Goal: Transaction & Acquisition: Subscribe to service/newsletter

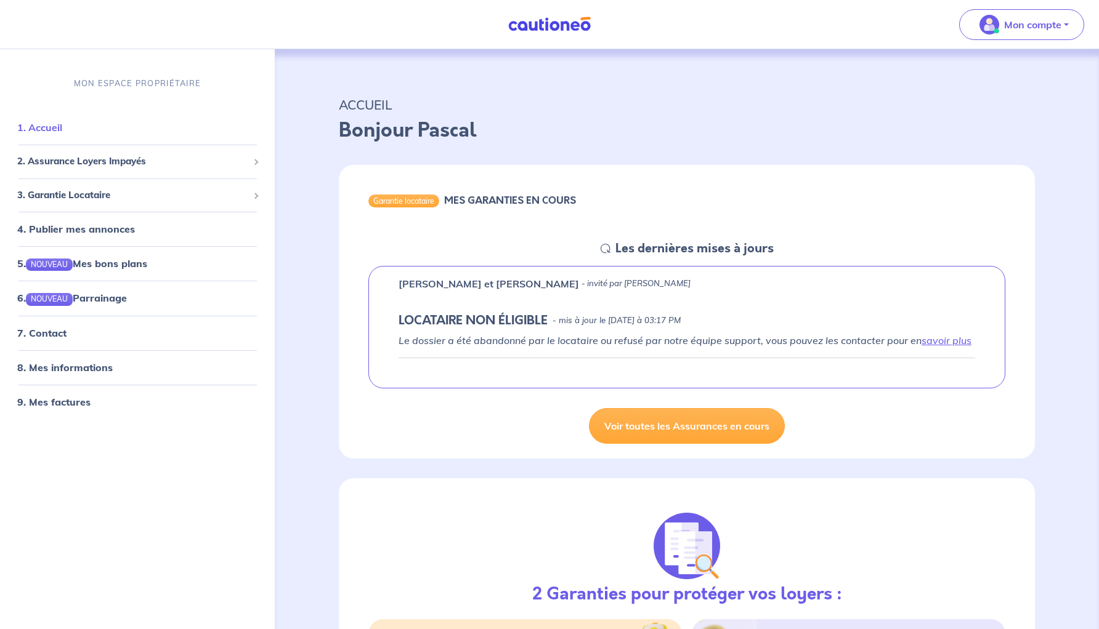
click link "1. Accueil"
click span "2. Assurance Loyers Impayés"
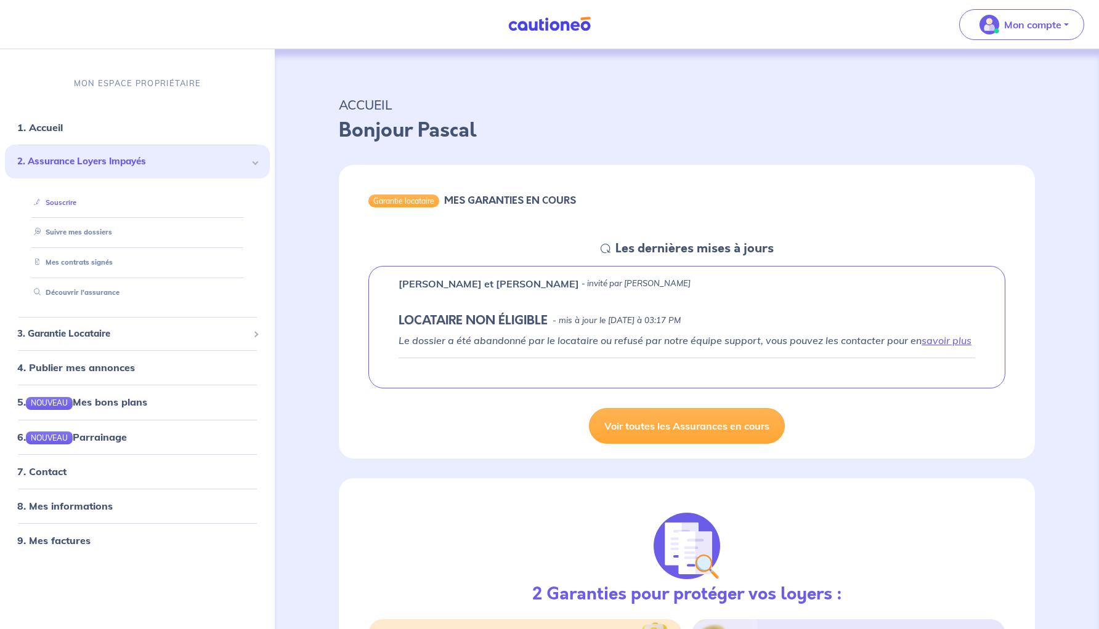
click link "Souscrire"
click div "Garantie locataire MES GARANTIES EN COURS Les dernières mises à jours Doris LES…"
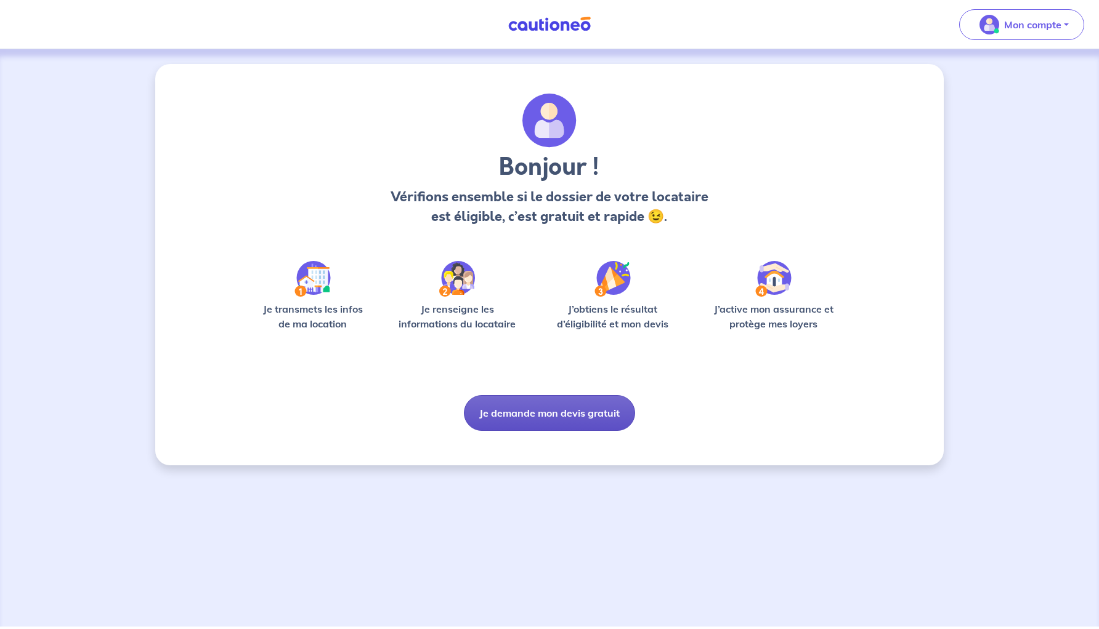
click at [552, 413] on button "Je demande mon devis gratuit" at bounding box center [549, 413] width 171 height 36
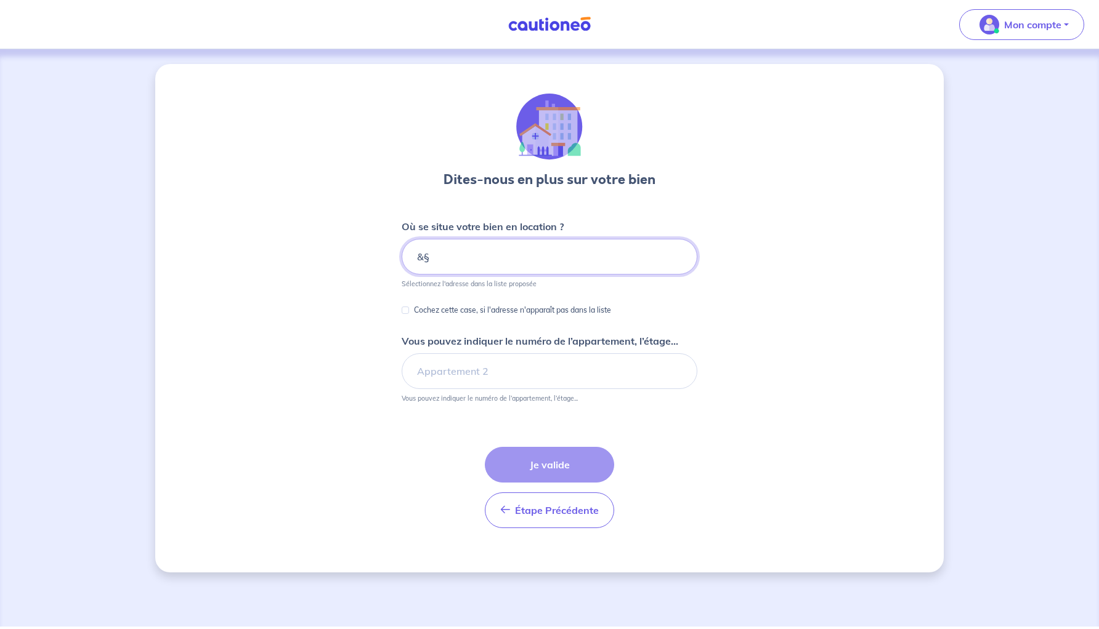
type input "&"
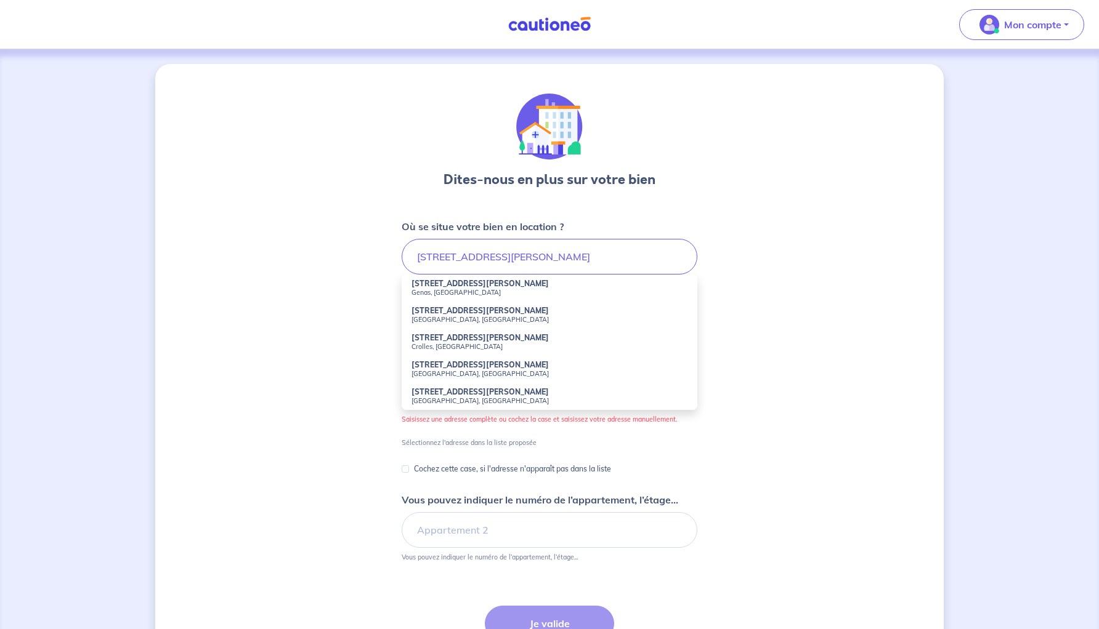
click at [434, 324] on li "16 Rue Dian Fossey Bobigny, France" at bounding box center [550, 315] width 296 height 27
type input "16 Rue Dian Fossey, Bobigny, France"
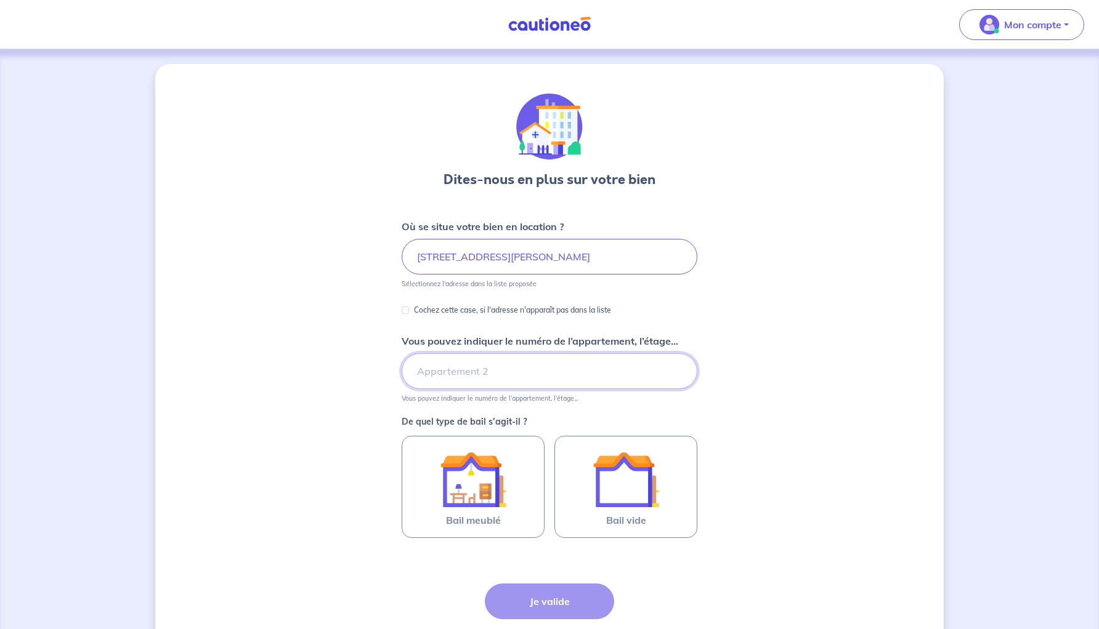
click at [429, 366] on input "Vous pouvez indiquer le numéro de l’appartement, l’étage..." at bounding box center [550, 372] width 296 height 36
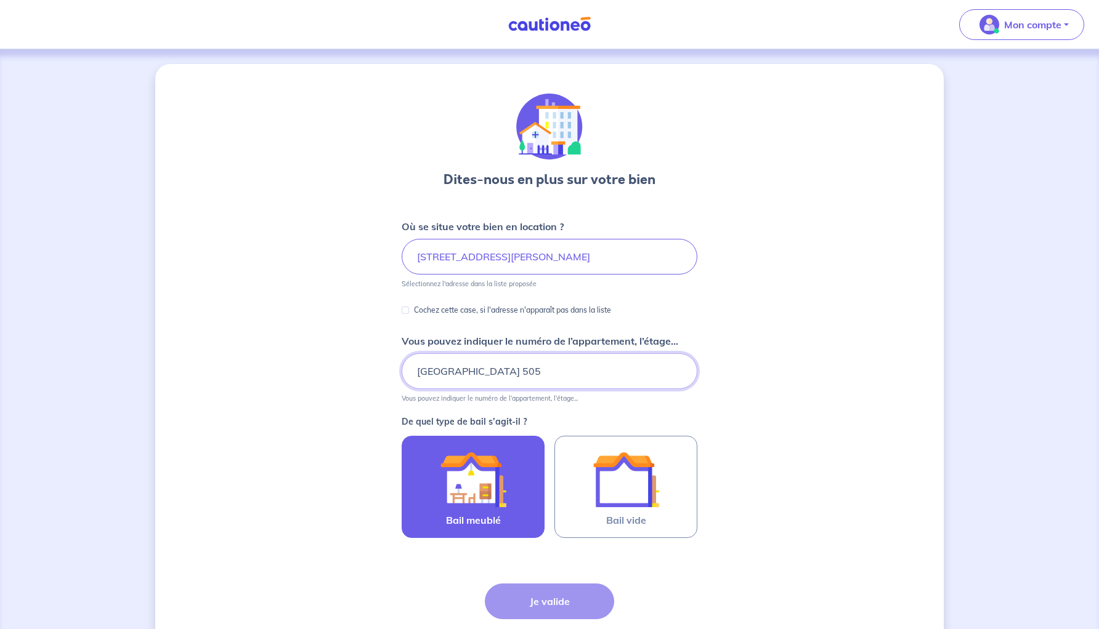
type input "Bobigny 505"
click at [456, 467] on img at bounding box center [473, 480] width 67 height 67
click at [0, 0] on input "Bail meublé" at bounding box center [0, 0] width 0 height 0
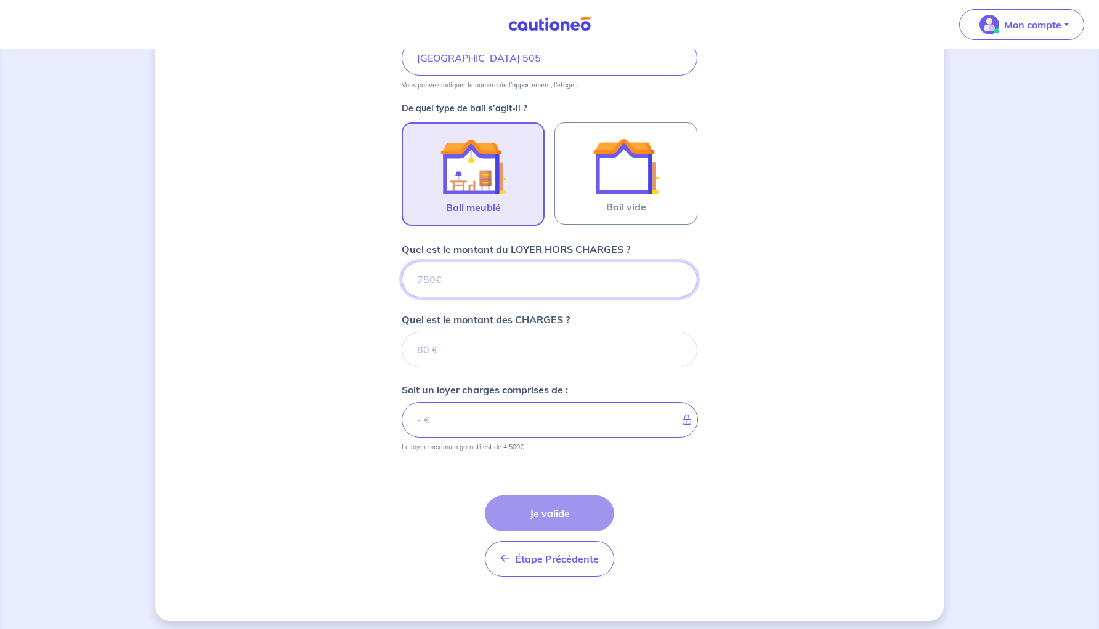
scroll to position [320, 0]
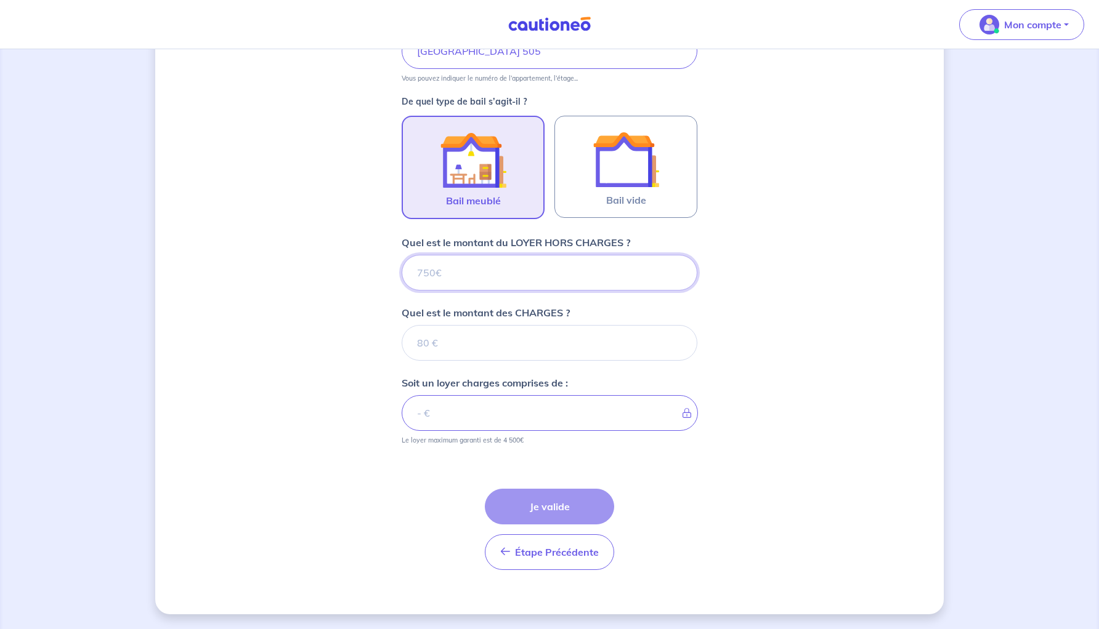
click at [474, 277] on input "Quel est le montant du LOYER HORS CHARGES ?" at bounding box center [550, 273] width 296 height 36
type input "1"
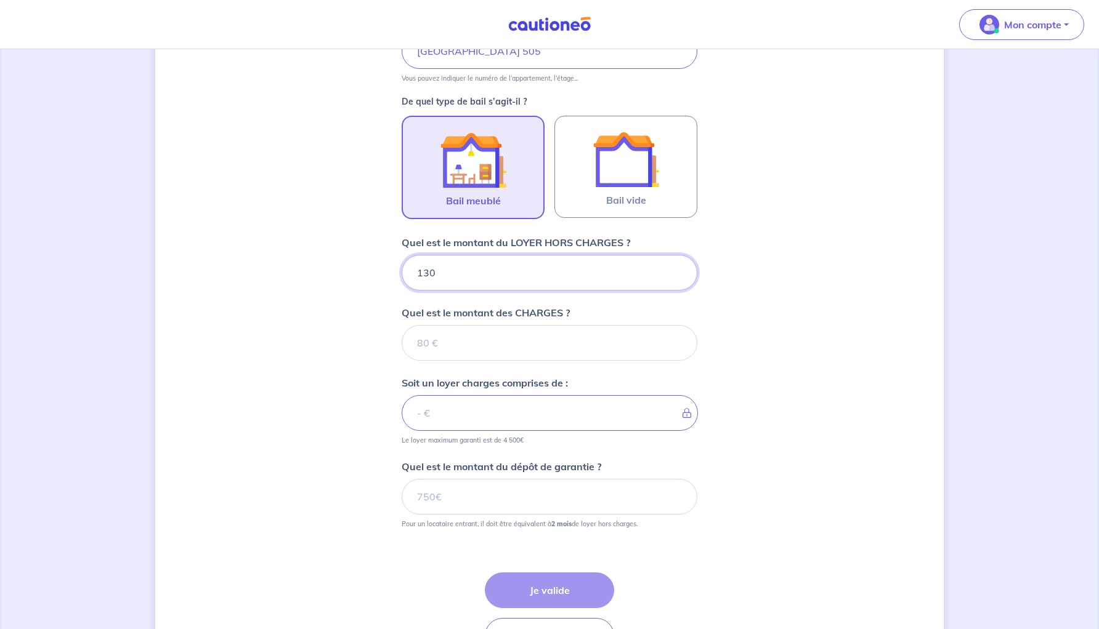
type input "1300"
click at [476, 341] on input "Quel est le montant des CHARGES ?" at bounding box center [550, 343] width 296 height 36
type input "300"
type input "1600"
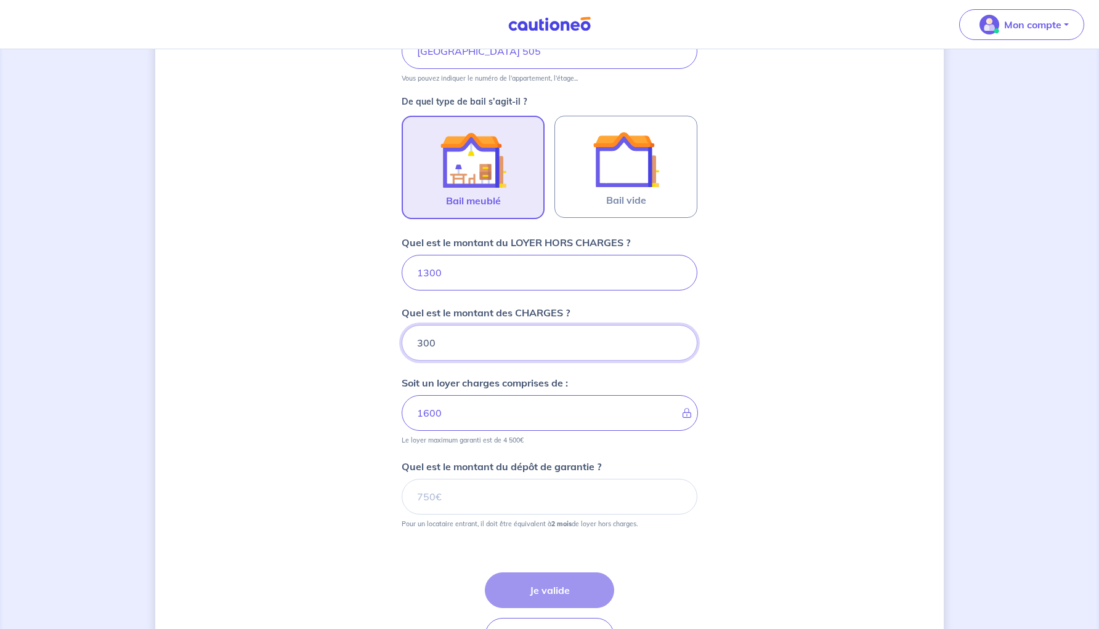
type input "200"
type input "1500"
type input "200"
click at [436, 499] on input "Quel est le montant du dépôt de garantie ?" at bounding box center [550, 497] width 296 height 36
type input "2"
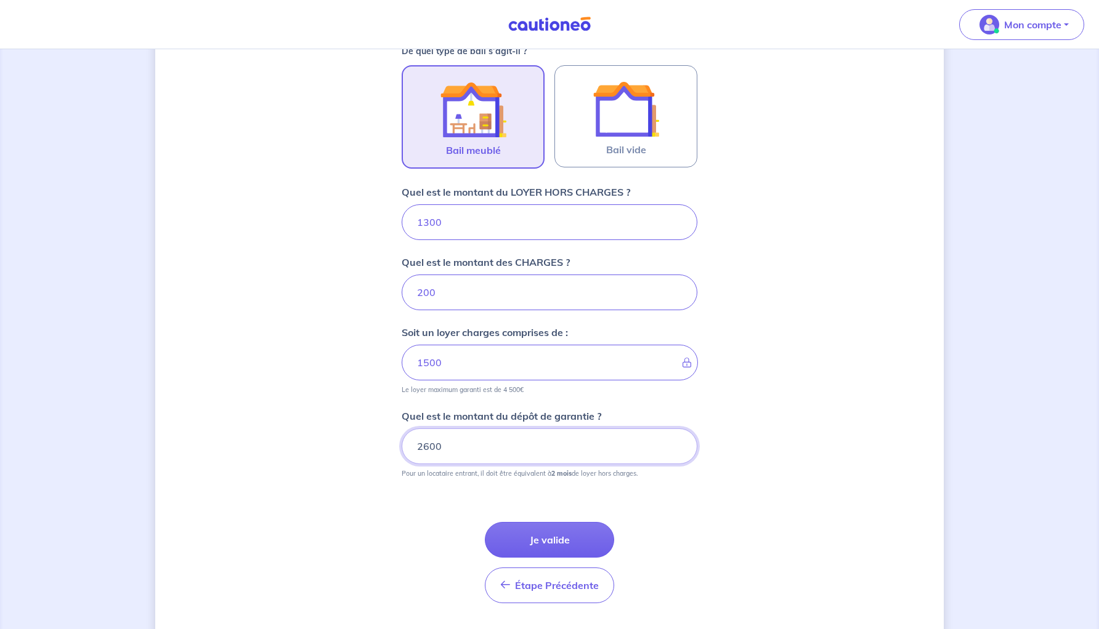
scroll to position [376, 0]
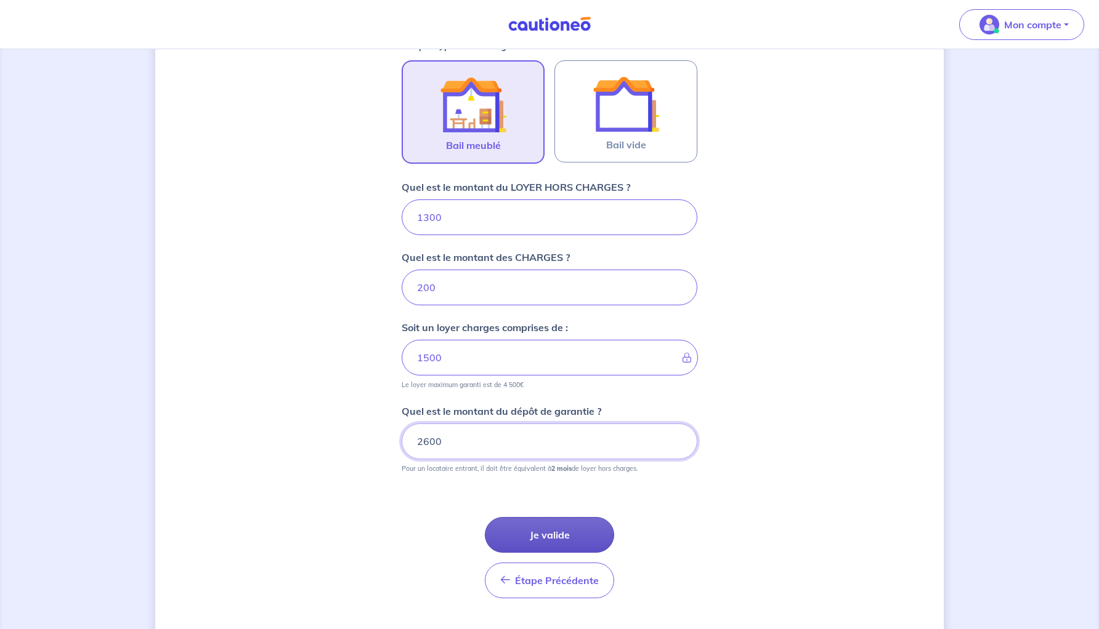
type input "2600"
click at [546, 534] on button "Je valide" at bounding box center [549, 535] width 129 height 36
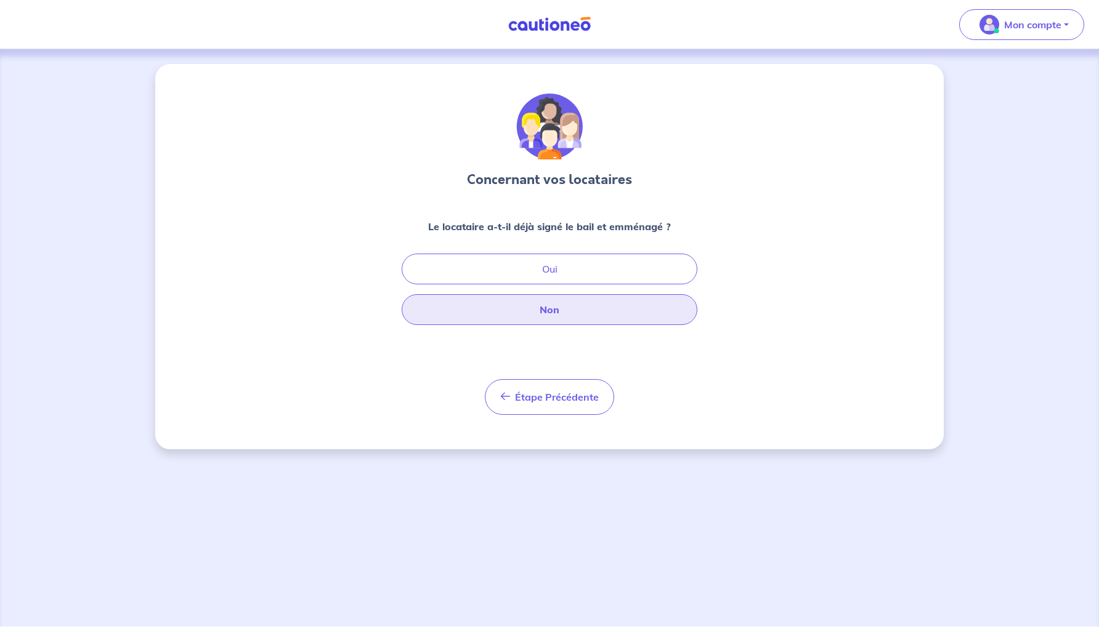
click at [528, 313] on button "Non" at bounding box center [550, 309] width 296 height 31
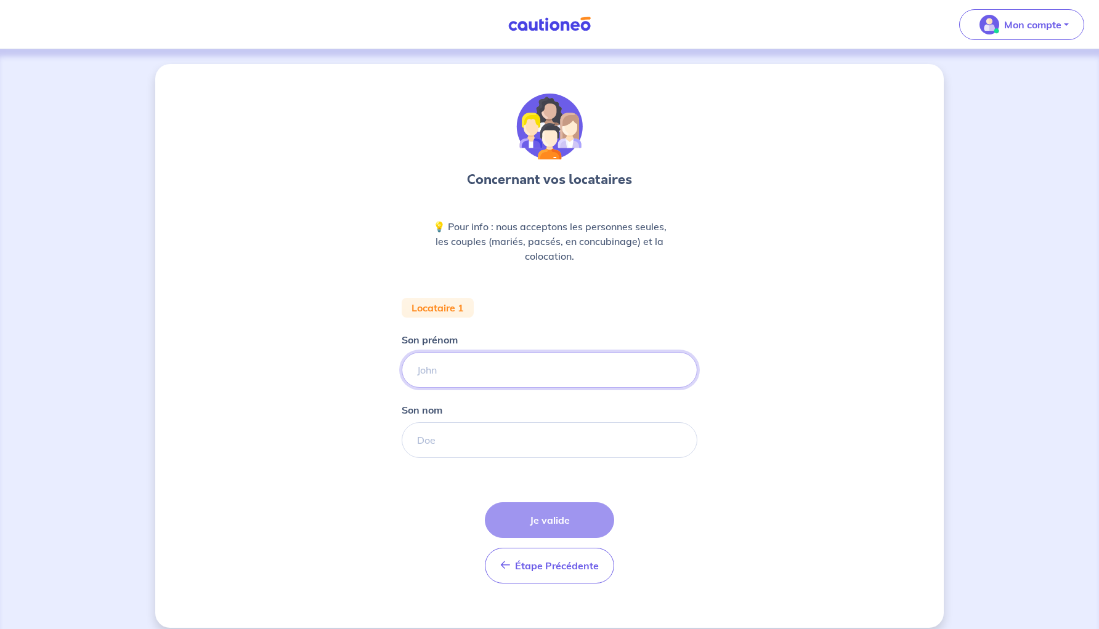
click at [464, 378] on input "Son prénom" at bounding box center [550, 370] width 296 height 36
paste input "Valentin Bironneau"
click at [473, 370] on input "Valentin Bironneau" at bounding box center [550, 370] width 296 height 36
type input "Valentin"
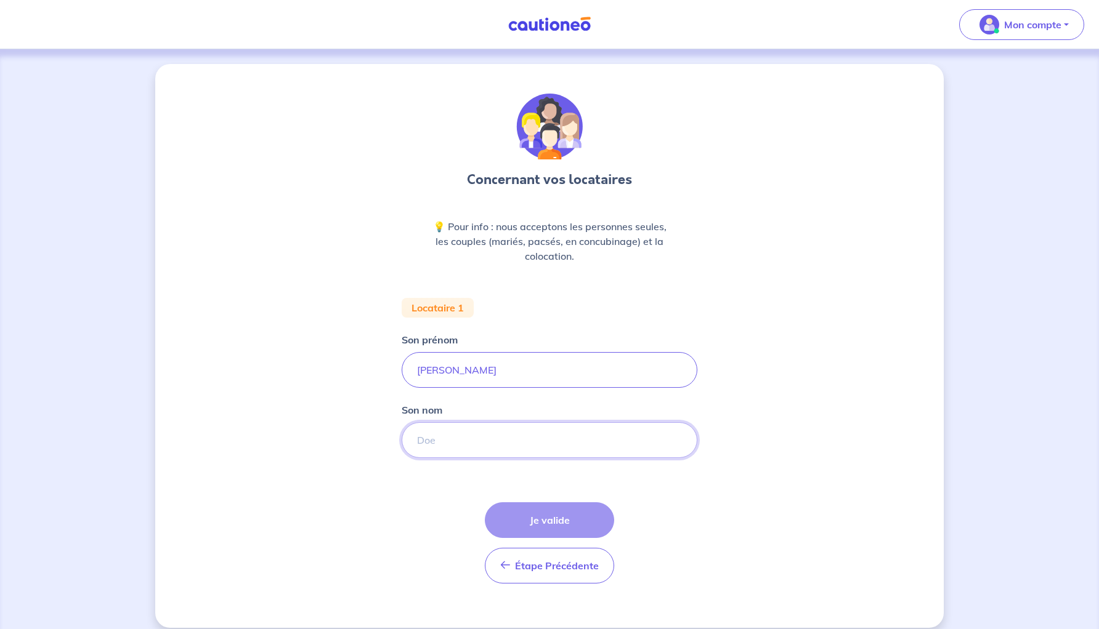
click at [437, 446] on input "Son nom" at bounding box center [550, 441] width 296 height 36
paste input "Bironneau"
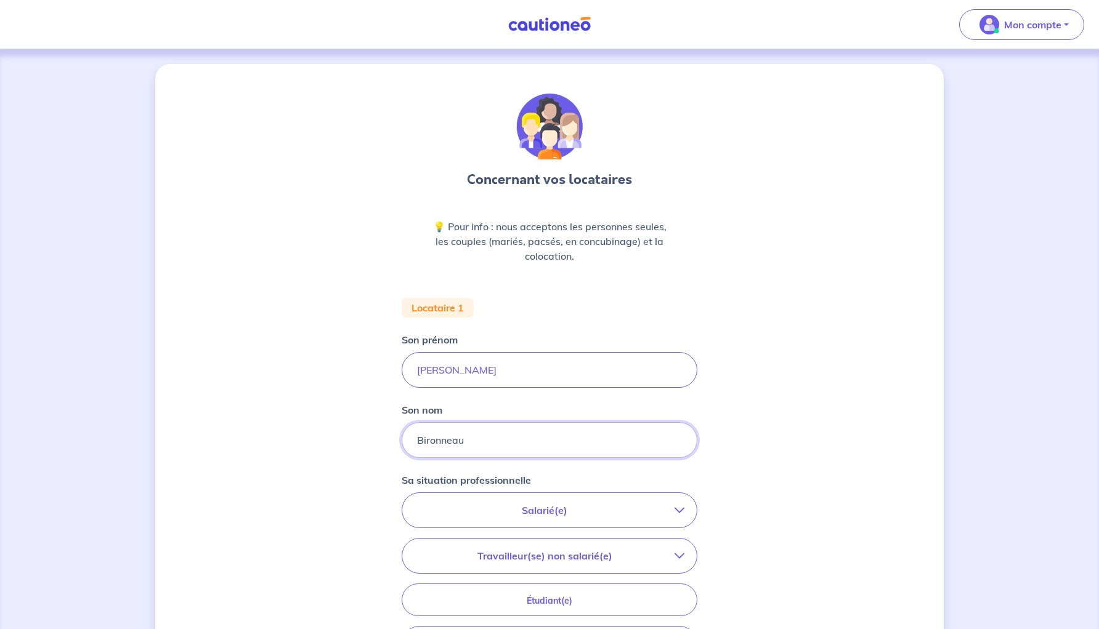
click at [448, 442] on input "Bironneau" at bounding box center [550, 441] width 296 height 36
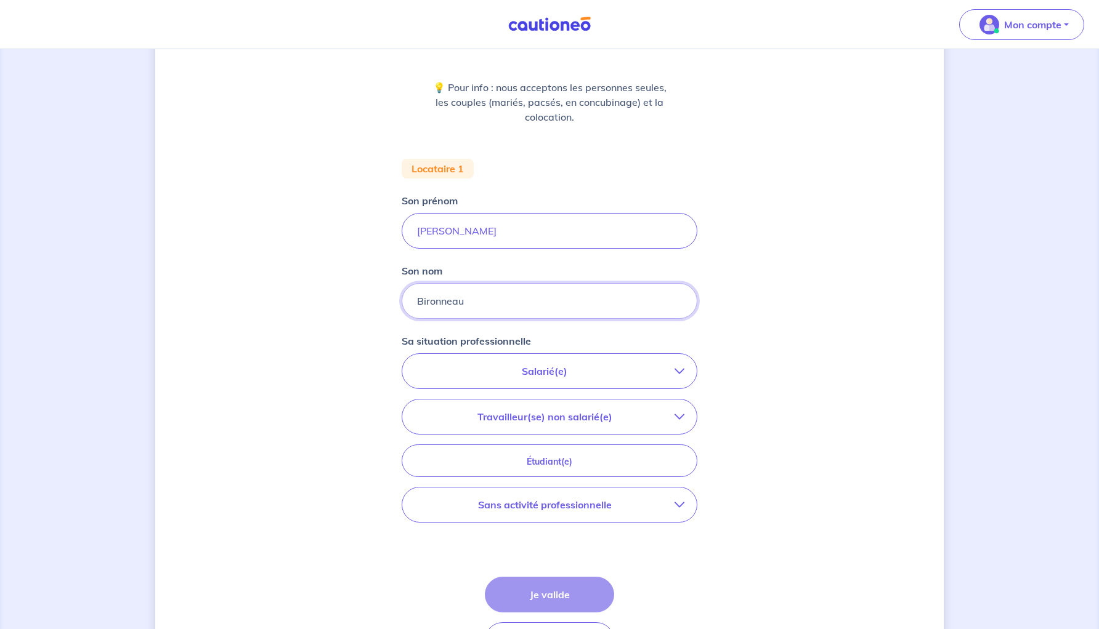
scroll to position [149, 0]
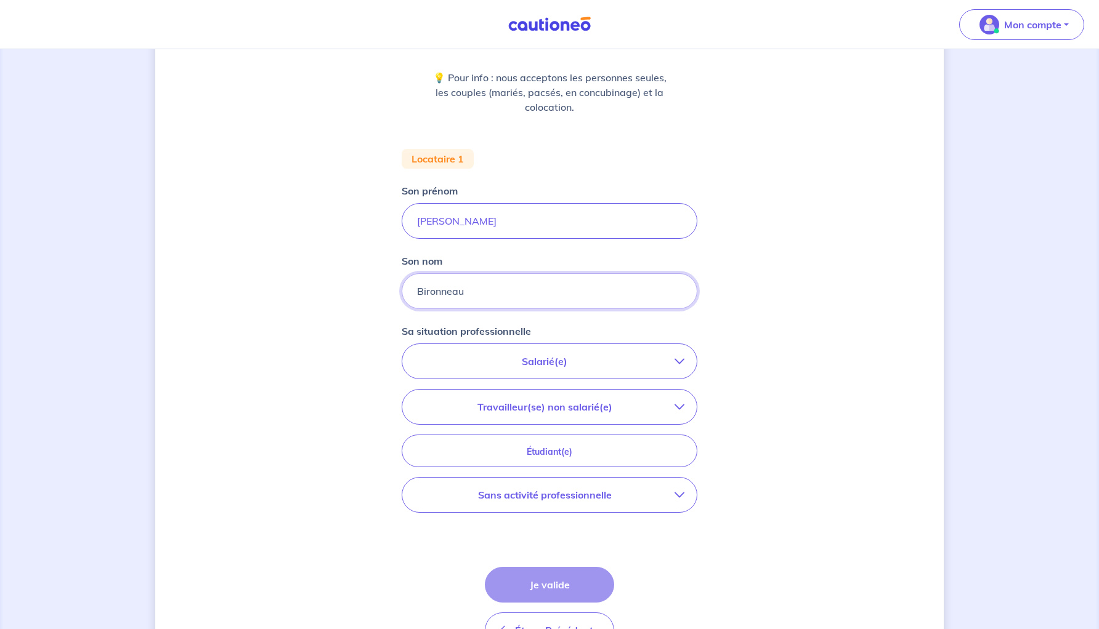
type input "Bironneau"
click at [516, 365] on p "Salarié(e)" at bounding box center [545, 361] width 260 height 15
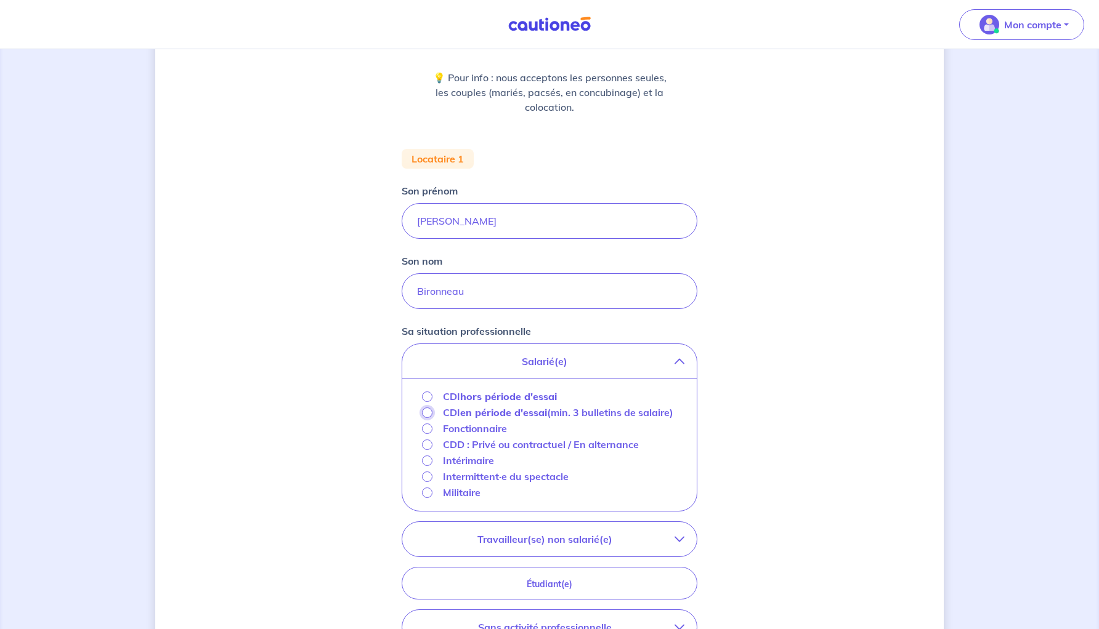
click at [426, 413] on input "CDI en période d'essai (min. 3 bulletins de salaire)" at bounding box center [427, 413] width 10 height 10
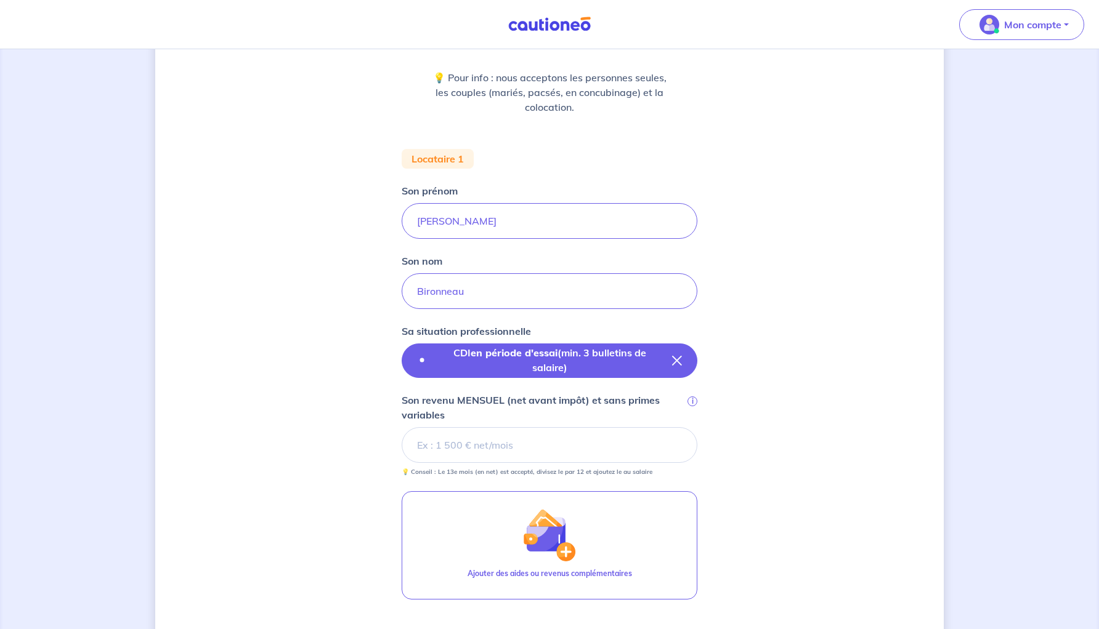
click at [475, 363] on p "CDI en période d'essai (min. 3 bulletins de salaire)" at bounding box center [549, 361] width 225 height 30
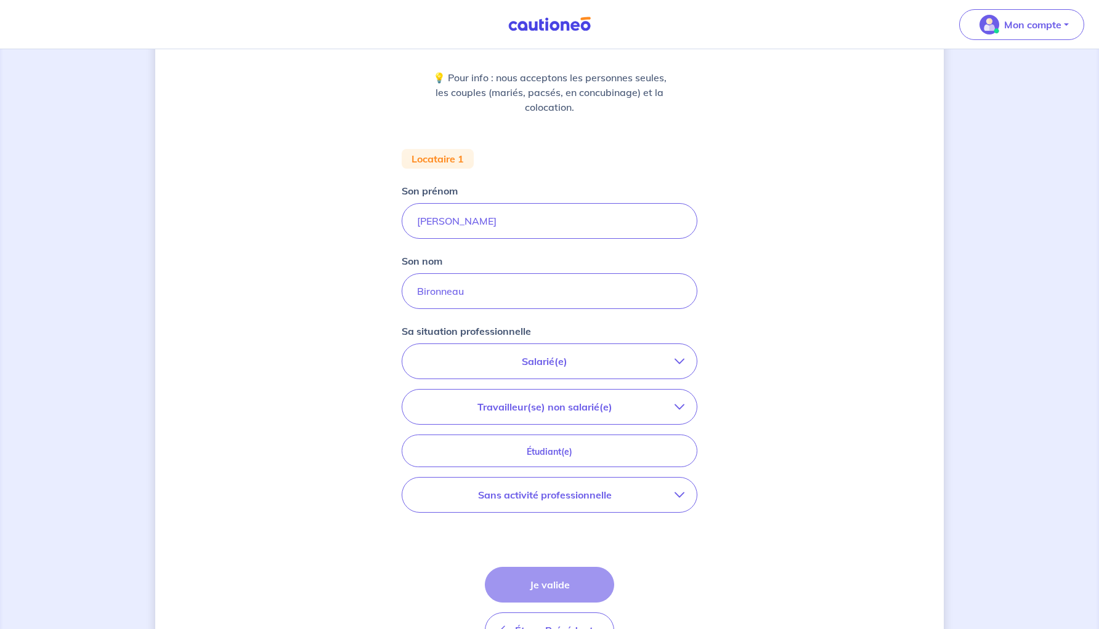
click at [503, 364] on p "Salarié(e)" at bounding box center [545, 361] width 260 height 15
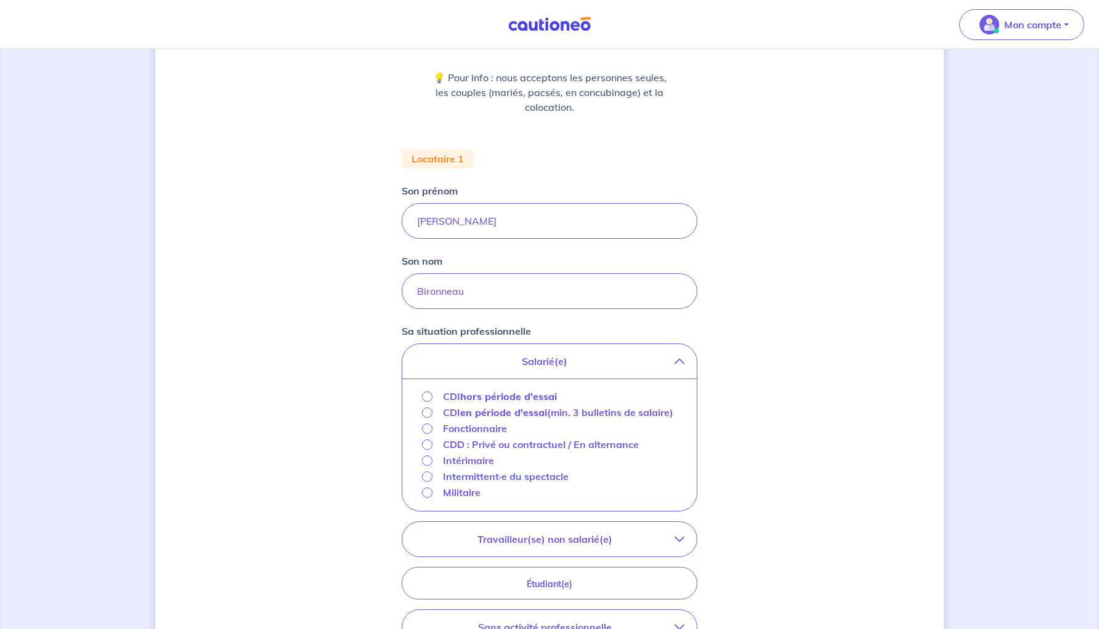
click at [779, 424] on div "Concernant vos locataires 💡 Pour info : nous acceptons les personnes seules, le…" at bounding box center [549, 370] width 788 height 910
drag, startPoint x: 498, startPoint y: 427, endPoint x: 437, endPoint y: 411, distance: 63.2
click at [437, 411] on div "CDI en période d'essai (min. 3 bulletins de salaire)" at bounding box center [547, 412] width 251 height 15
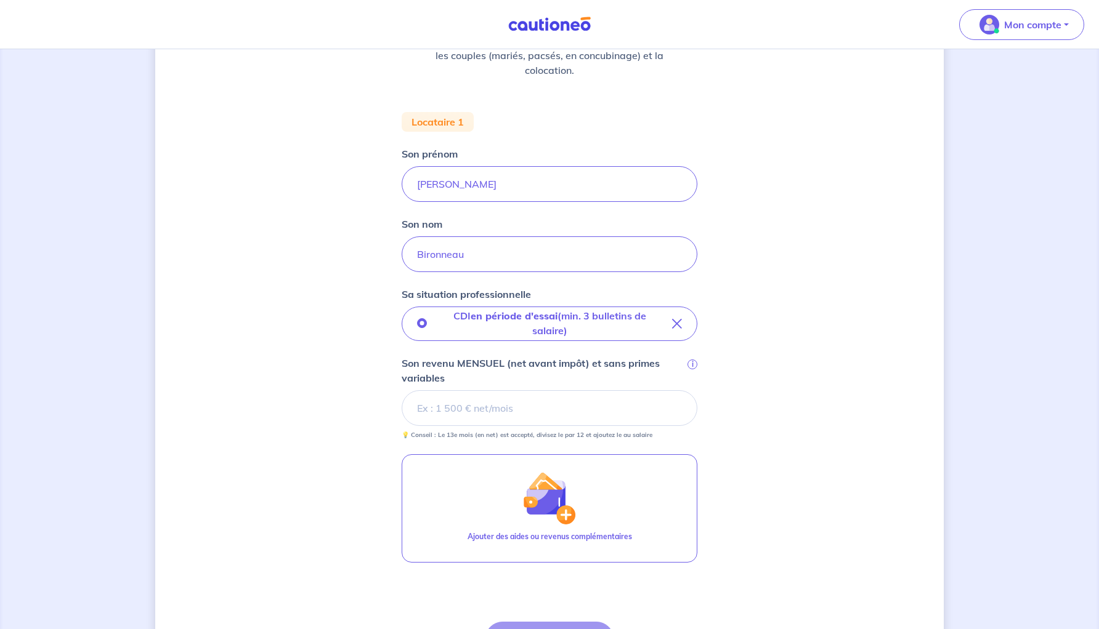
scroll to position [180, 0]
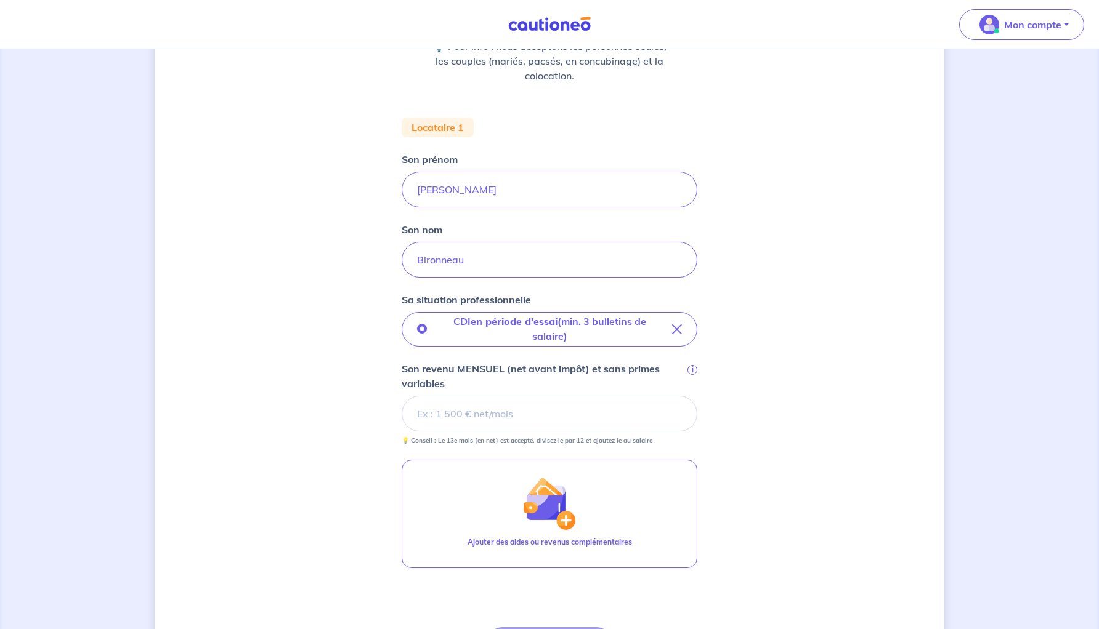
click at [821, 175] on div "Concernant vos locataires 💡 Pour info : nous acceptons les personnes seules, le…" at bounding box center [549, 319] width 788 height 870
click at [495, 408] on input "Son revenu MENSUEL (net avant impôt) et sans primes variables i" at bounding box center [550, 414] width 296 height 36
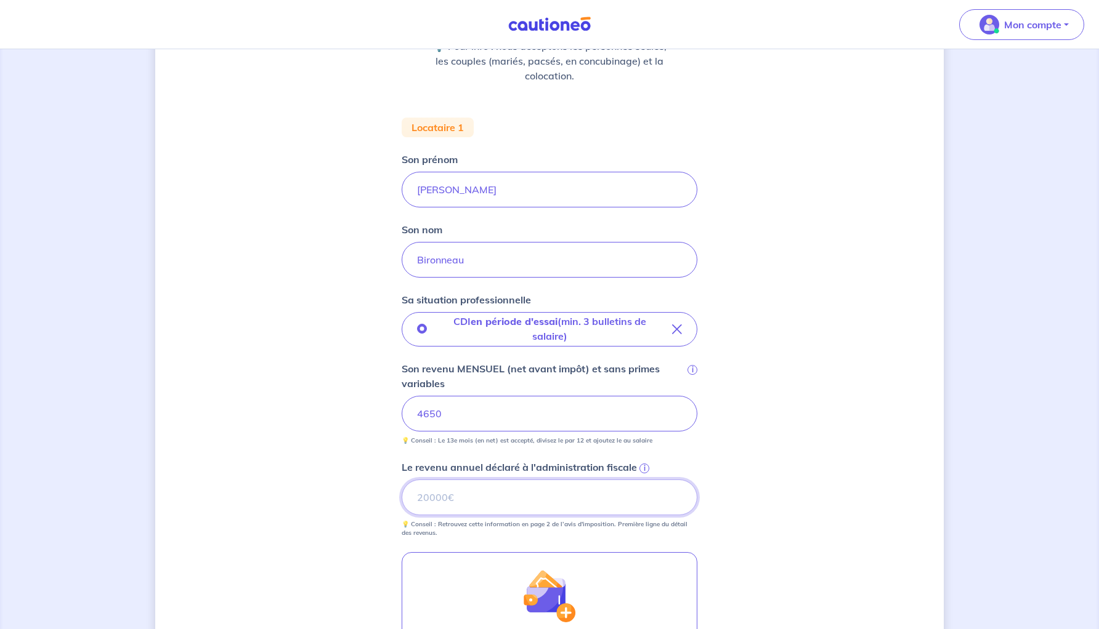
click at [456, 500] on input "Le revenu annuel déclaré à l'administration fiscale i" at bounding box center [550, 498] width 296 height 36
paste input "85291"
type input "85291"
paste input "85291"
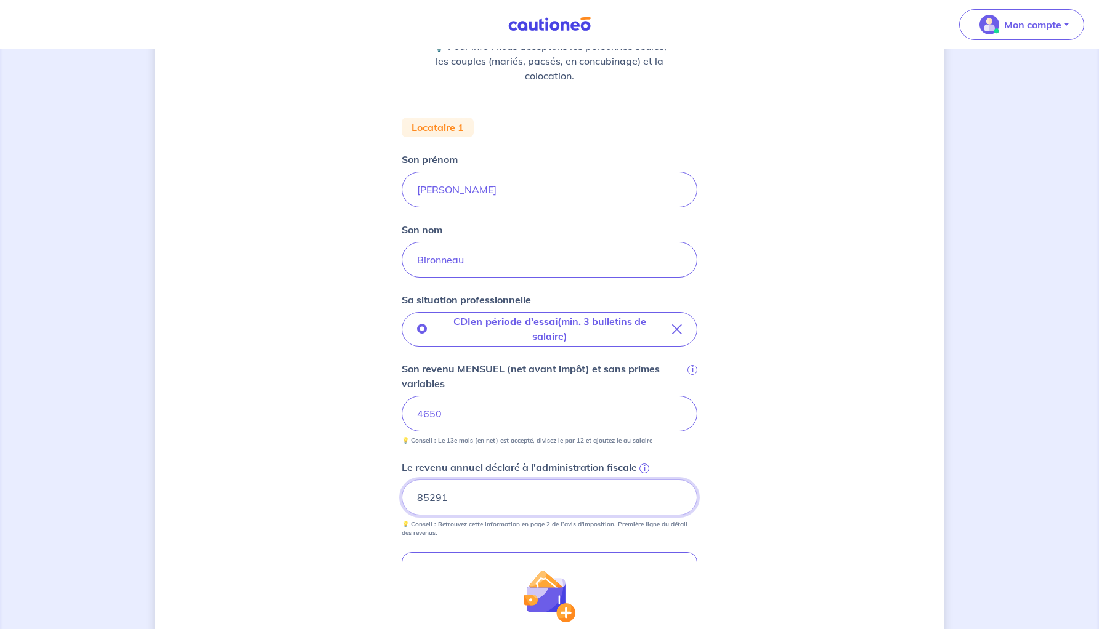
type input "85291"
click at [368, 501] on div "Concernant vos locataires 💡 Pour info : nous acceptons les personnes seules, le…" at bounding box center [549, 365] width 788 height 962
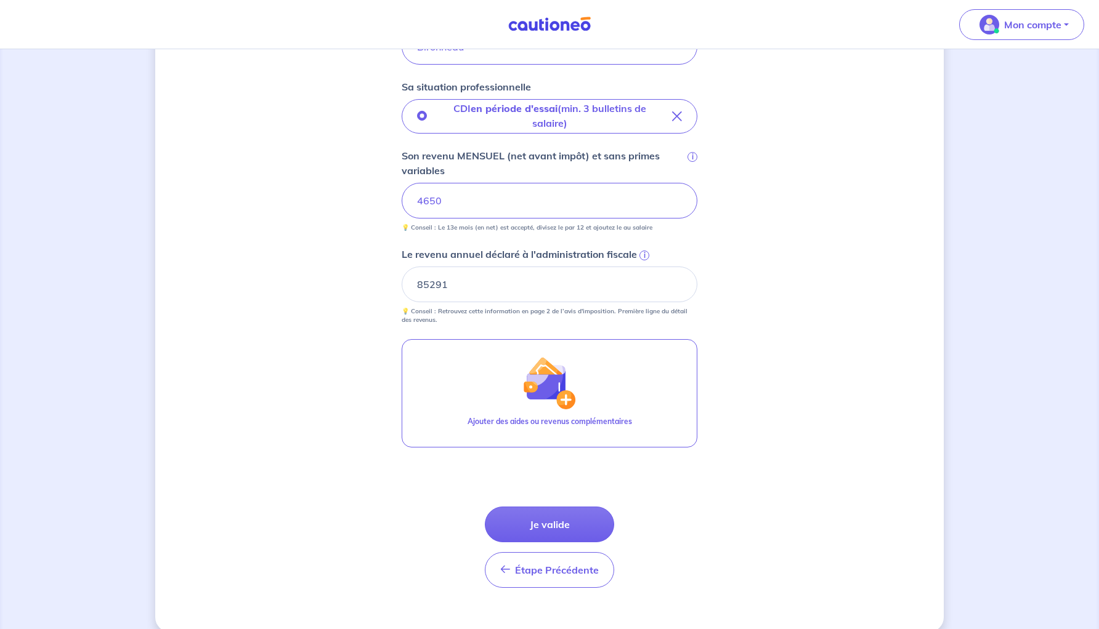
scroll to position [396, 0]
click at [532, 524] on button "Je valide" at bounding box center [549, 522] width 129 height 36
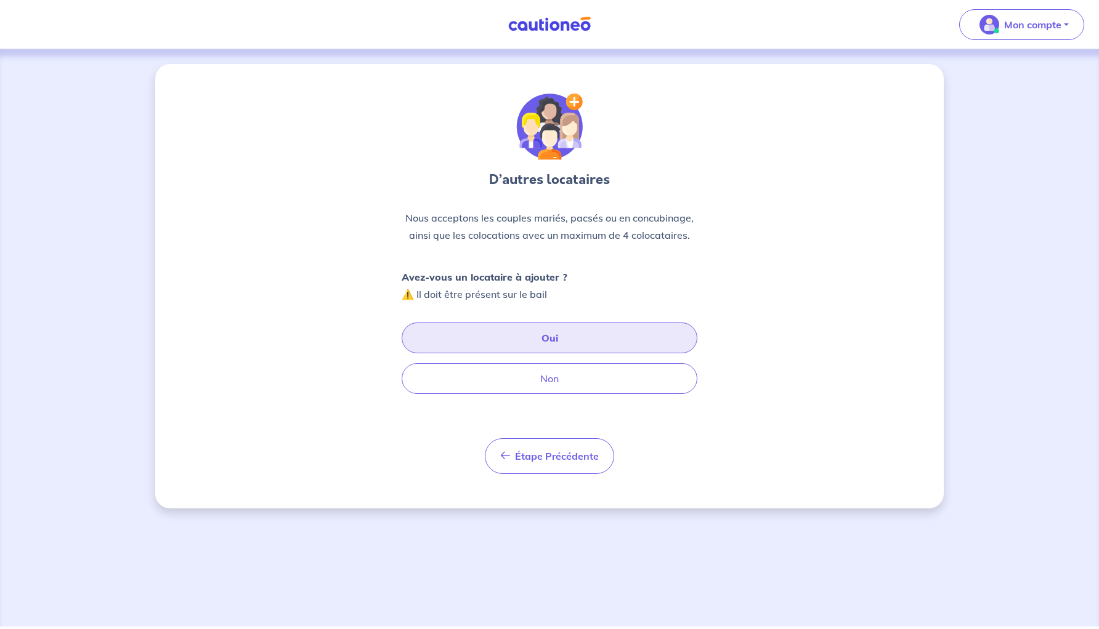
click at [483, 341] on button "Oui" at bounding box center [550, 338] width 296 height 31
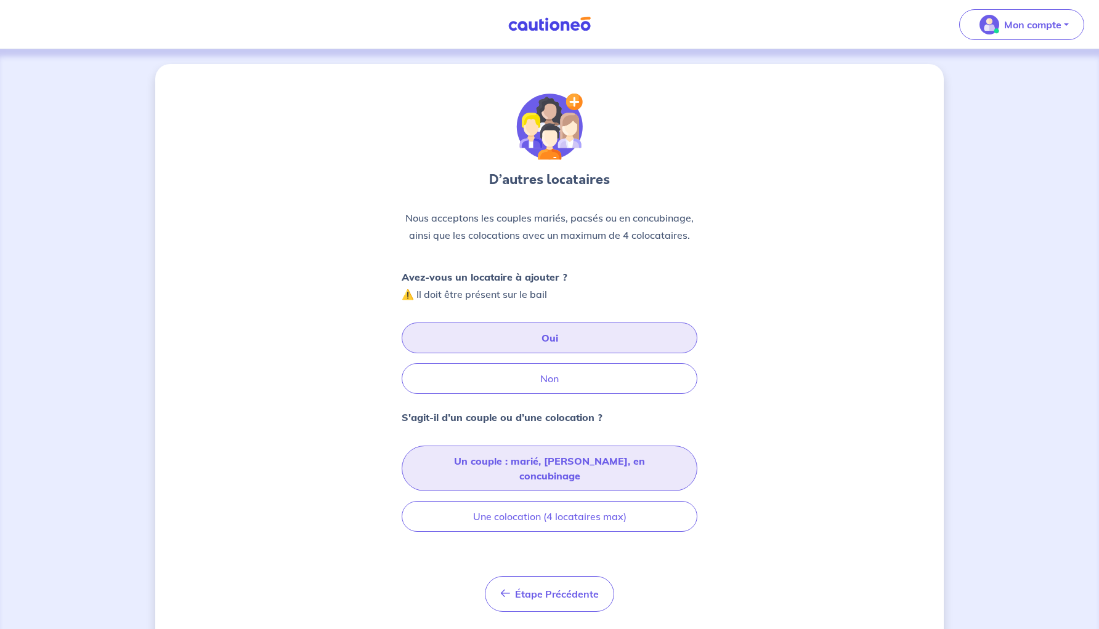
click at [492, 466] on button "Un couple : marié, pacsé, en concubinage" at bounding box center [550, 469] width 296 height 46
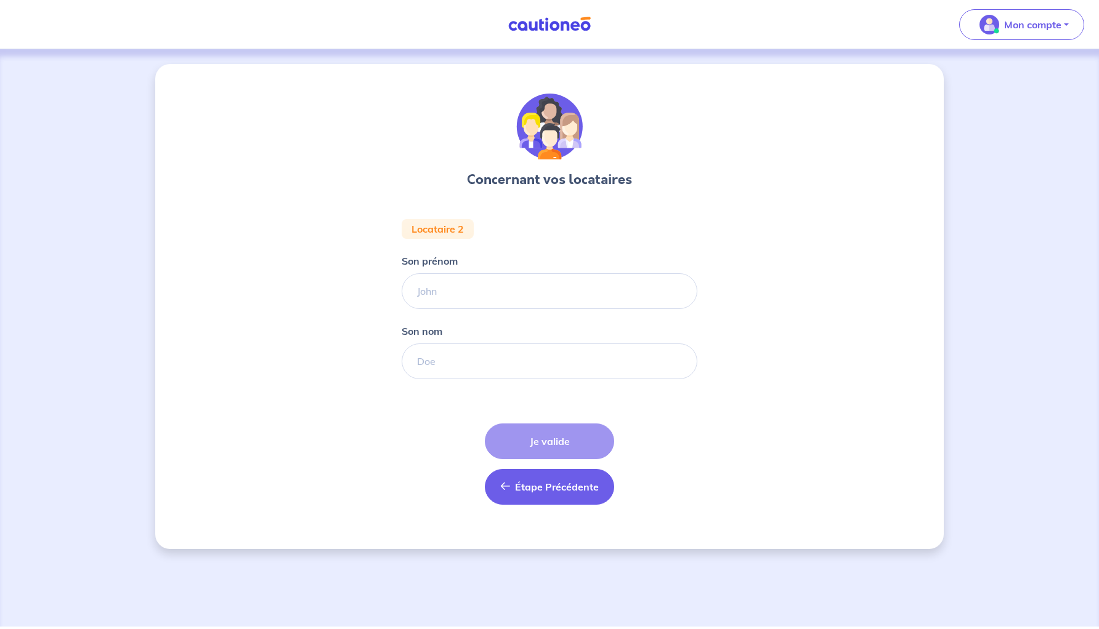
click at [511, 481] on button "Étape Précédente Précédent" at bounding box center [549, 487] width 129 height 36
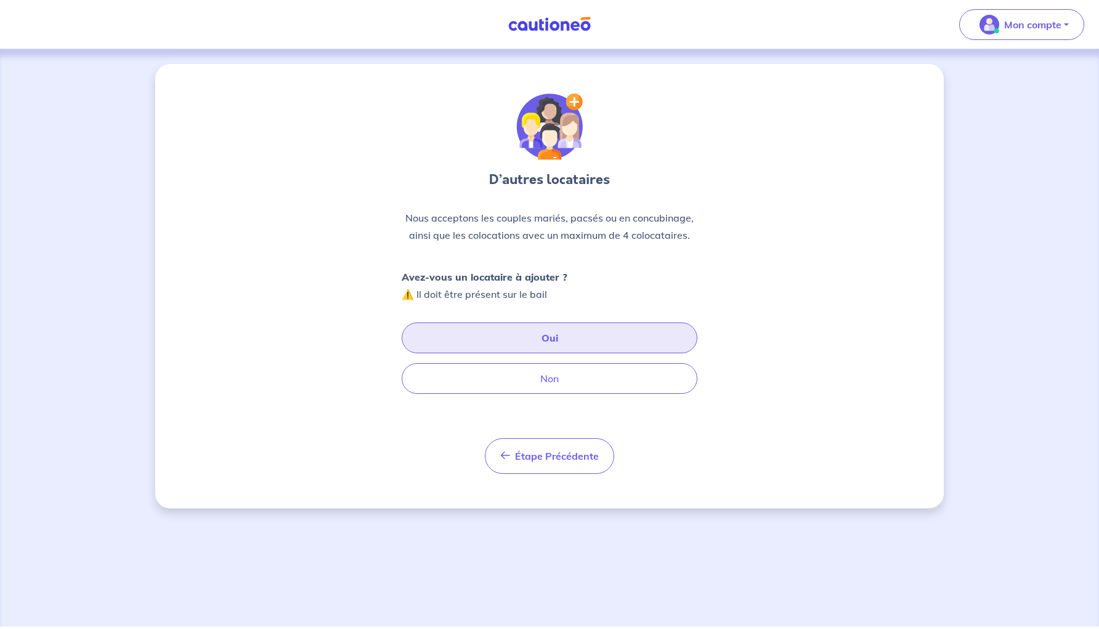
click at [543, 346] on button "Oui" at bounding box center [550, 338] width 296 height 31
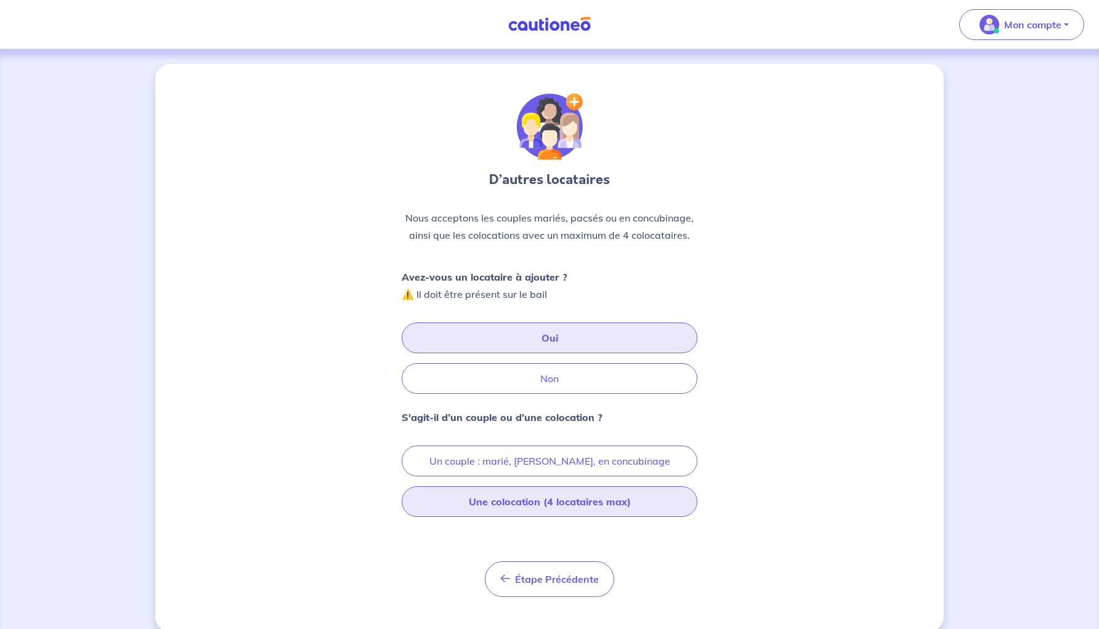
click at [527, 500] on button "Une colocation (4 locataires max)" at bounding box center [550, 502] width 296 height 31
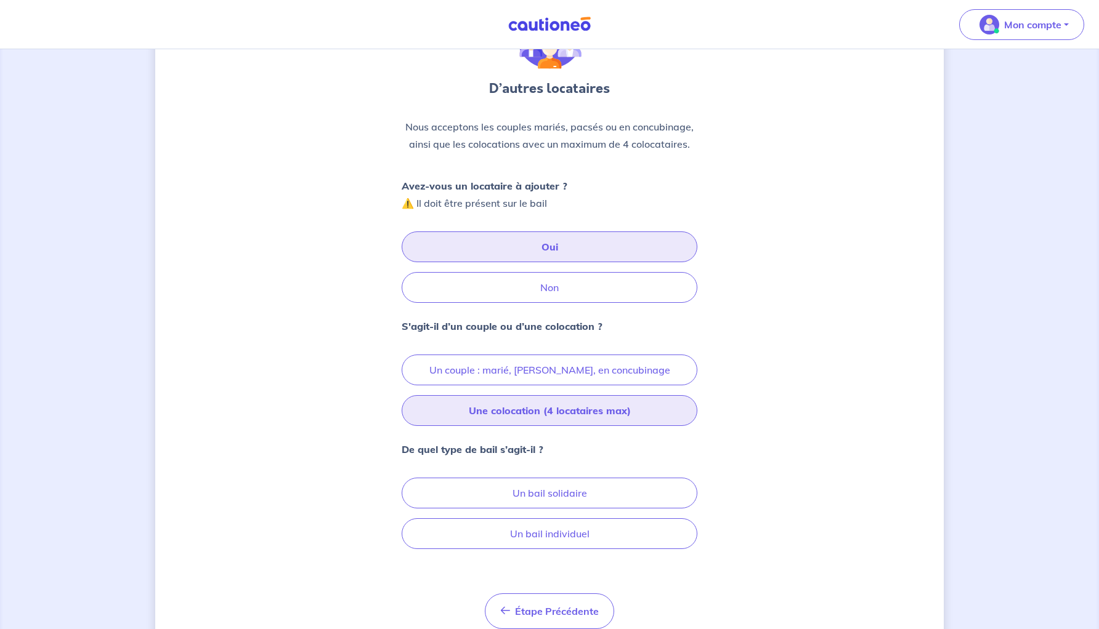
scroll to position [99, 0]
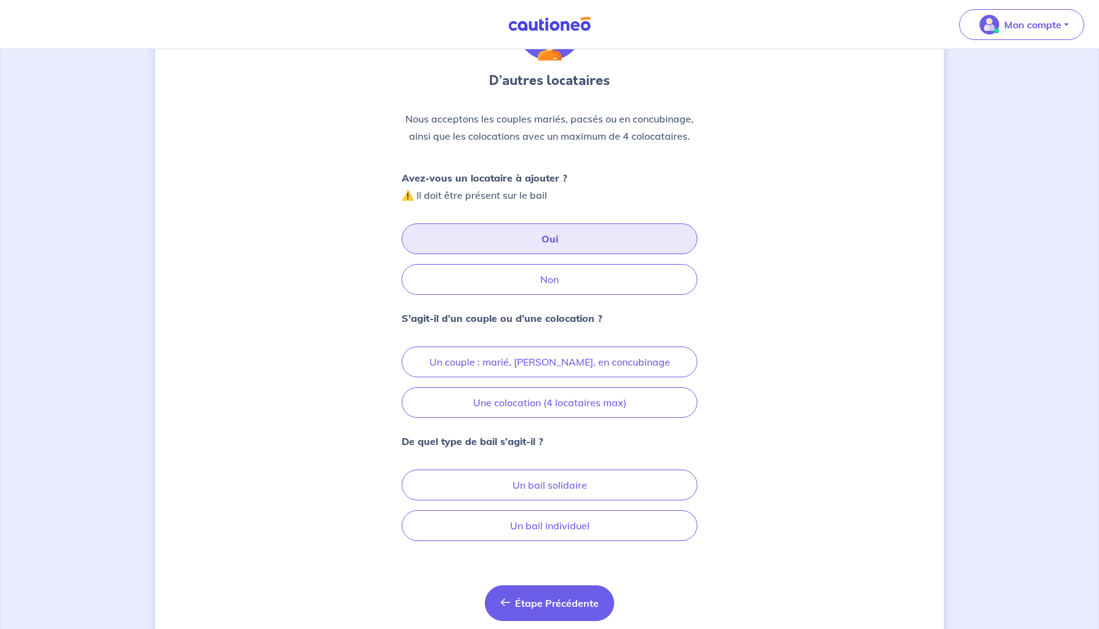
click at [535, 602] on span "Étape Précédente" at bounding box center [557, 603] width 84 height 12
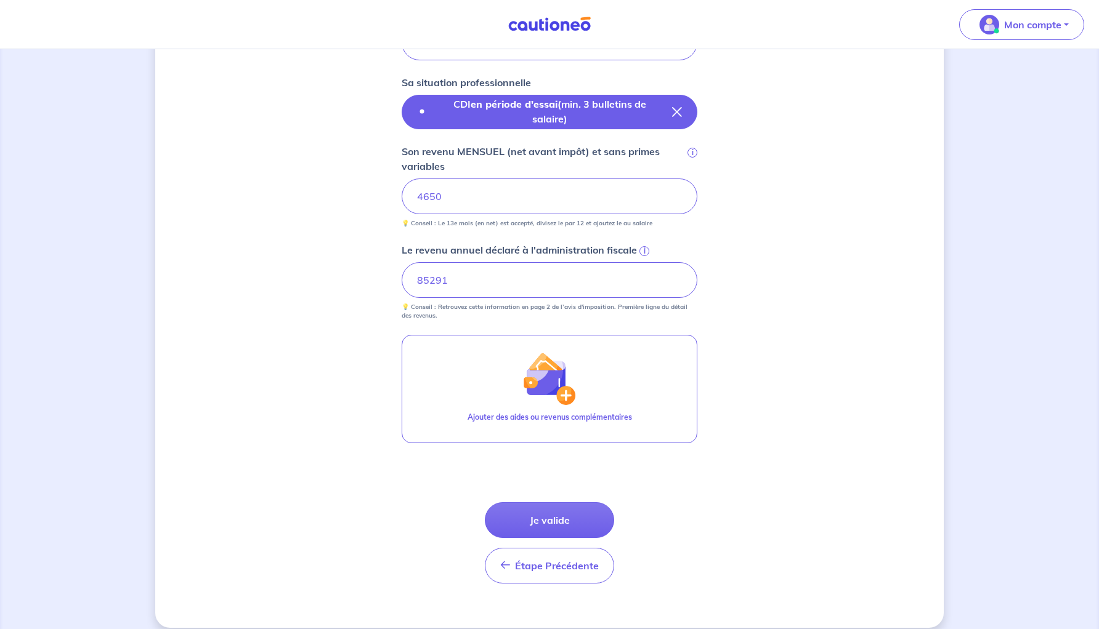
scroll to position [407, 0]
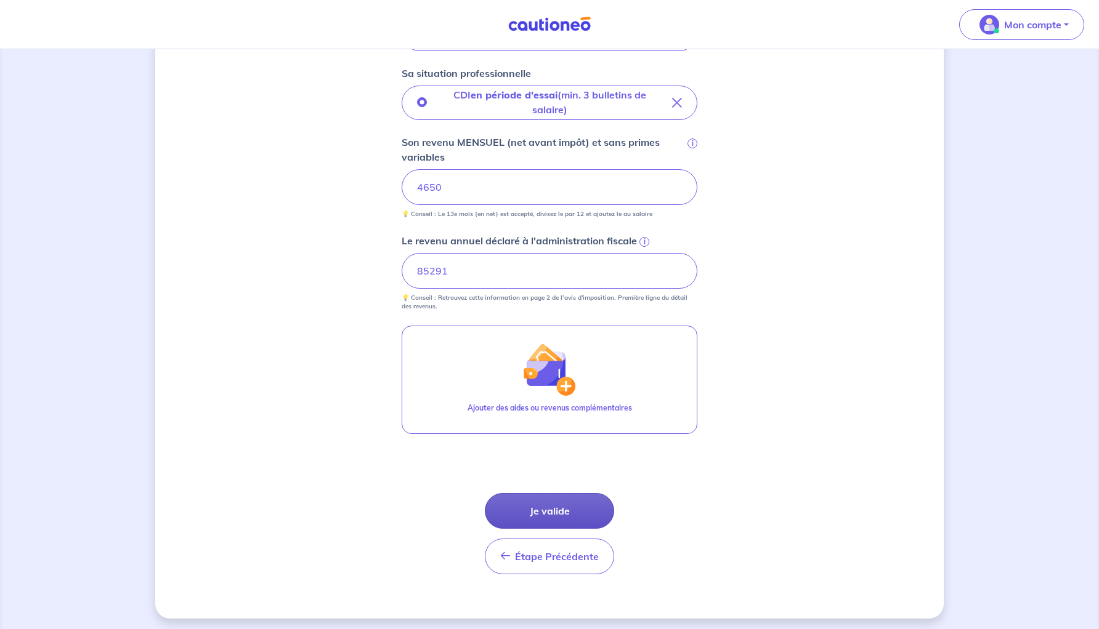
click at [540, 516] on button "Je valide" at bounding box center [549, 511] width 129 height 36
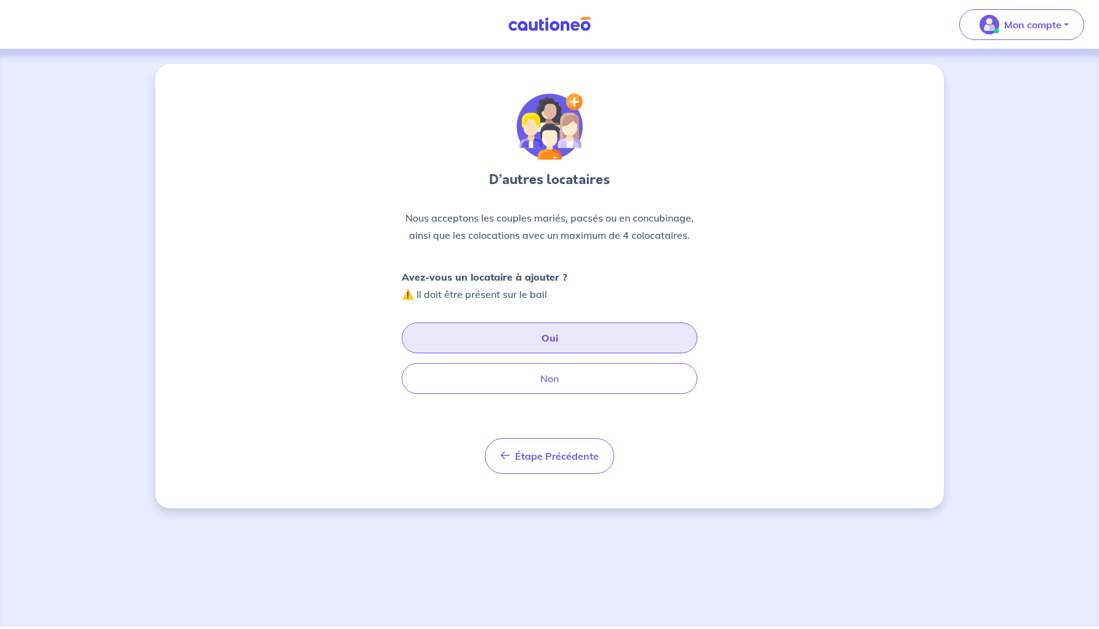
click at [509, 341] on button "Oui" at bounding box center [550, 338] width 296 height 31
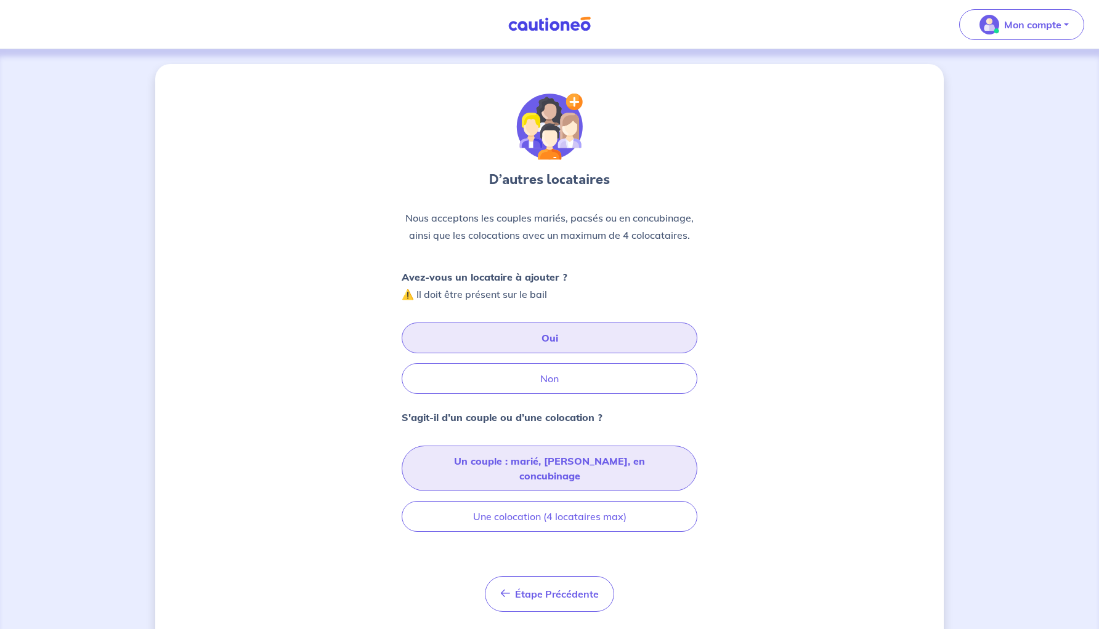
click at [516, 460] on button "Un couple : marié, pacsé, en concubinage" at bounding box center [550, 469] width 296 height 46
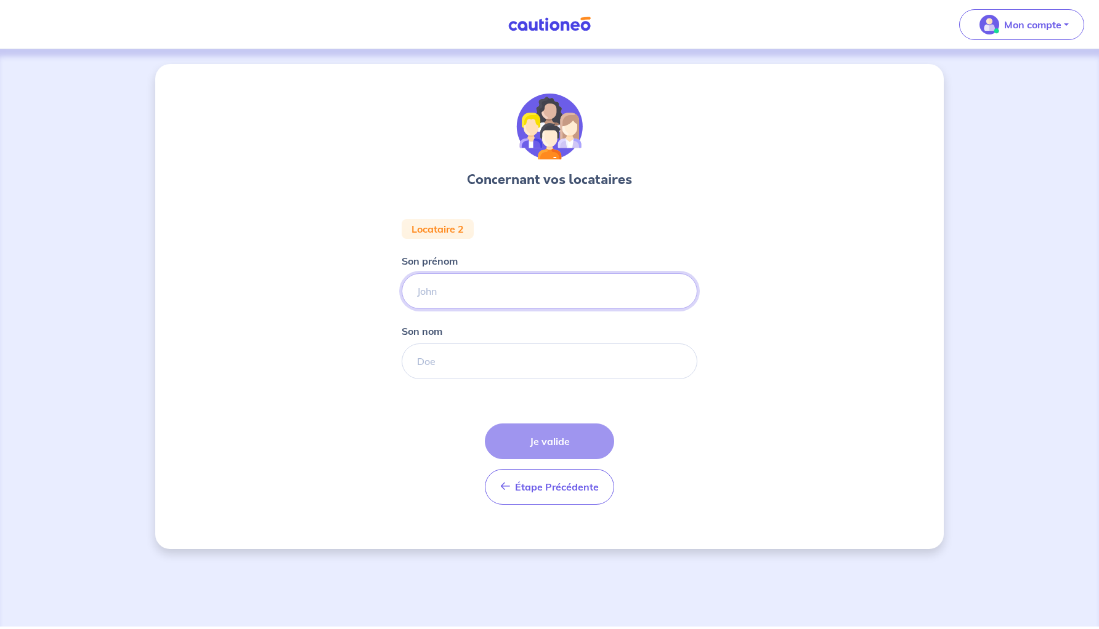
click at [467, 292] on input "Son prénom" at bounding box center [550, 291] width 296 height 36
click at [513, 297] on input "Son prénom" at bounding box center [550, 291] width 296 height 36
type input "Zoé"
paste input "MONTEILLET"
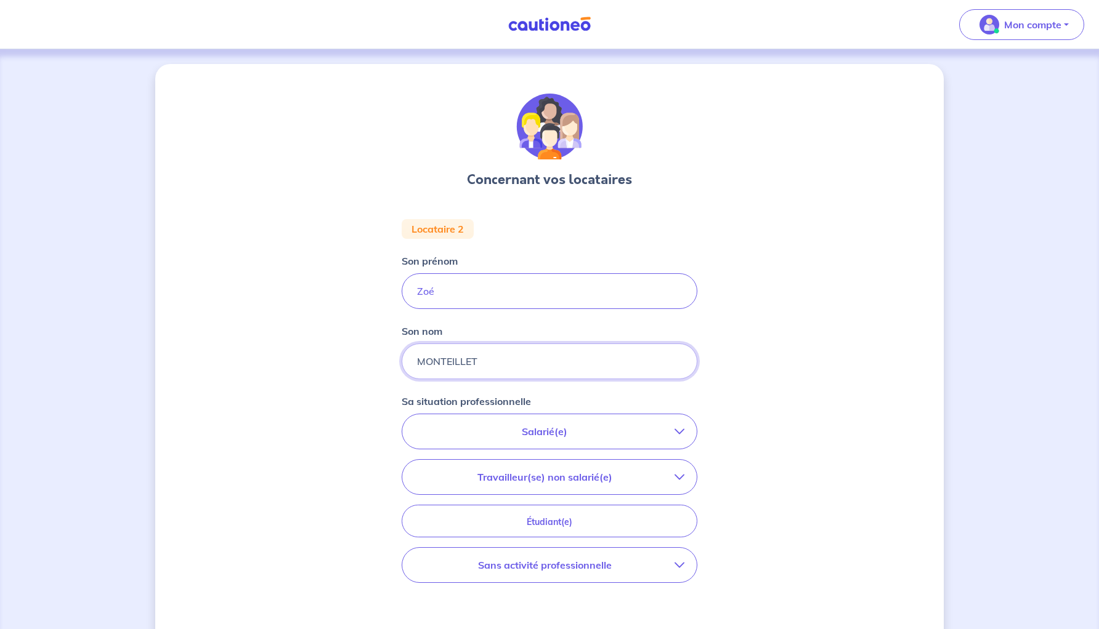
type input "MONTEILLET"
click at [459, 283] on input "Zoé" at bounding box center [550, 291] width 296 height 36
paste input "Monteillet"
click at [453, 291] on input "Zoé Monteillet" at bounding box center [550, 291] width 296 height 36
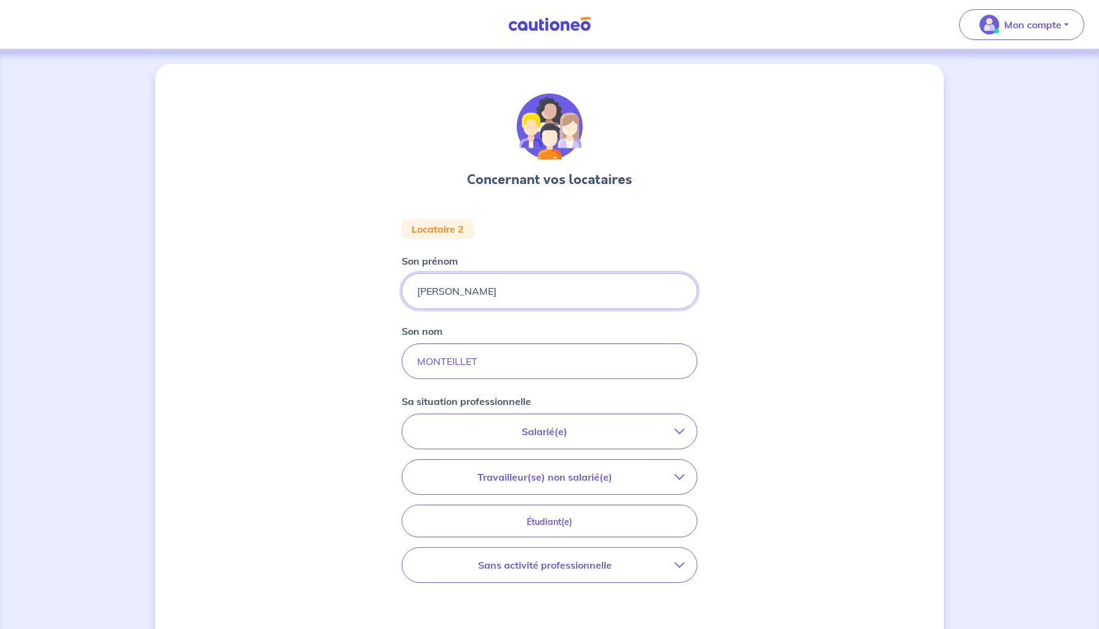
click at [453, 291] on input "Zoé Monteillet" at bounding box center [550, 291] width 296 height 36
type input "Zoé"
click at [442, 368] on input "MONTEILLET" at bounding box center [550, 362] width 296 height 36
paste input "onteillet"
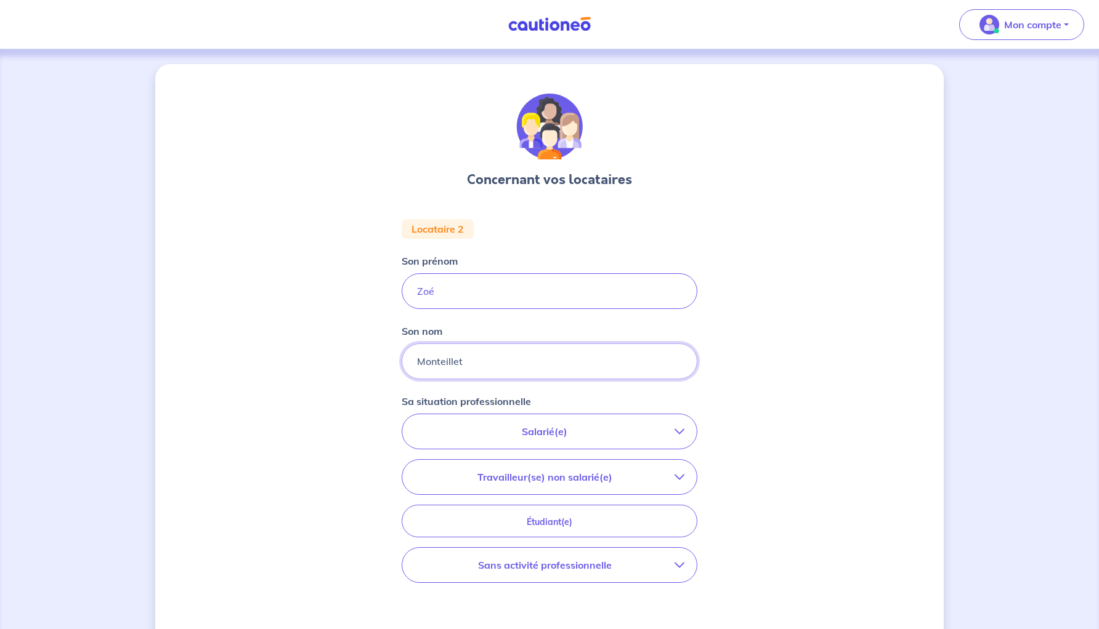
type input "Monteillet"
click at [488, 427] on p "Salarié(e)" at bounding box center [545, 431] width 260 height 15
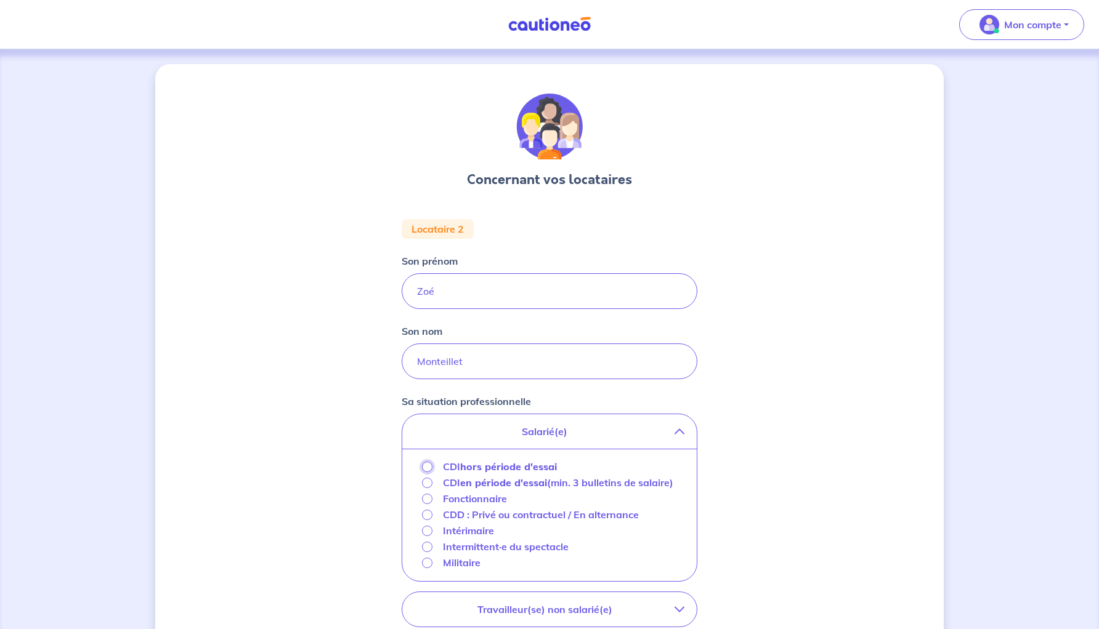
click at [425, 466] on input "CDI hors période d'essai" at bounding box center [427, 467] width 10 height 10
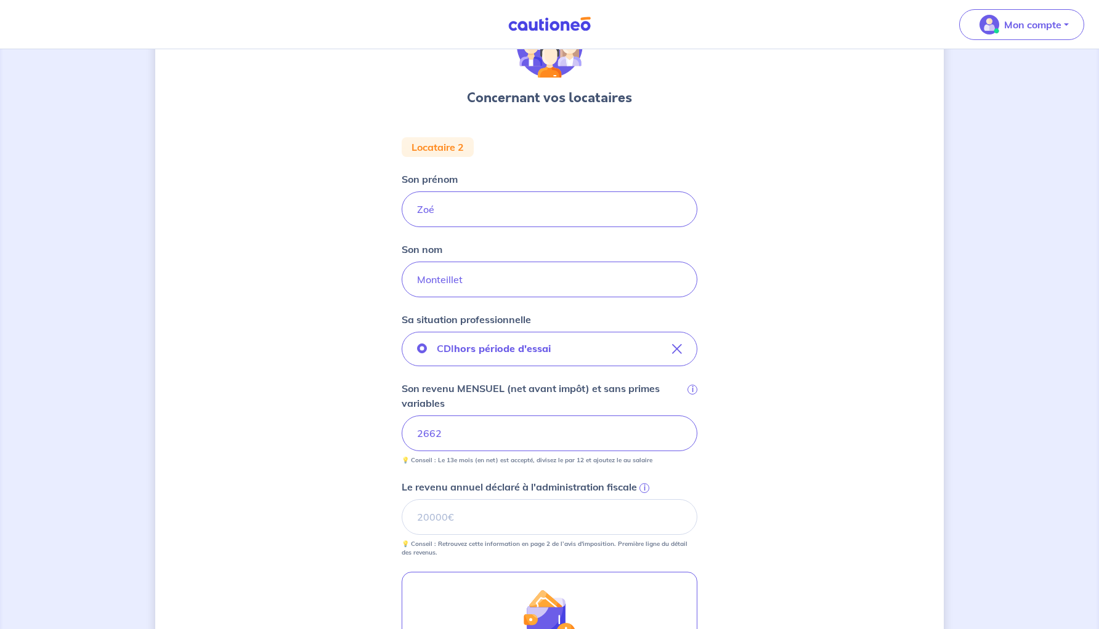
scroll to position [122, 0]
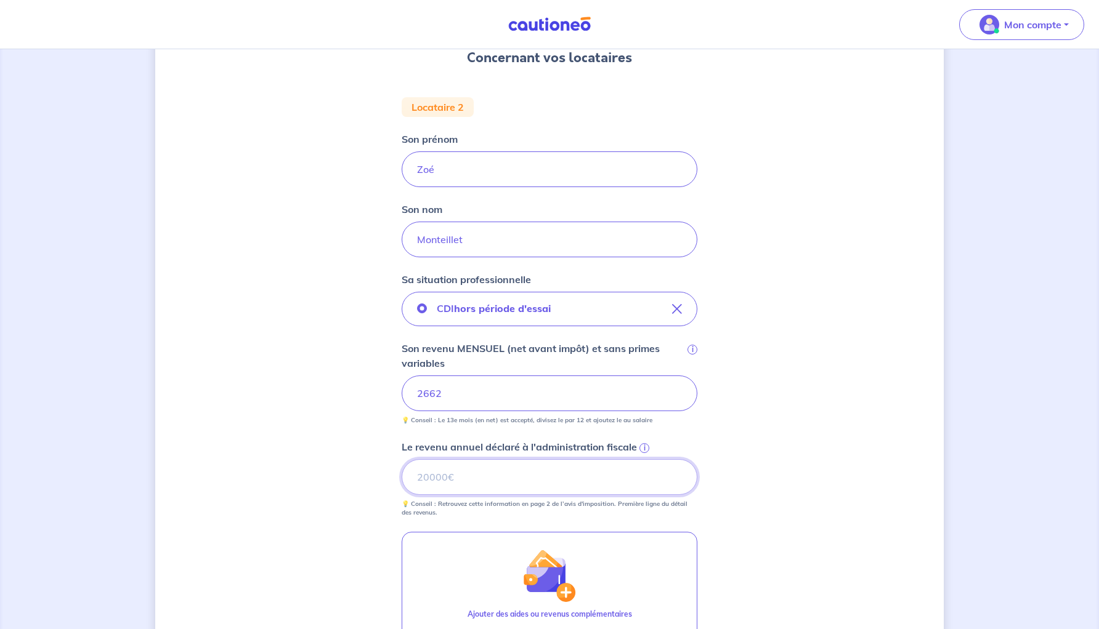
click at [489, 466] on input "Le revenu annuel déclaré à l'administration fiscale i" at bounding box center [550, 477] width 296 height 36
type input "29400"
click at [323, 467] on div "Concernant vos locataires Locataire 2 Son prénom Zoé Son nom Monteillet Sa situ…" at bounding box center [549, 383] width 788 height 883
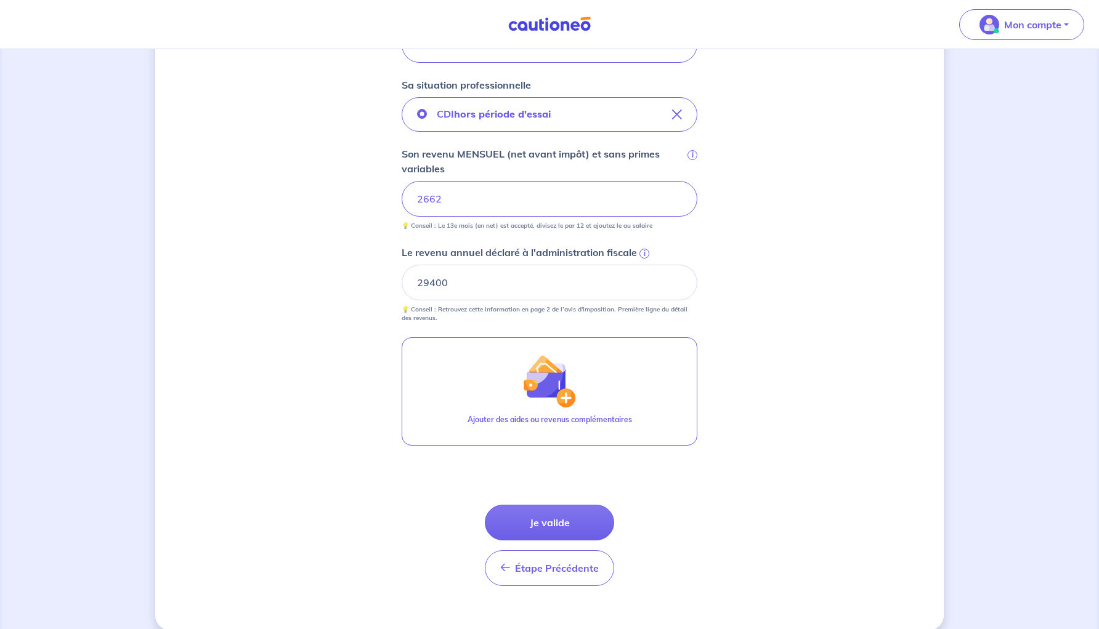
scroll to position [333, 0]
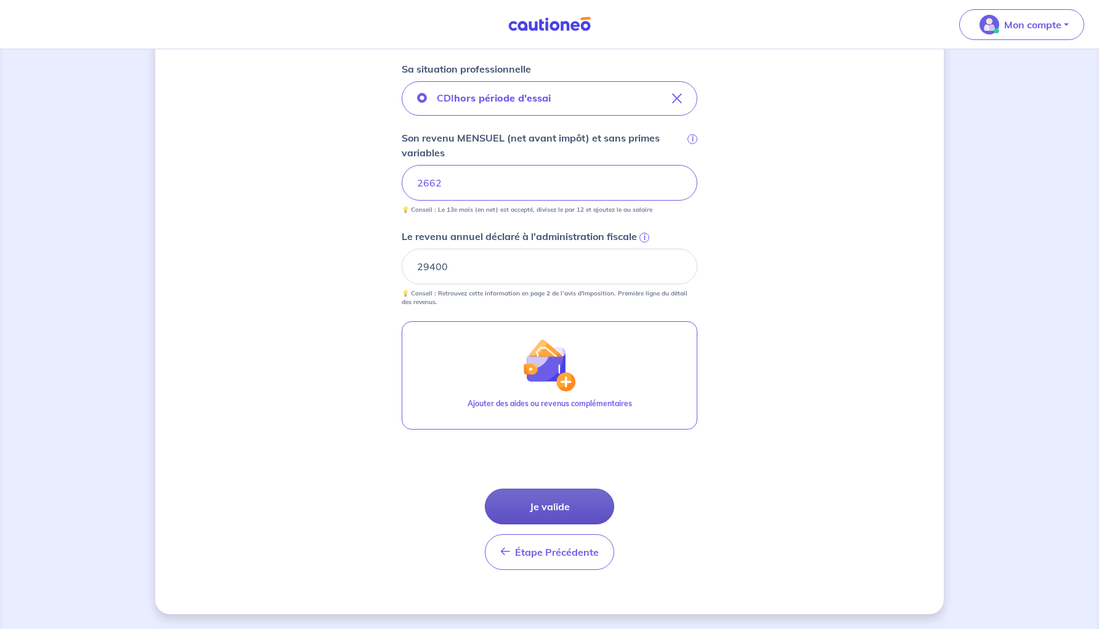
click at [522, 506] on button "Je valide" at bounding box center [549, 507] width 129 height 36
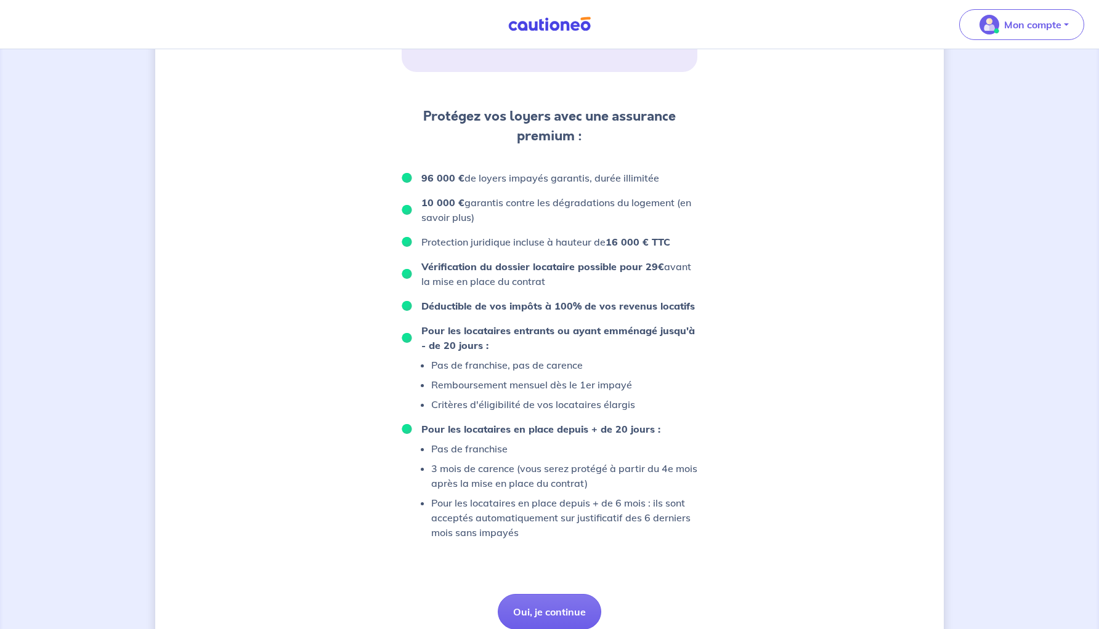
scroll to position [615, 0]
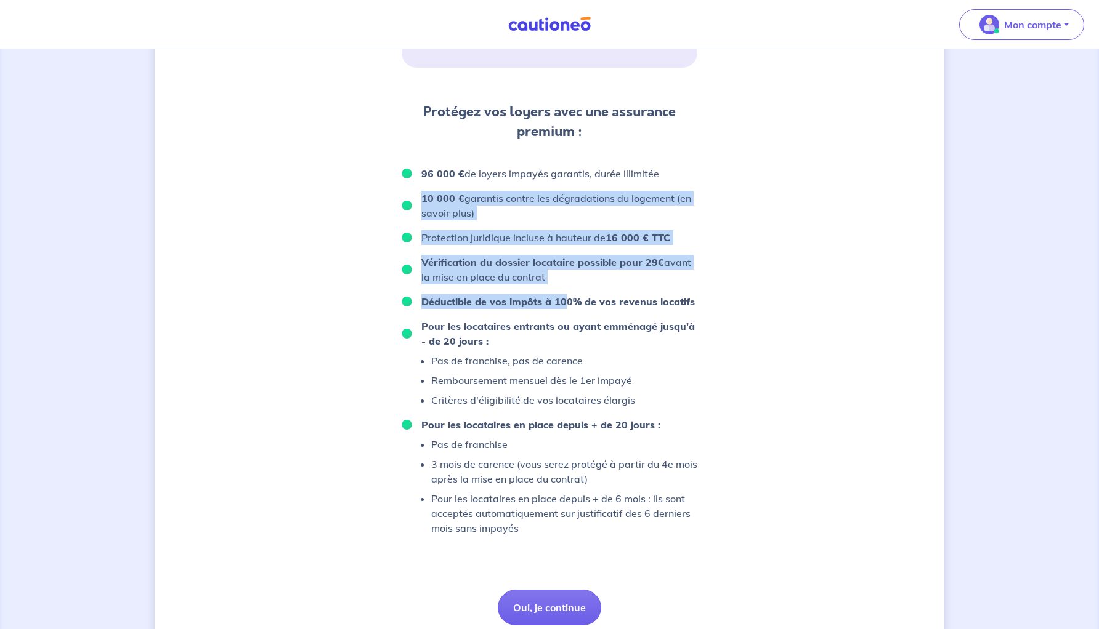
drag, startPoint x: 420, startPoint y: 192, endPoint x: 565, endPoint y: 297, distance: 179.1
click at [565, 297] on ul "96 000 € de loyers impayés garantis, durée illimitée 10 000 € garantis contre l…" at bounding box center [550, 351] width 296 height 370
click at [583, 286] on ul "96 000 € de loyers impayés garantis, durée illimitée 10 000 € garantis contre l…" at bounding box center [550, 351] width 296 height 370
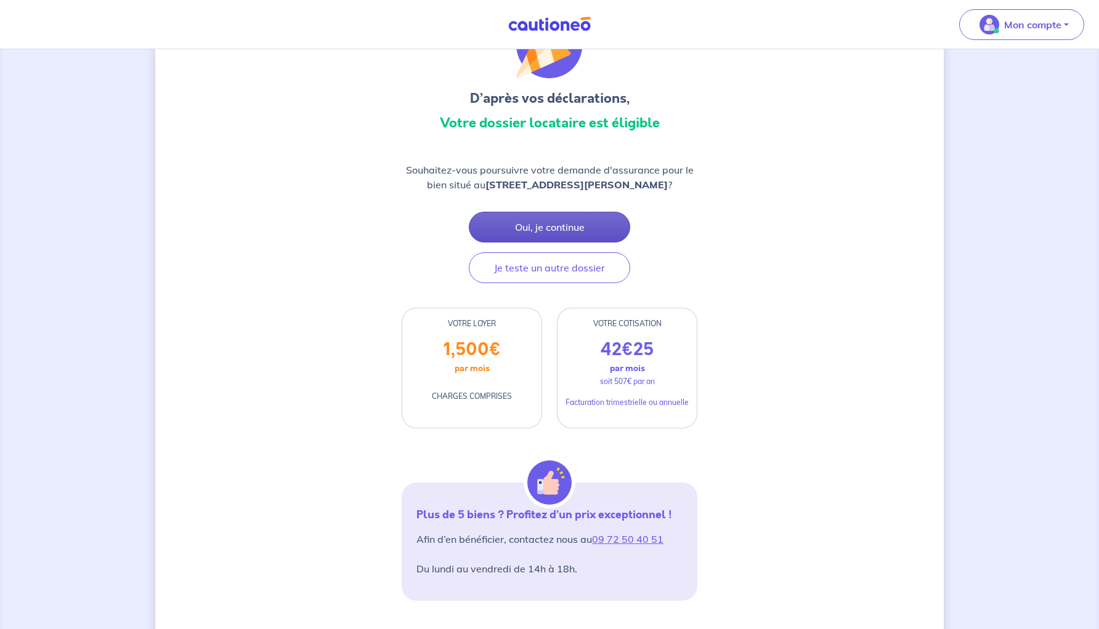
scroll to position [0, 0]
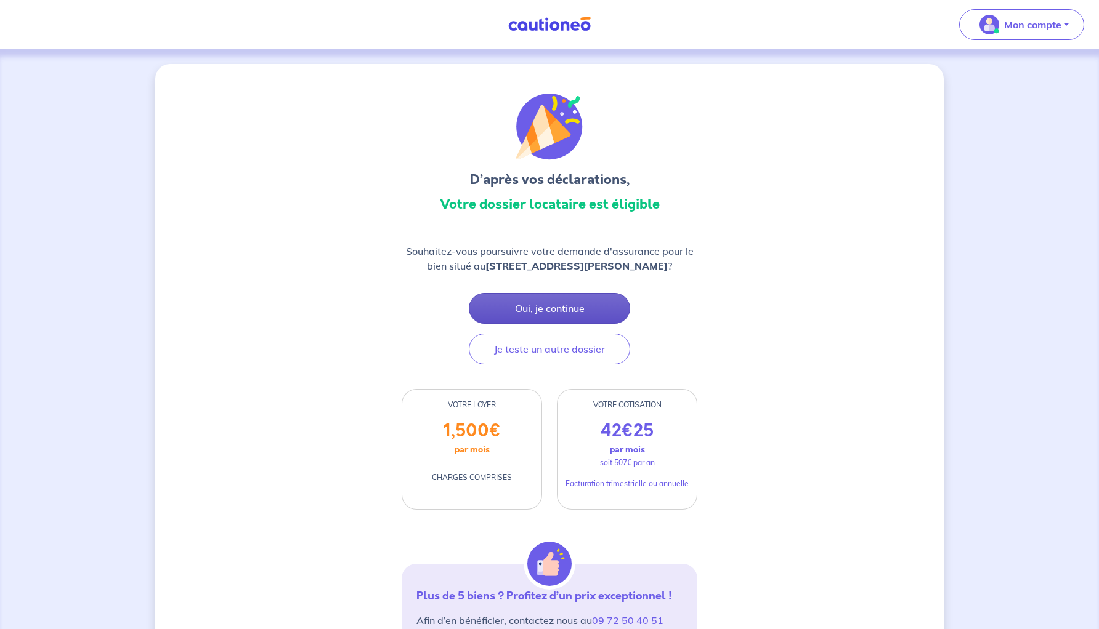
click at [535, 305] on button "Oui, je continue" at bounding box center [549, 308] width 161 height 31
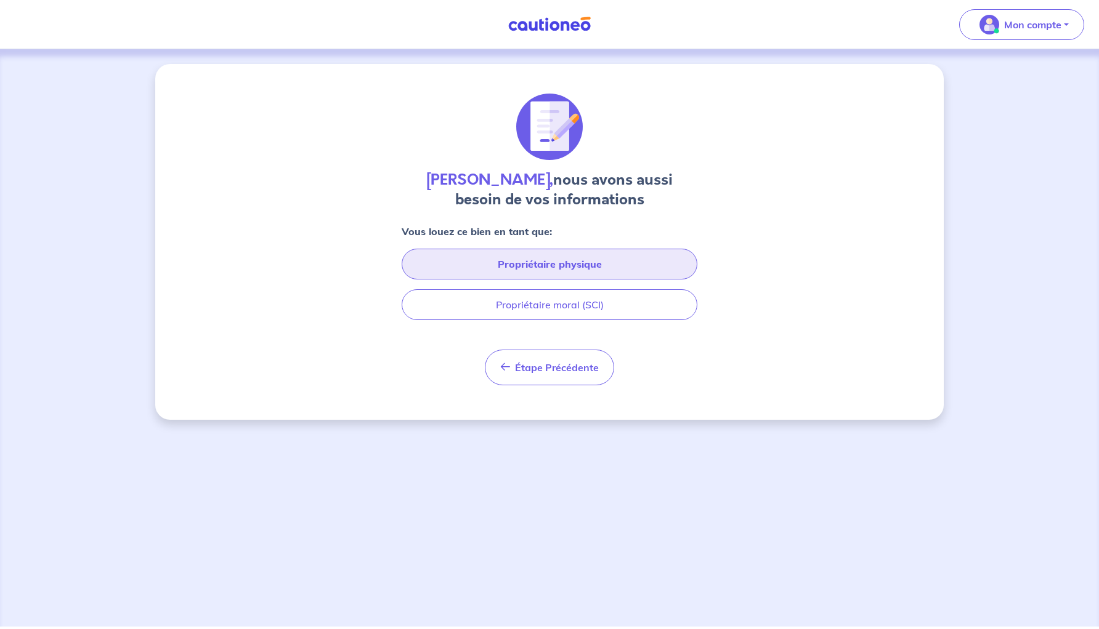
click at [519, 263] on button "Propriétaire physique" at bounding box center [550, 264] width 296 height 31
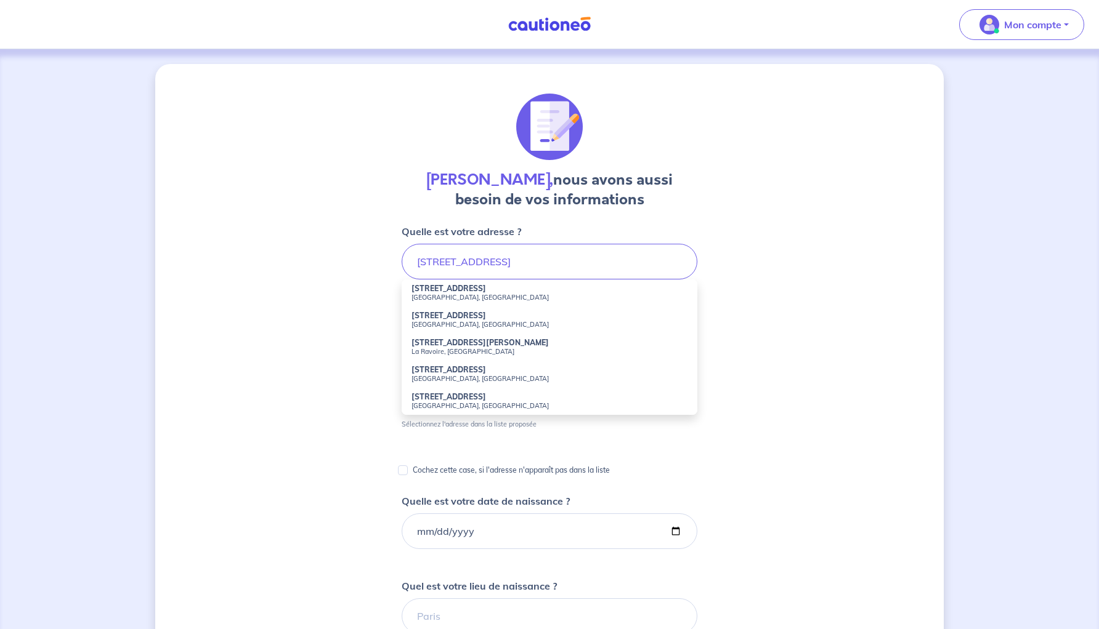
click at [433, 293] on small "Paris, France" at bounding box center [549, 297] width 276 height 9
type input "12 Rue Curial, Paris, France"
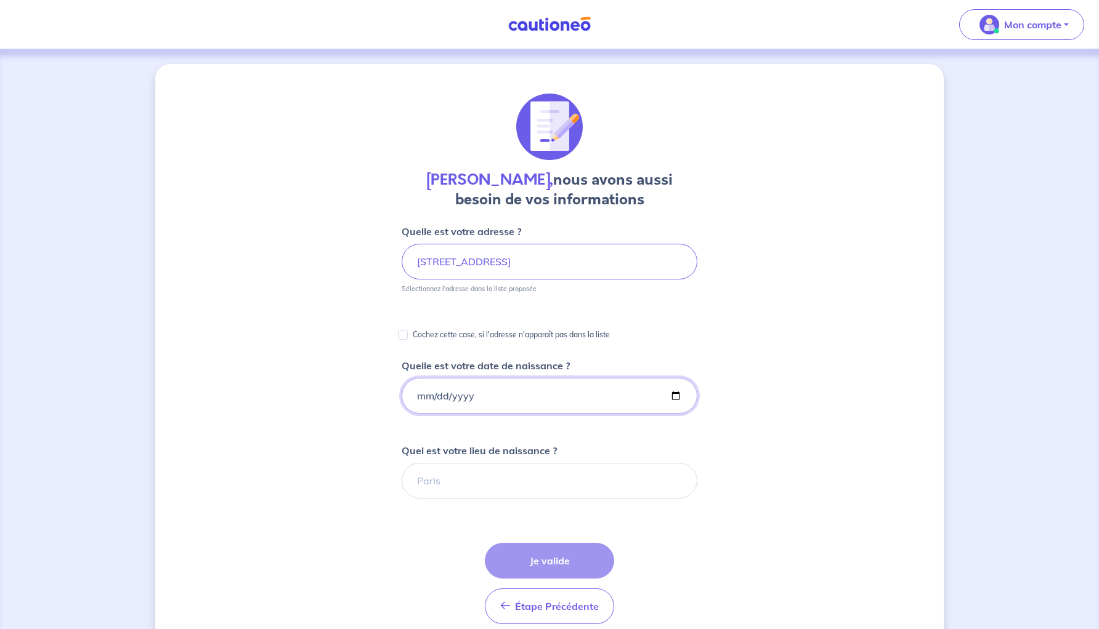
click at [420, 396] on input "Quelle est votre date de naissance ?" at bounding box center [550, 396] width 296 height 36
type input "1982-01-26"
click at [425, 490] on input "Quel est votre lieu de naissance ?" at bounding box center [550, 481] width 296 height 36
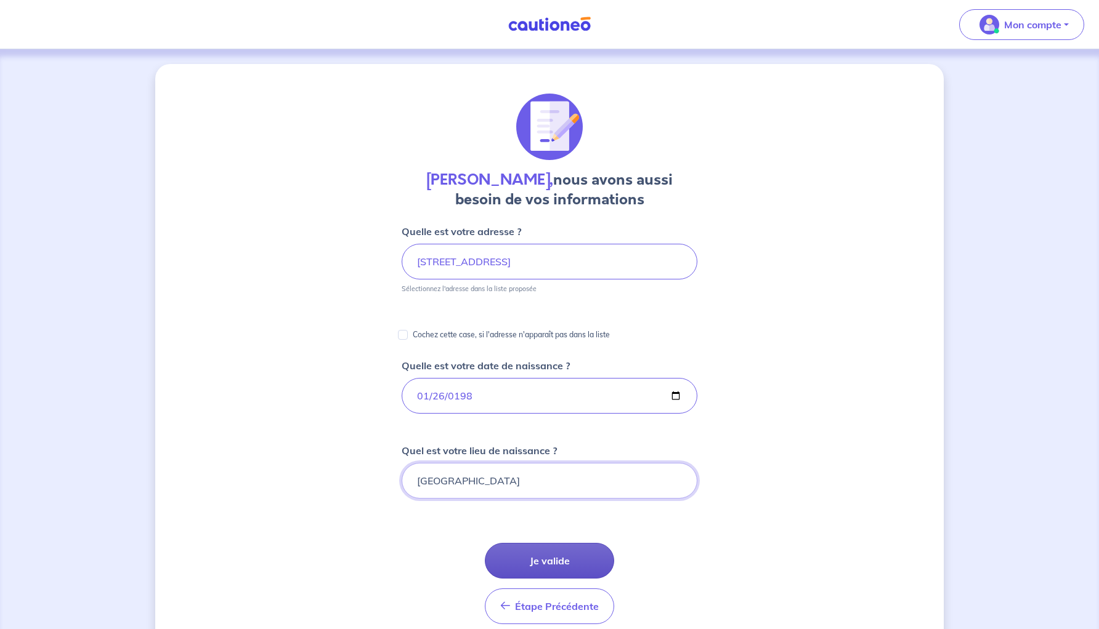
type input "Paris"
click at [510, 557] on button "Je valide" at bounding box center [549, 561] width 129 height 36
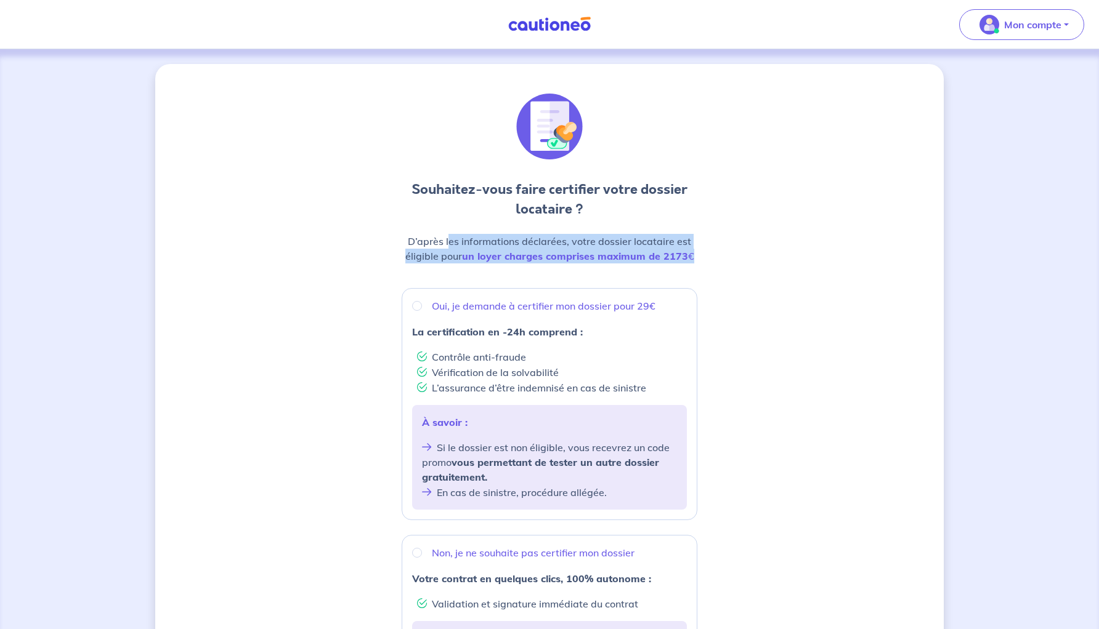
drag, startPoint x: 449, startPoint y: 241, endPoint x: 605, endPoint y: 272, distance: 159.3
click at [605, 272] on div "D’après les informations déclarées, votre dossier locataire est éligible pour u…" at bounding box center [550, 253] width 296 height 39
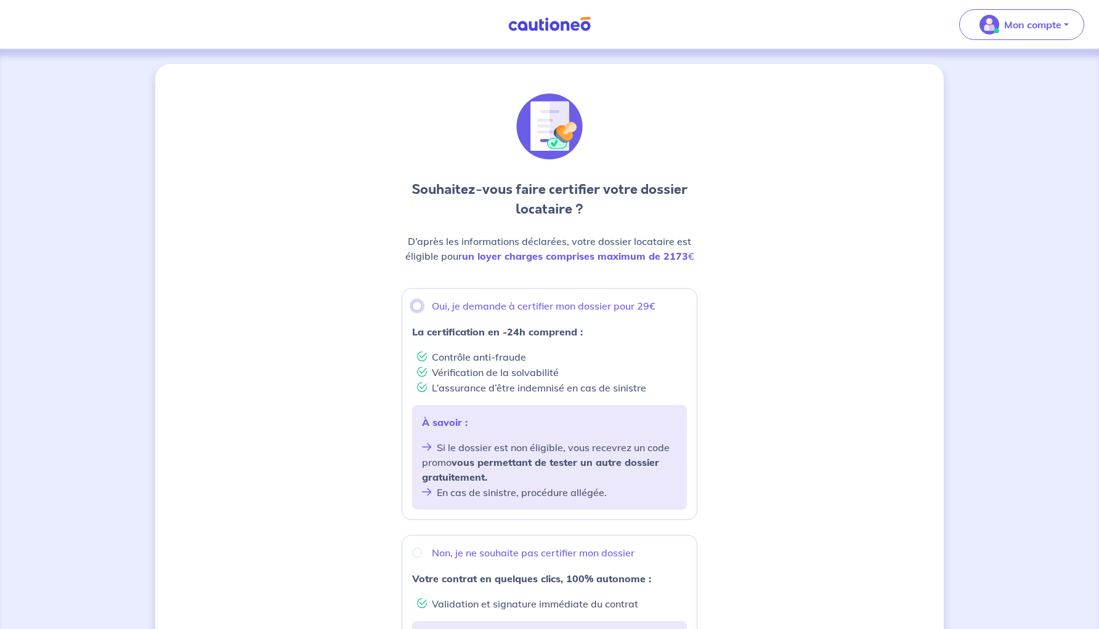
click at [416, 306] on input "Oui, je demande à certifier mon dossier pour 29€" at bounding box center [417, 306] width 10 height 10
radio input "true"
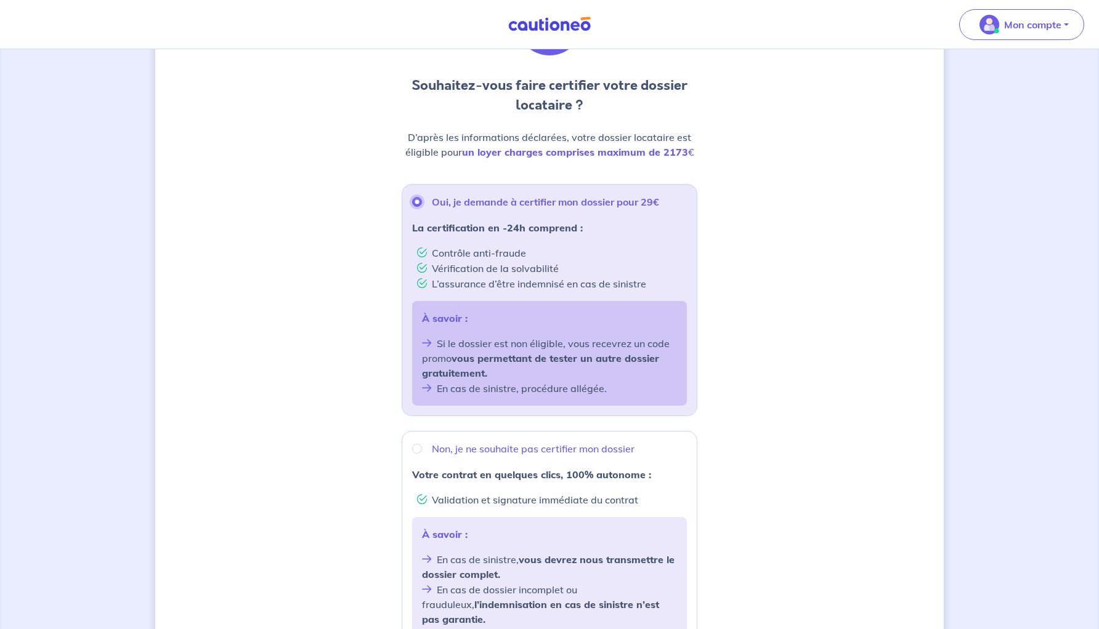
scroll to position [111, 0]
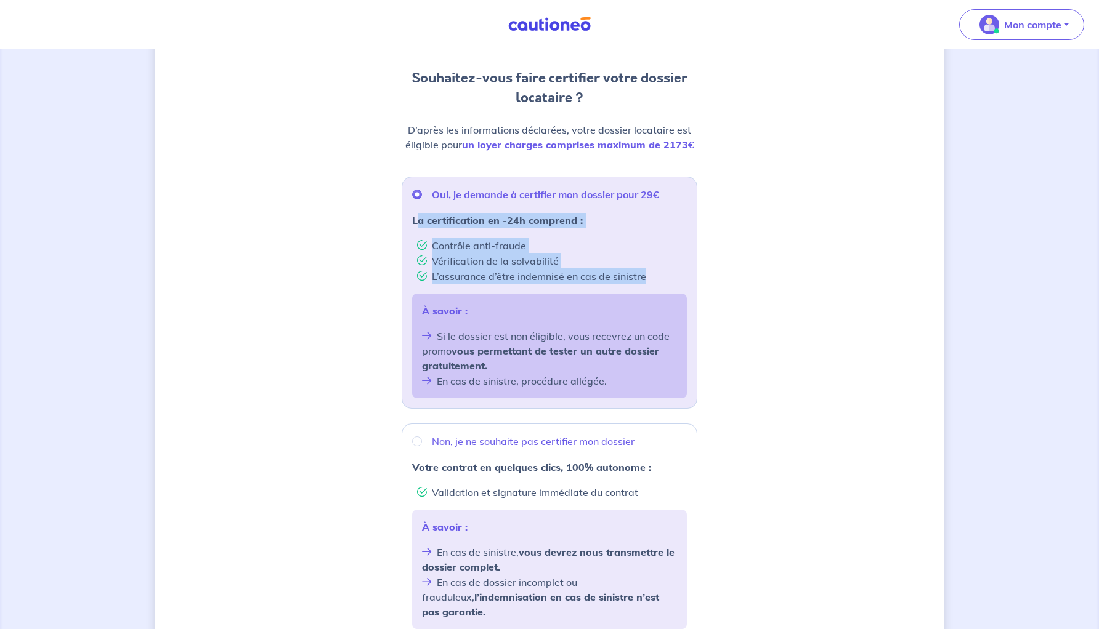
drag, startPoint x: 419, startPoint y: 222, endPoint x: 660, endPoint y: 275, distance: 246.6
click at [660, 275] on div "La certification en -24h comprend : Contrôle anti-fraude Vérification de la sol…" at bounding box center [549, 248] width 275 height 71
click at [660, 275] on li "L’assurance d’être indemnisé en cas de sinistre" at bounding box center [552, 276] width 270 height 15
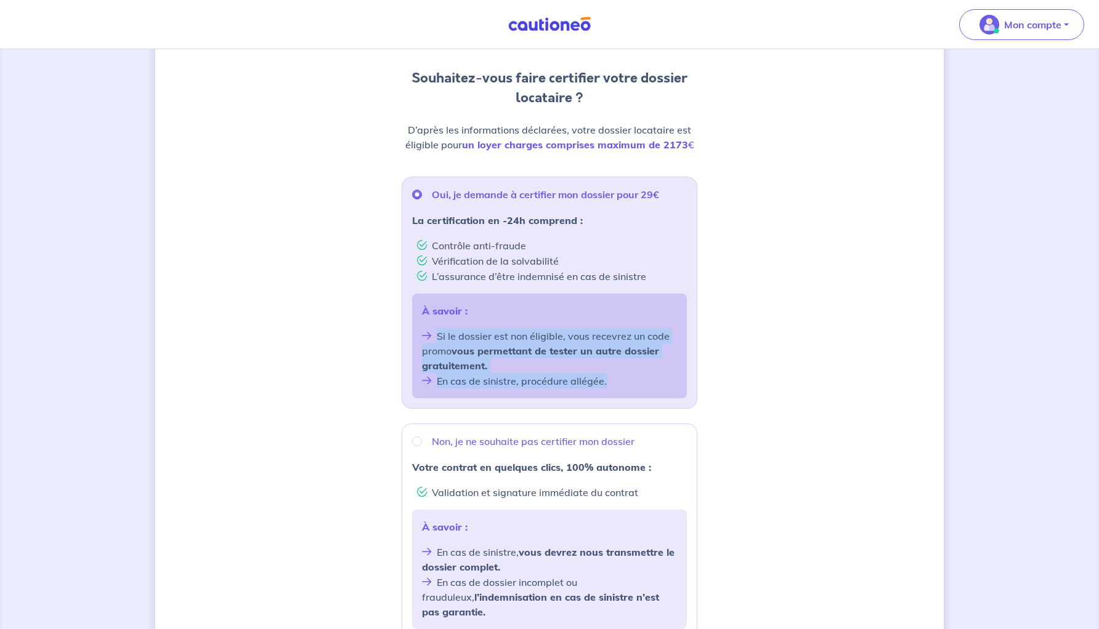
drag, startPoint x: 438, startPoint y: 337, endPoint x: 628, endPoint y: 375, distance: 194.1
click at [628, 375] on ul "Si le dossier est non éligible, vous recevrez un code promo vous permettant de …" at bounding box center [549, 358] width 255 height 60
click at [628, 375] on li "En cas de sinistre, procédure allégée." at bounding box center [549, 380] width 255 height 15
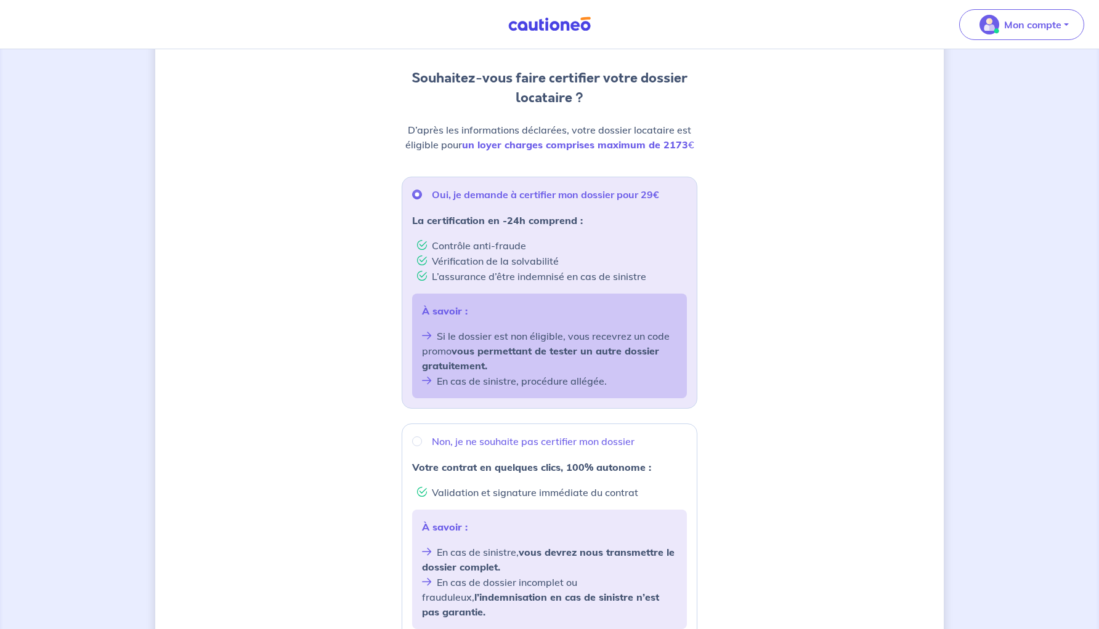
click at [626, 380] on li "En cas de sinistre, procédure allégée." at bounding box center [549, 380] width 255 height 15
click at [626, 381] on li "En cas de sinistre, procédure allégée." at bounding box center [549, 380] width 255 height 15
click at [415, 193] on input "Oui, je demande à certifier mon dossier pour 29€" at bounding box center [417, 195] width 10 height 10
click at [416, 437] on input "Non, je ne souhaite pas certifier mon dossier" at bounding box center [417, 442] width 10 height 10
radio input "true"
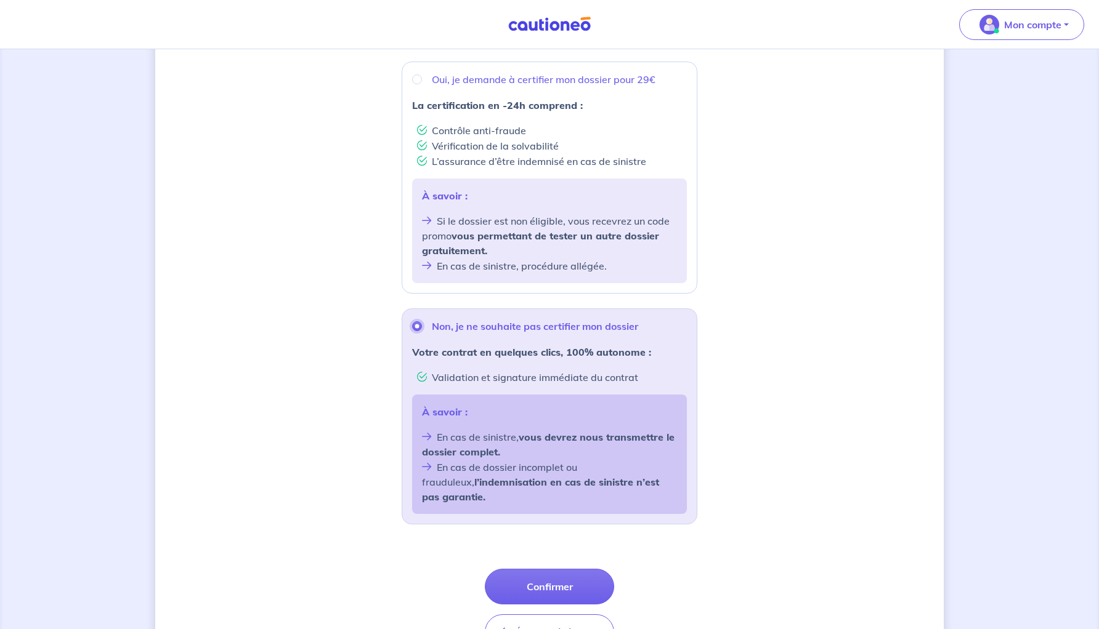
scroll to position [292, 0]
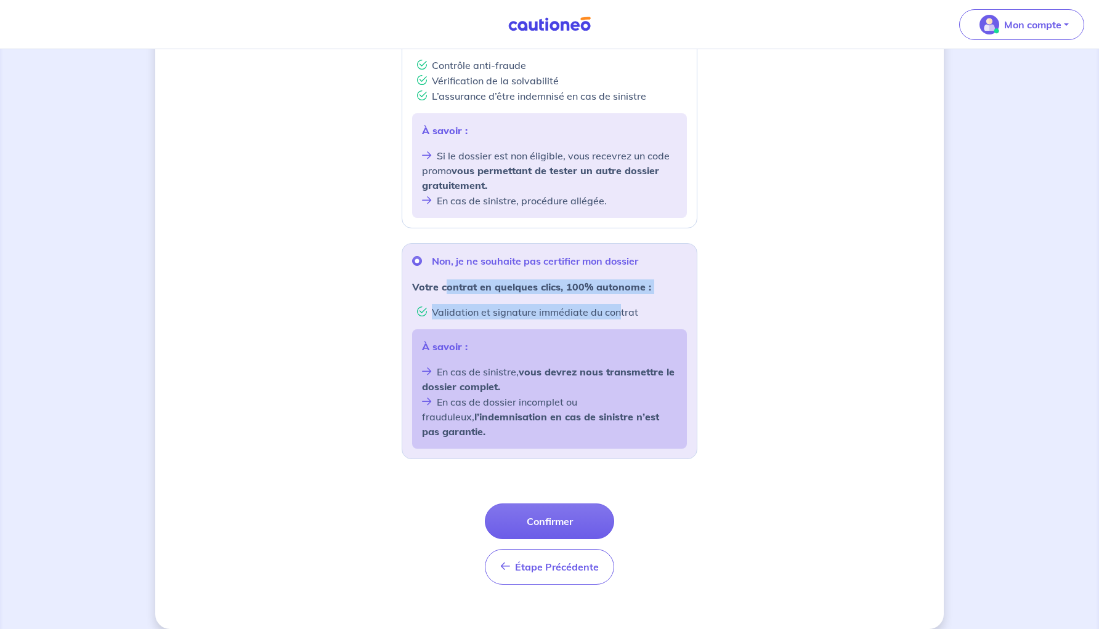
drag, startPoint x: 445, startPoint y: 288, endPoint x: 625, endPoint y: 313, distance: 182.1
click at [625, 313] on div "Votre contrat en quelques clics, 100% autonome : Validation et signature immédi…" at bounding box center [549, 300] width 275 height 40
click at [625, 313] on li "Validation et signature immédiate du contrat" at bounding box center [552, 311] width 270 height 15
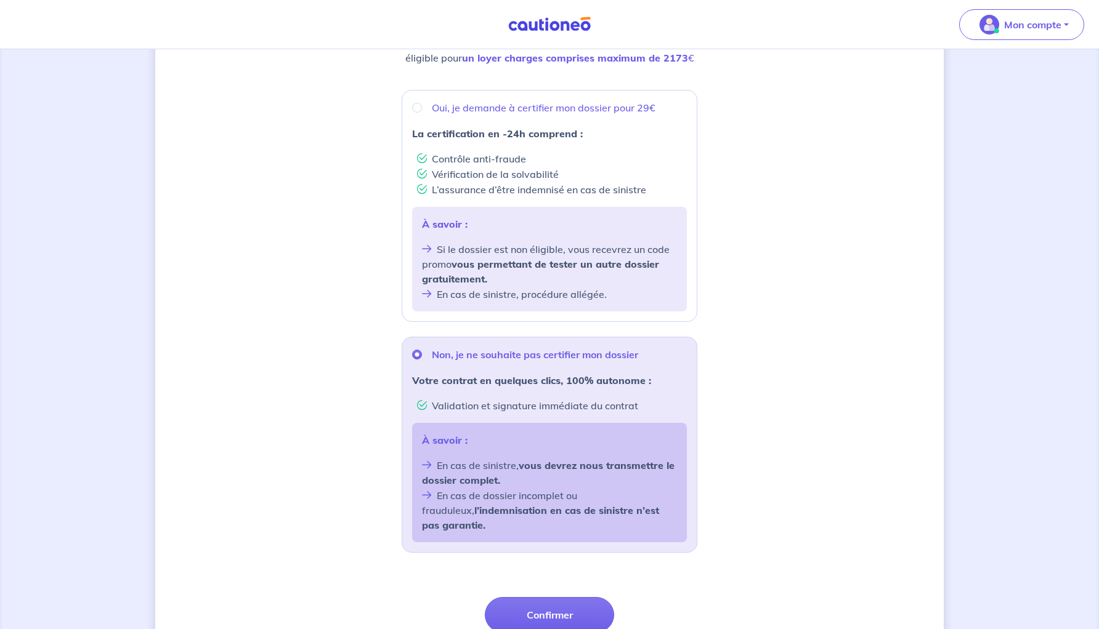
scroll to position [162, 0]
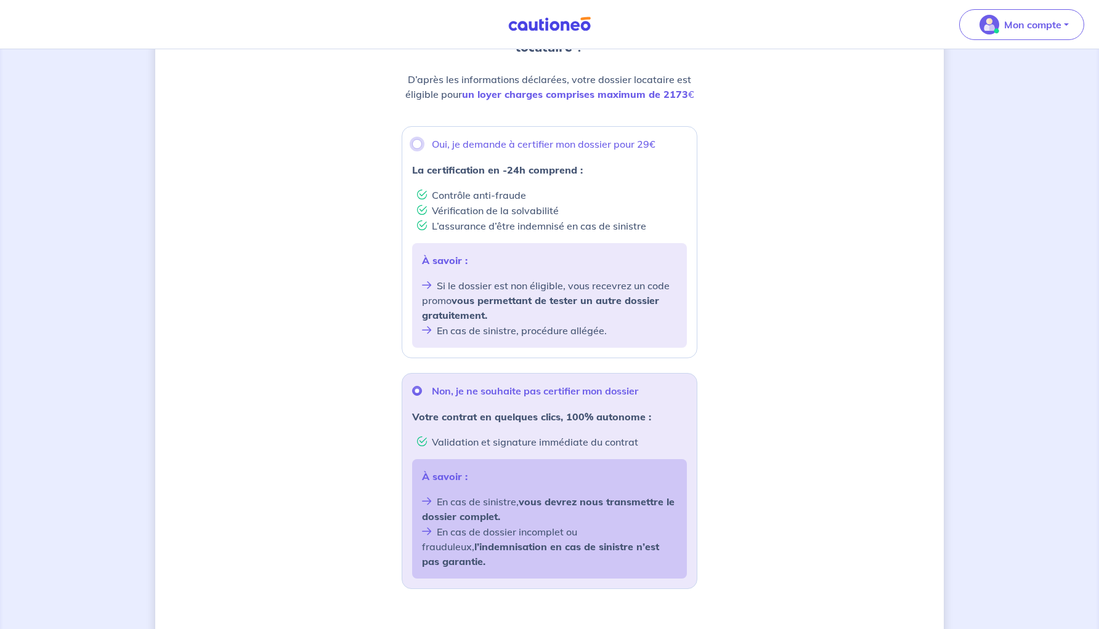
click at [419, 146] on input "Oui, je demande à certifier mon dossier pour 29€" at bounding box center [417, 144] width 10 height 10
radio input "true"
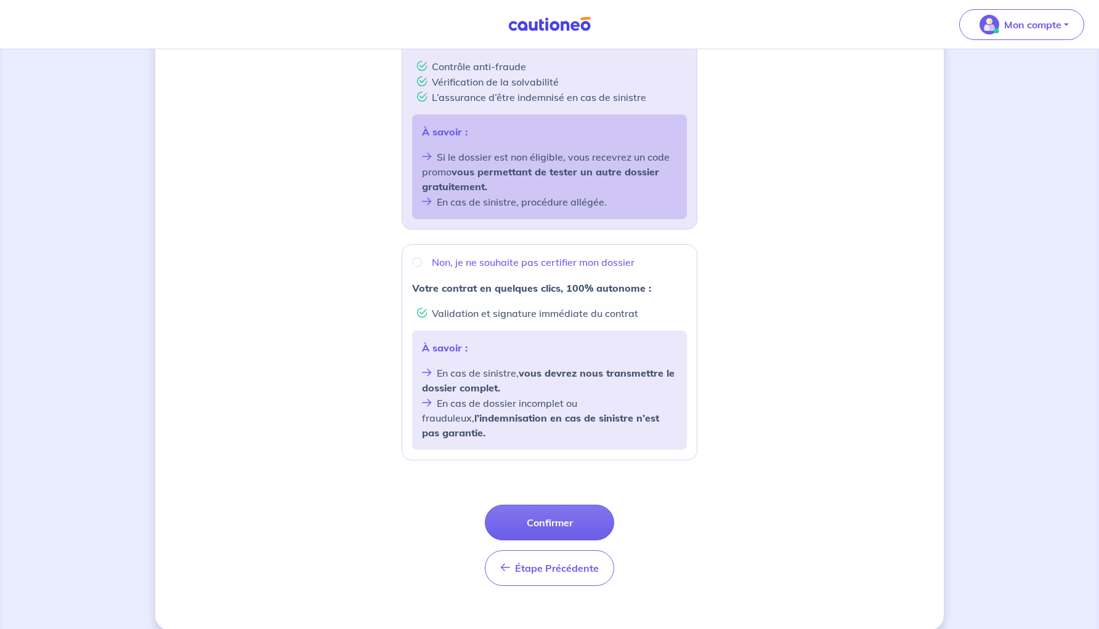
scroll to position [292, 0]
click at [525, 512] on button "Confirmer" at bounding box center [549, 522] width 129 height 36
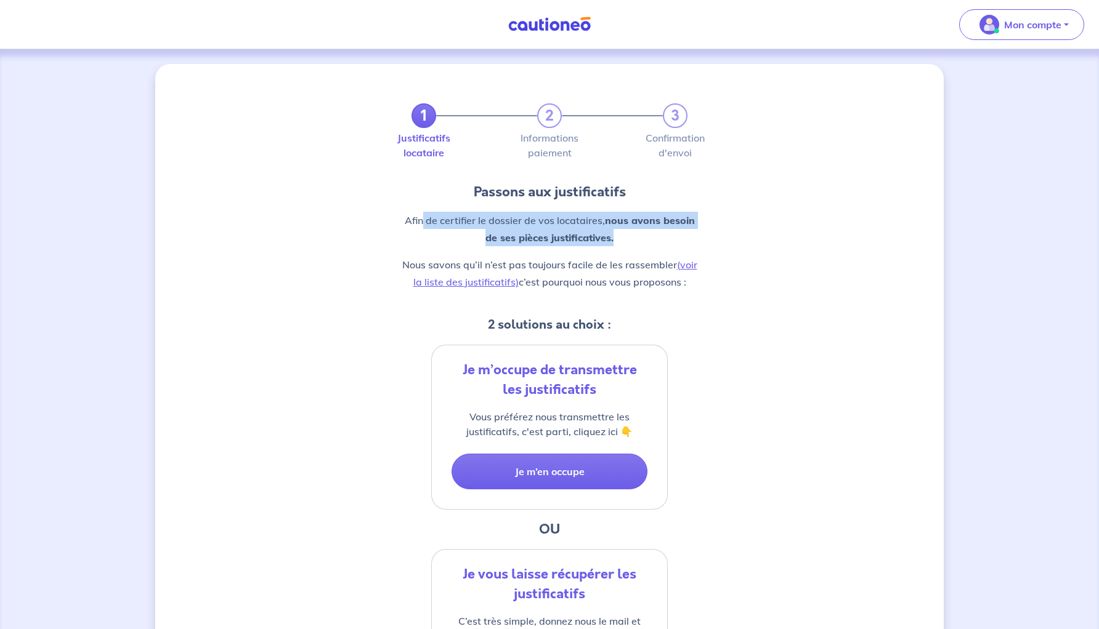
drag, startPoint x: 424, startPoint y: 221, endPoint x: 622, endPoint y: 238, distance: 199.1
click at [622, 238] on p "Afin de certifier le dossier de vos locataires, nous avons besoin de ses pièces…" at bounding box center [550, 229] width 296 height 34
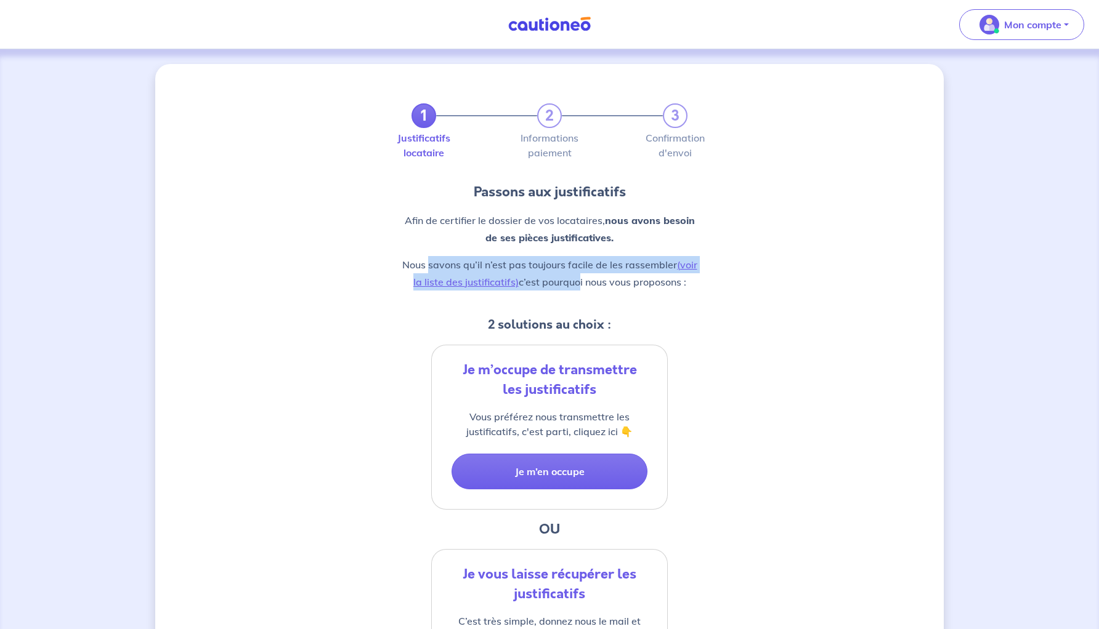
drag, startPoint x: 429, startPoint y: 270, endPoint x: 574, endPoint y: 275, distance: 144.9
click at [574, 275] on p "Nous savons qu’il n’est pas toujours facile de les rassembler (voir la liste de…" at bounding box center [550, 273] width 296 height 34
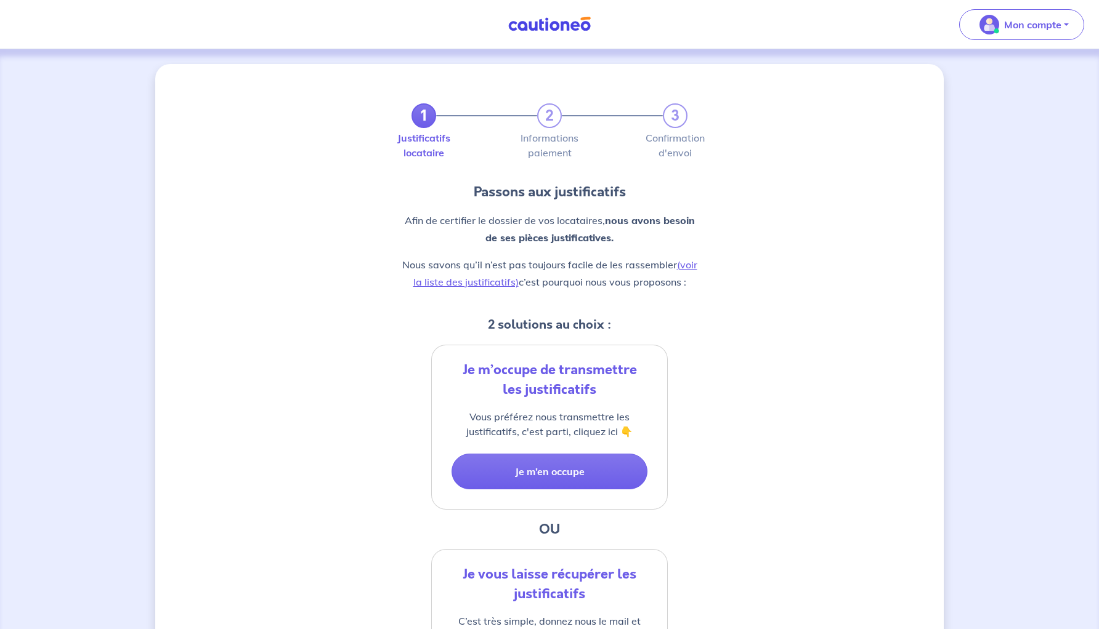
click at [566, 275] on p "Nous savons qu’il n’est pas toujours facile de les rassembler (voir la liste de…" at bounding box center [550, 273] width 296 height 34
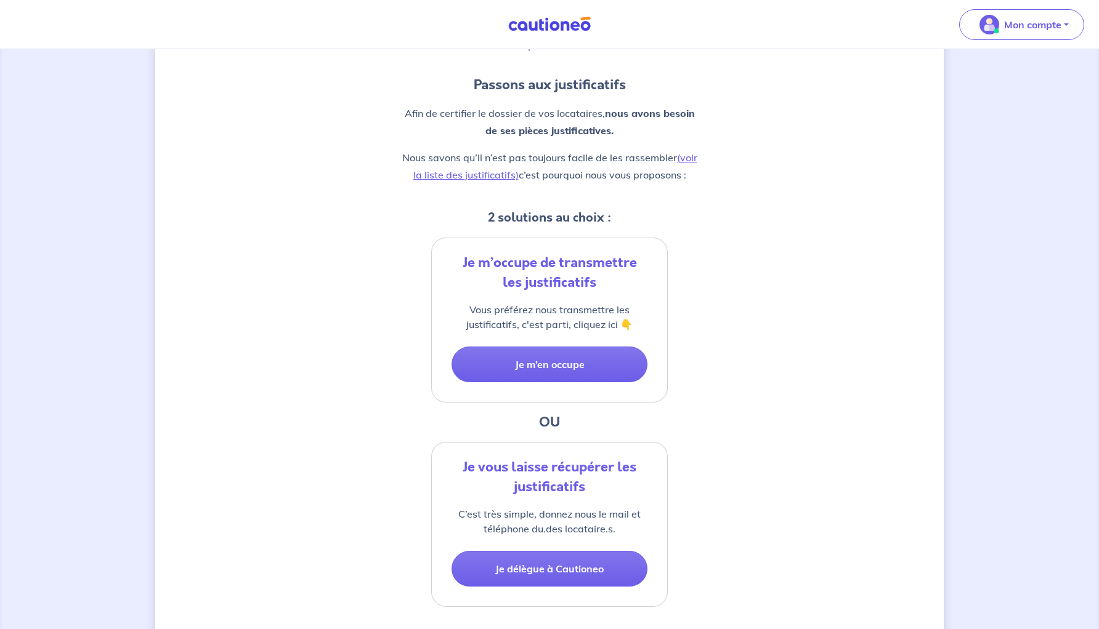
scroll to position [204, 0]
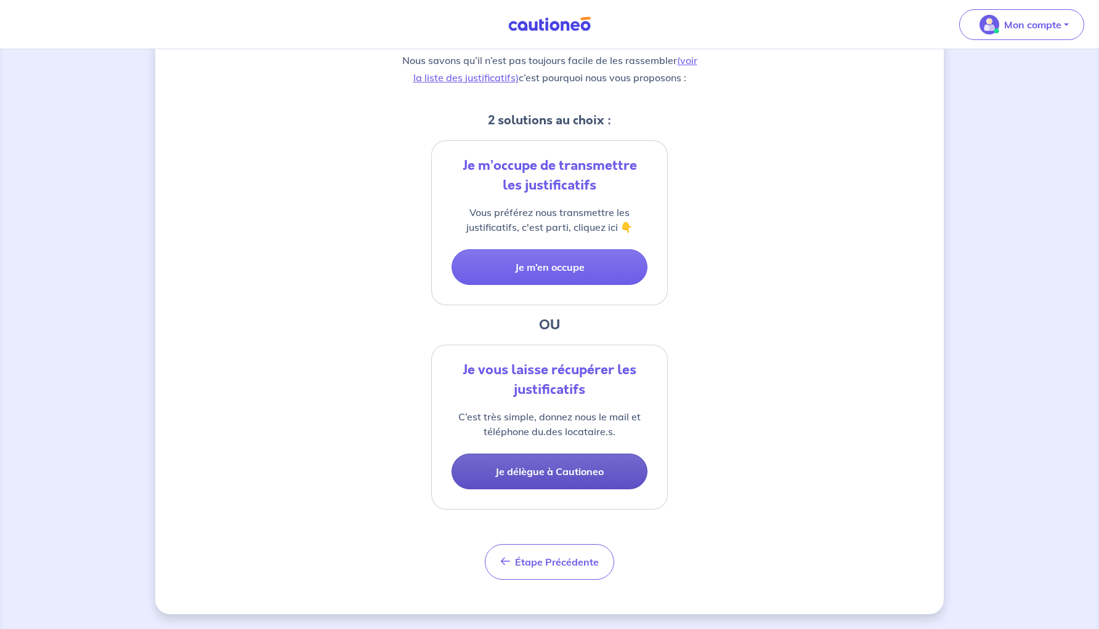
click at [565, 471] on button "Je délègue à Cautioneo" at bounding box center [549, 472] width 196 height 36
select select "FR"
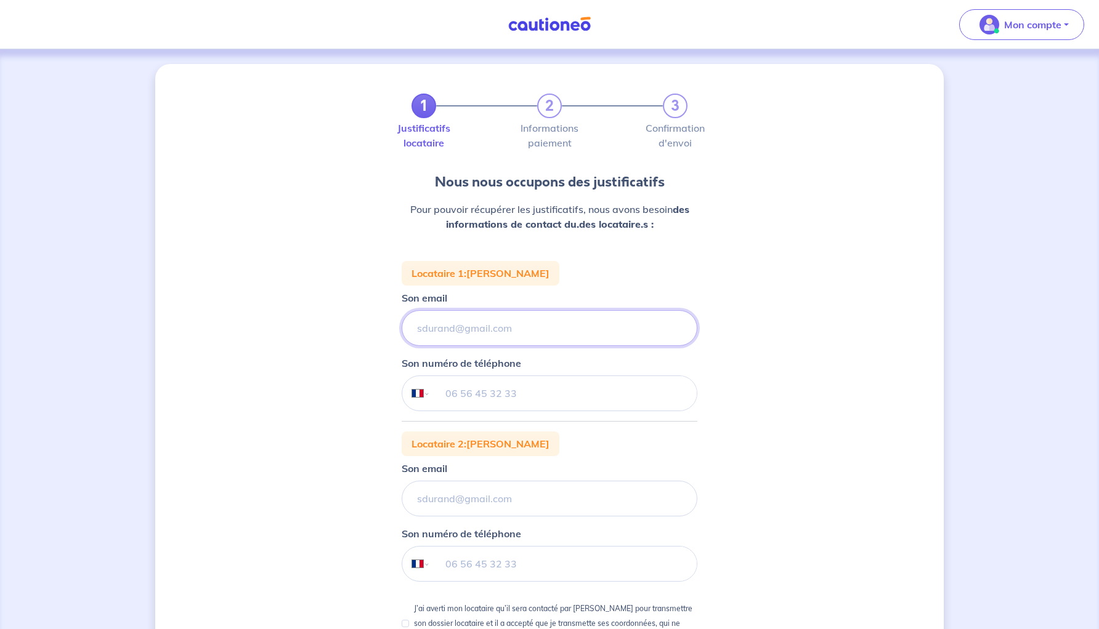
click at [464, 328] on input "Son email" at bounding box center [550, 328] width 296 height 36
click at [365, 336] on div "1 2 3 Justificatifs locataire Informations paiement Confirmation d'envoi Nous n…" at bounding box center [549, 433] width 788 height 739
click at [445, 339] on input "Son email" at bounding box center [550, 328] width 296 height 36
click at [351, 339] on div "1 2 3 Justificatifs locataire Informations paiement Confirmation d'envoi Nous n…" at bounding box center [549, 433] width 788 height 739
click at [450, 336] on input "Son email" at bounding box center [550, 328] width 296 height 36
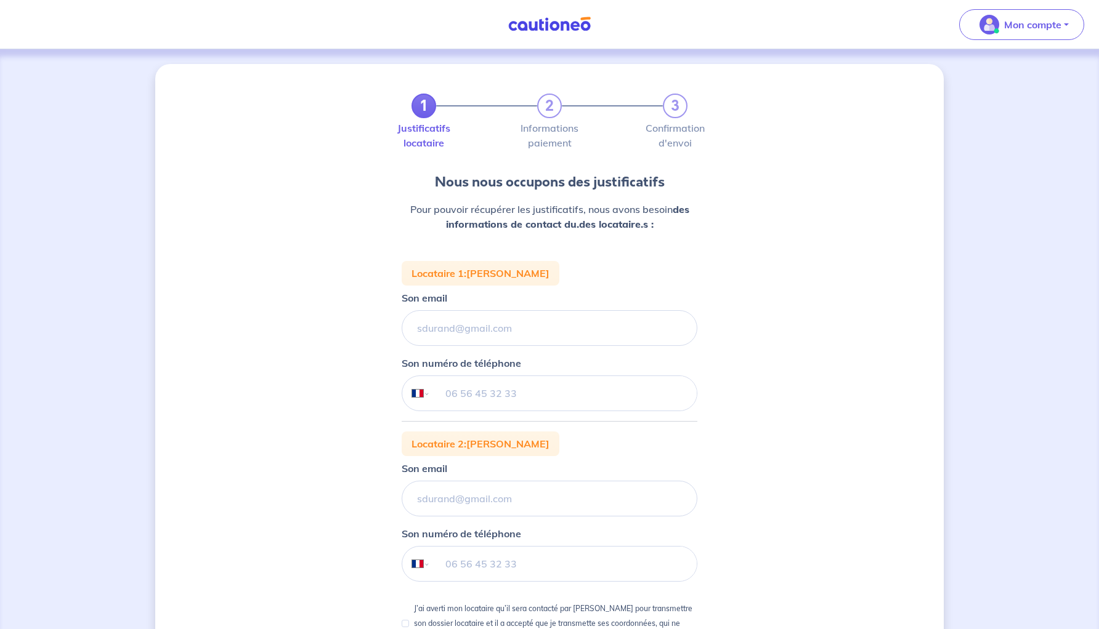
click at [557, 254] on div "1 2 3 Justificatifs locataire Informations paiement Confirmation d'envoi Nous n…" at bounding box center [550, 431] width 296 height 674
click at [509, 328] on input "Son email" at bounding box center [550, 328] width 296 height 36
click at [501, 328] on input "Son email" at bounding box center [550, 328] width 296 height 36
click at [331, 335] on div "1 2 3 Justificatifs locataire Informations paiement Confirmation d'envoi Nous n…" at bounding box center [549, 433] width 788 height 739
click at [423, 326] on input "Son email" at bounding box center [550, 328] width 296 height 36
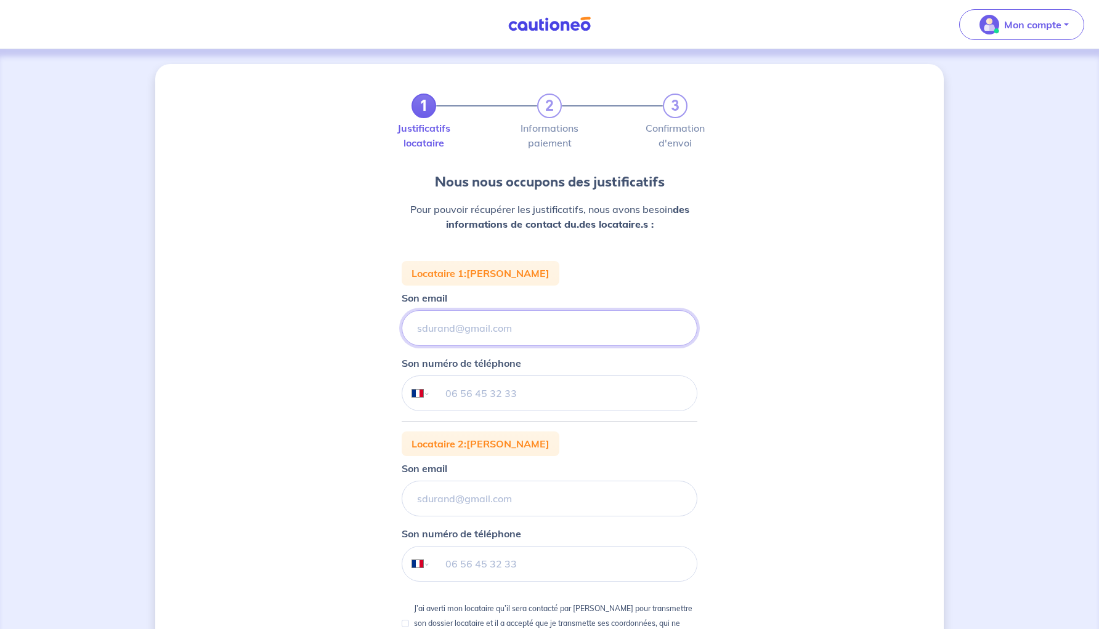
click at [448, 331] on input "Son email" at bounding box center [550, 328] width 296 height 36
paste input "Monteillet"
type input "Monteillet"
click at [442, 325] on input "Son email" at bounding box center [550, 328] width 296 height 36
paste input "valentinbironneau04@gmail.com"
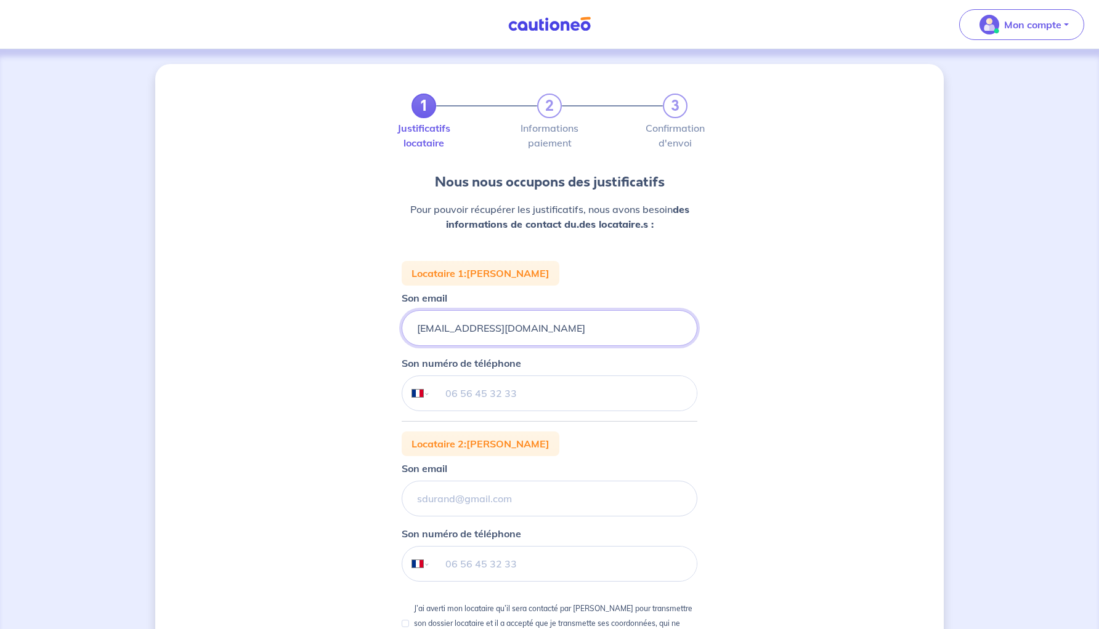
type input "valentinbironneau04@gmail.com"
click at [289, 416] on div "1 2 3 Justificatifs locataire Informations paiement Confirmation d'envoi Nous n…" at bounding box center [549, 433] width 788 height 739
click at [454, 399] on input "tel" at bounding box center [564, 393] width 266 height 34
paste input "6 31 89 02 82"
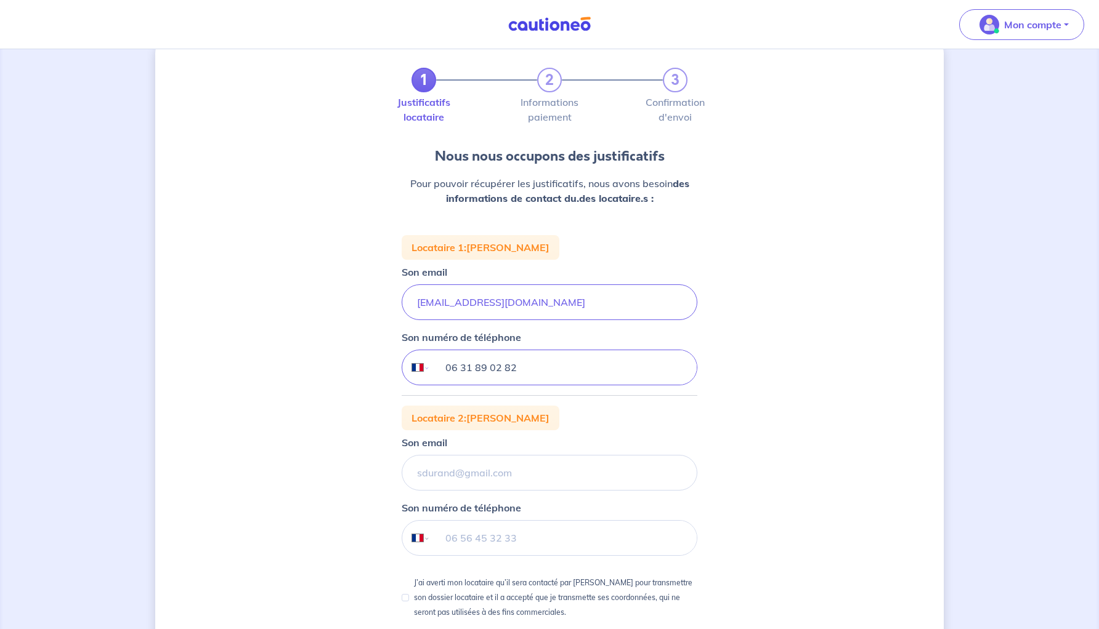
type input "06 31 89 02 82"
click at [433, 469] on input "Son email" at bounding box center [550, 473] width 296 height 36
click at [456, 474] on input "Son email" at bounding box center [550, 473] width 296 height 36
paste input "Je donne aussi le mien au cas où : z.monteillet@gmail.com"
click at [578, 475] on input "Je donne aussi le mien au cas où : z.monteillet@gmail.com" at bounding box center [550, 473] width 296 height 36
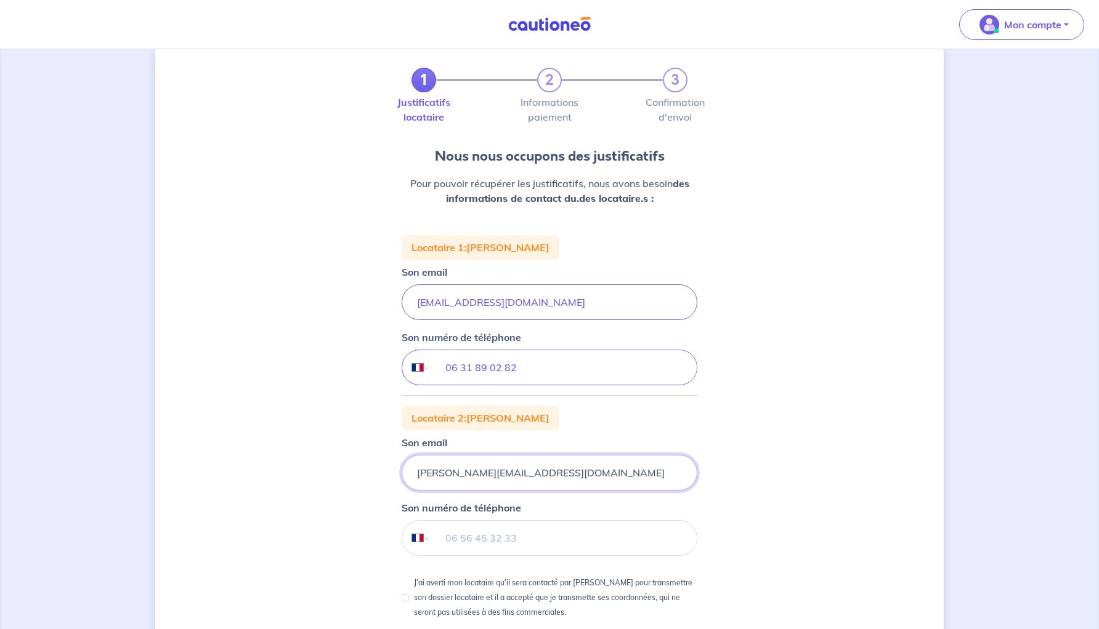
click at [513, 485] on input "z.monteillet@gmail.com" at bounding box center [550, 473] width 296 height 36
click at [486, 474] on input "z.monteillet@gmail.com" at bounding box center [550, 473] width 296 height 36
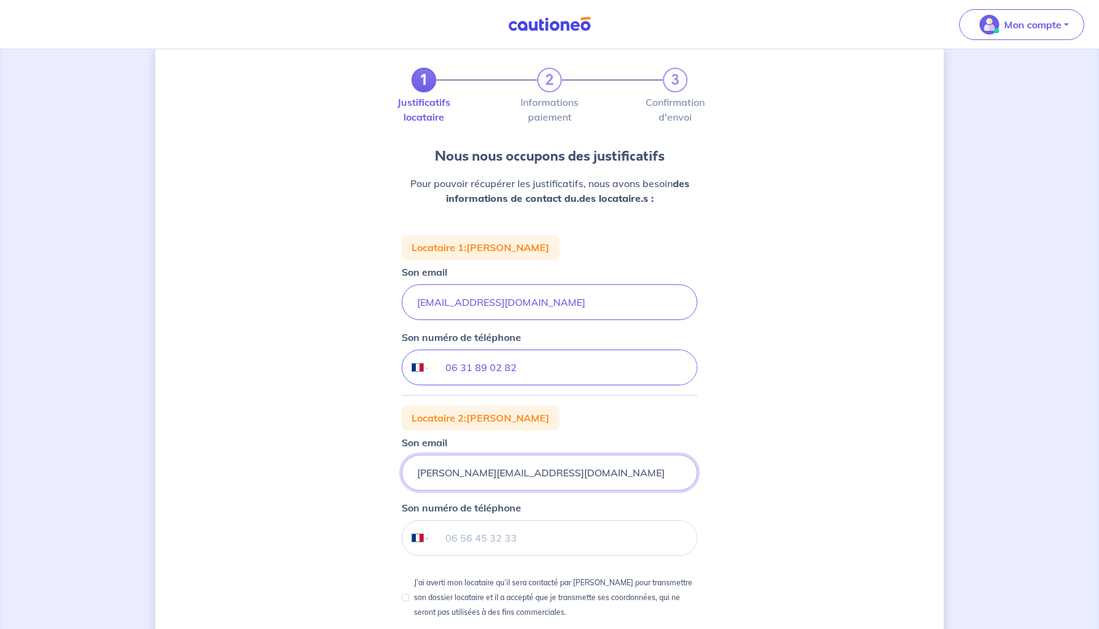
type input "z.monteillet@gmail.com"
click at [338, 472] on div "1 2 3 Justificatifs locataire Informations paiement Confirmation d'envoi Nous n…" at bounding box center [549, 407] width 788 height 739
click at [445, 528] on input "tel" at bounding box center [564, 538] width 266 height 34
click at [322, 486] on div "1 2 3 Justificatifs locataire Informations paiement Confirmation d'envoi Nous n…" at bounding box center [549, 407] width 788 height 739
click at [423, 541] on select "International Afghanistan Afrique du Sud Albanie Algérie Allemagne Andorre Ang…" at bounding box center [415, 538] width 26 height 34
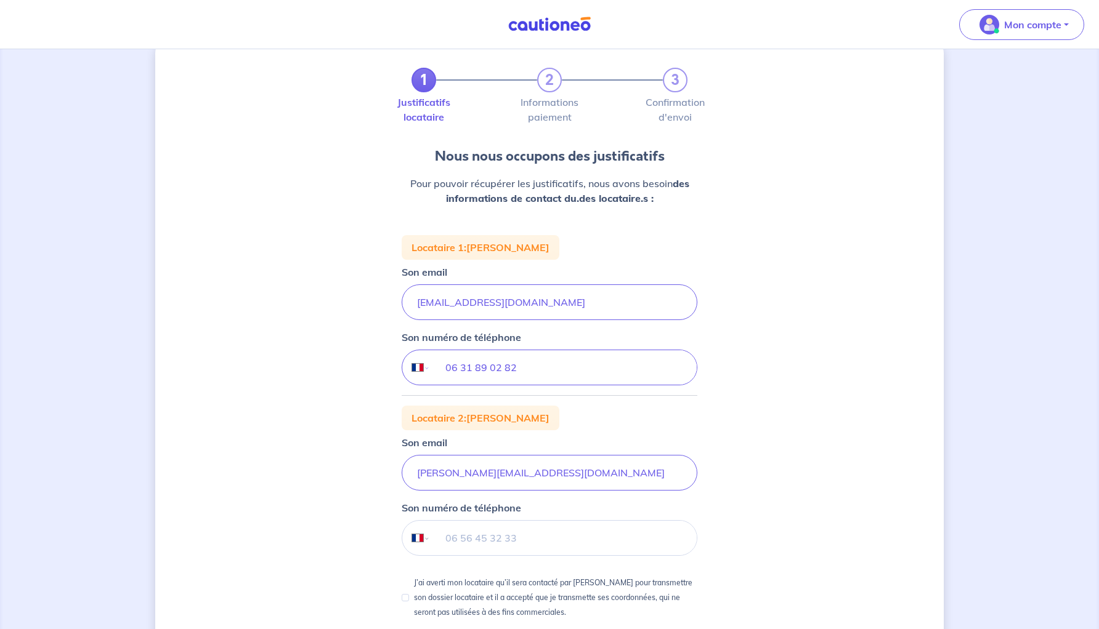
click at [402, 521] on select "International Afghanistan Afrique du Sud Albanie Algérie Allemagne Andorre Ang…" at bounding box center [415, 538] width 26 height 34
click at [320, 445] on div "1 2 3 Justificatifs locataire Informations paiement Confirmation d'envoi Nous n…" at bounding box center [549, 407] width 788 height 739
click at [291, 512] on div "1 2 3 Justificatifs locataire Informations paiement Confirmation d'envoi Nous n…" at bounding box center [549, 407] width 788 height 739
click at [427, 538] on select "International Afghanistan Afrique du Sud Albanie Algérie Allemagne Andorre Ang…" at bounding box center [415, 538] width 26 height 34
select select "ES"
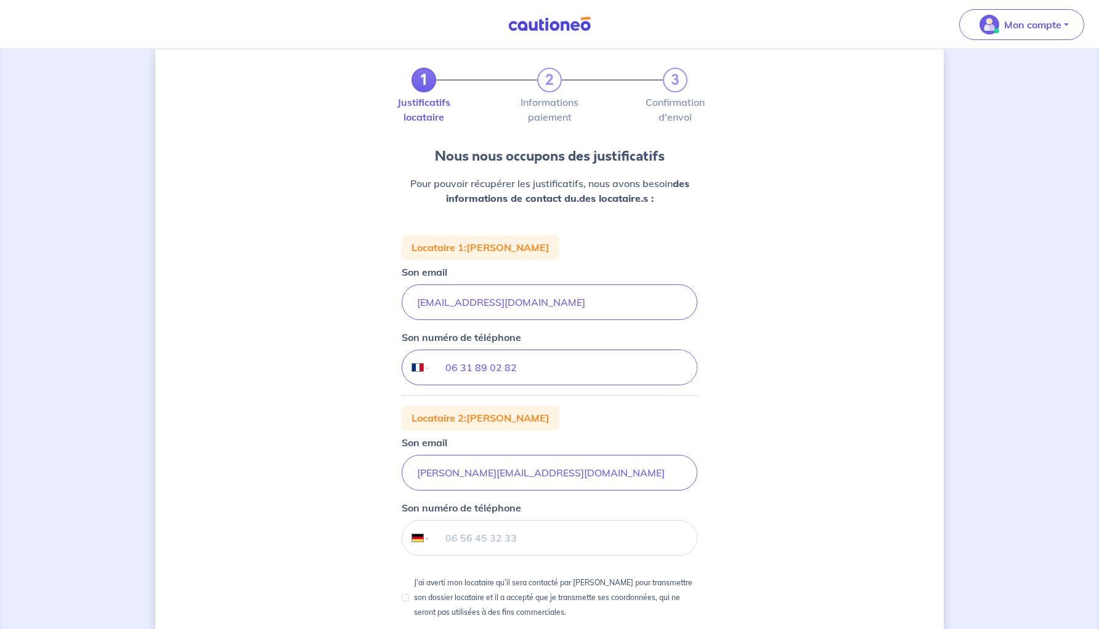
click at [402, 521] on select "International Afghanistan Afrique du Sud Albanie Algérie Allemagne Andorre Ang…" at bounding box center [415, 538] width 26 height 34
paste input "644 02 66 91"
click at [448, 538] on input "644 02 66 91" at bounding box center [564, 538] width 266 height 34
click at [348, 438] on div "1 2 3 Justificatifs locataire Informations paiement Confirmation d'envoi Nous n…" at bounding box center [549, 407] width 788 height 739
click at [445, 538] on input "644 02 66 91" at bounding box center [564, 538] width 266 height 34
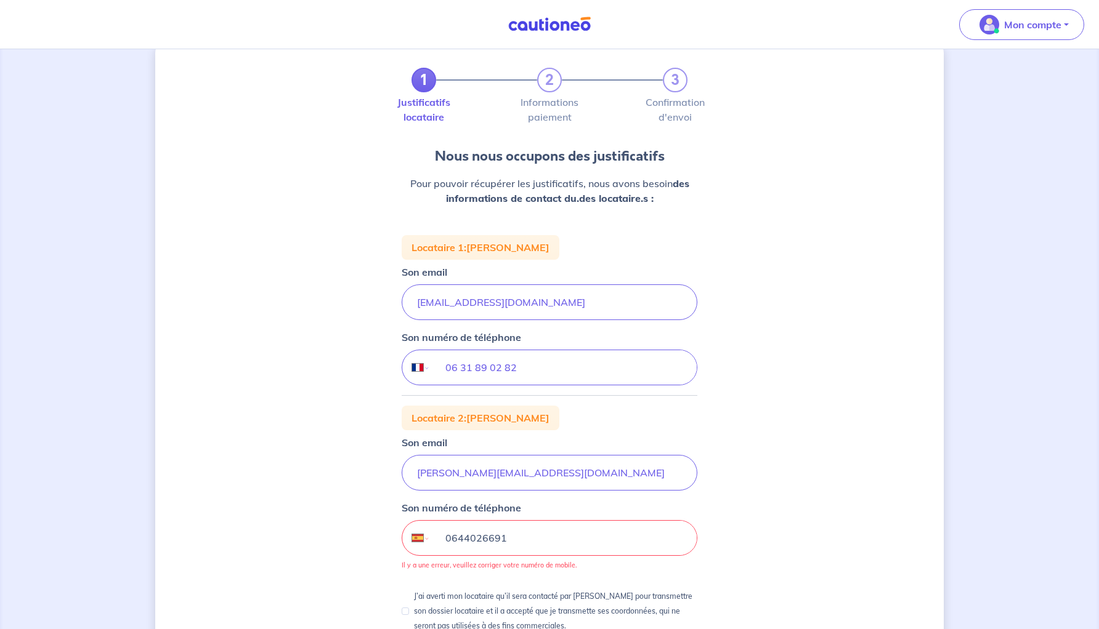
type input "644 02 66 91"
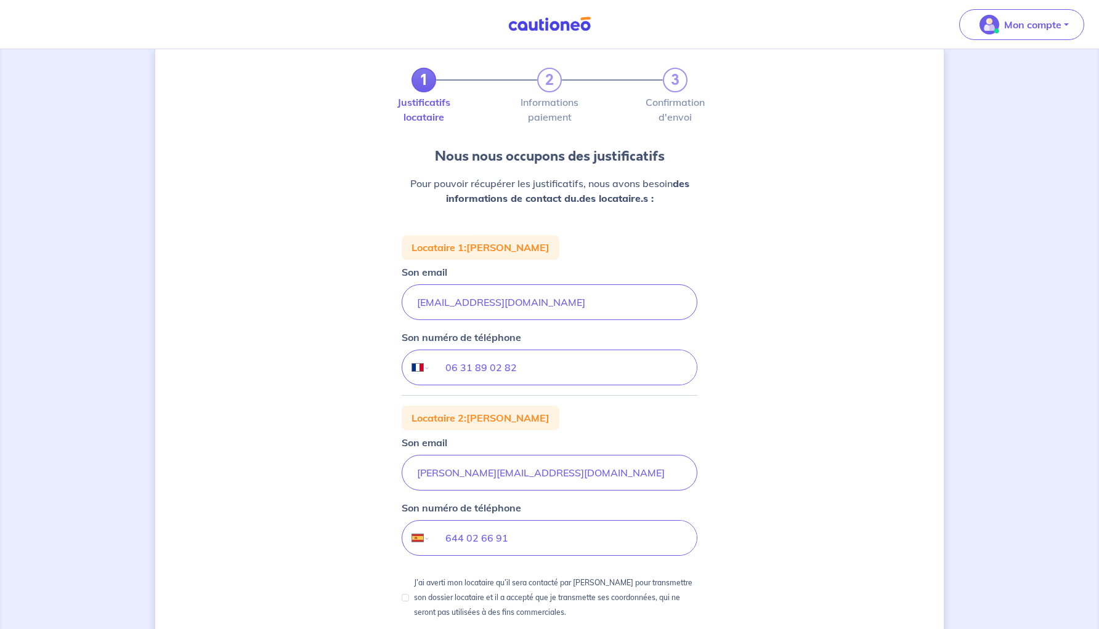
click at [315, 508] on div "1 2 3 Justificatifs locataire Informations paiement Confirmation d'envoi Nous n…" at bounding box center [549, 407] width 788 height 739
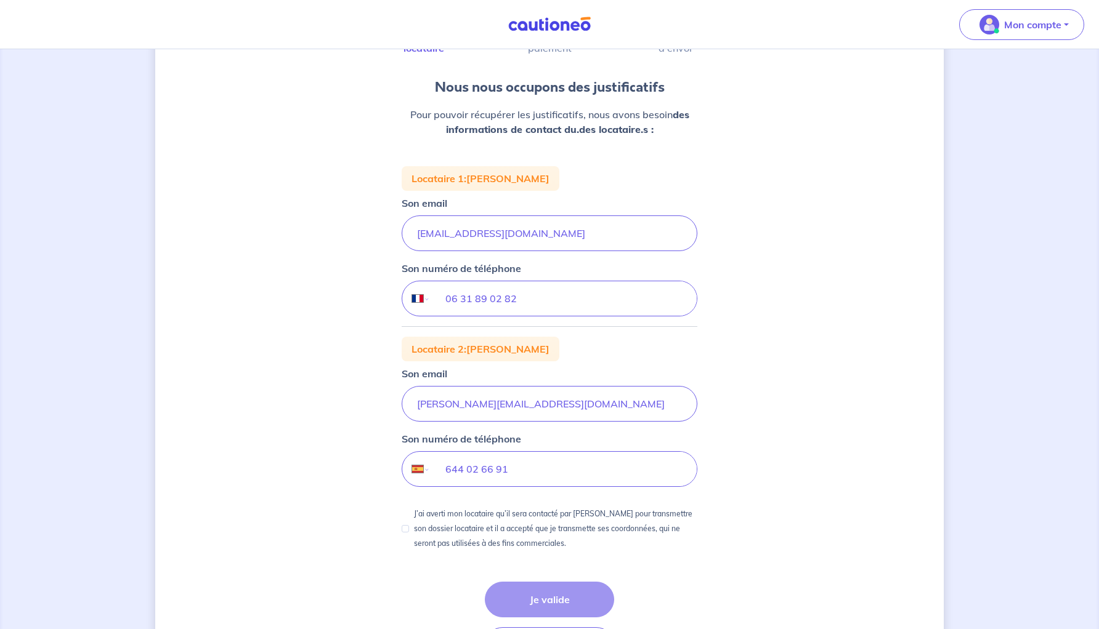
scroll to position [188, 0]
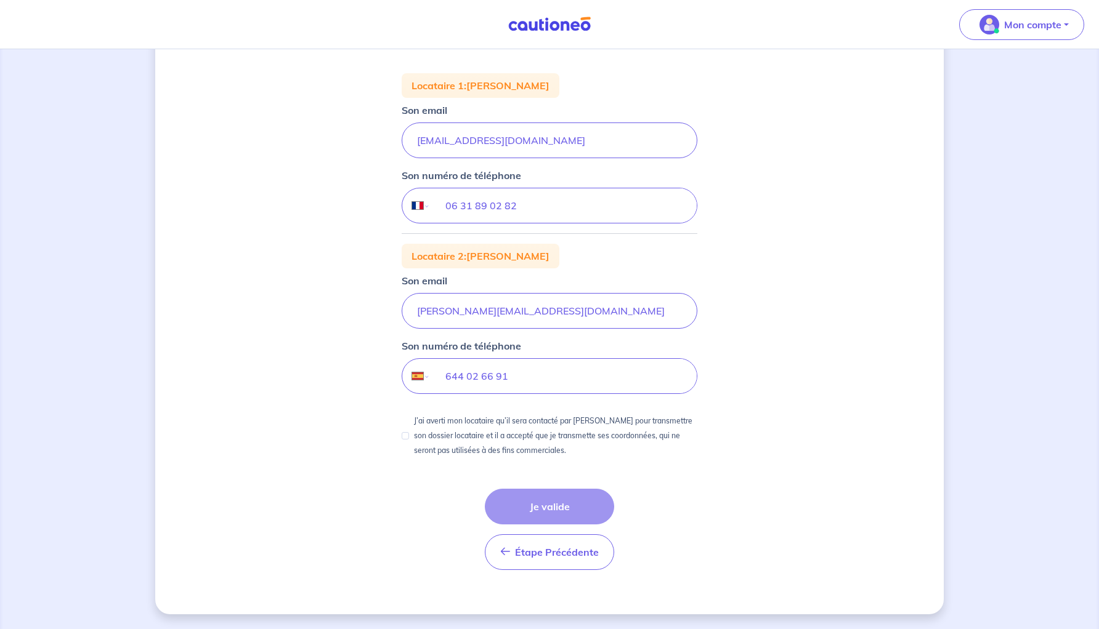
click at [447, 437] on p "J’ai averti mon locataire qu’il sera contacté par Cautioneo pour transmettre so…" at bounding box center [555, 436] width 283 height 44
click at [409, 437] on input "J’ai averti mon locataire qu’il sera contacté par Cautioneo pour transmettre so…" at bounding box center [405, 435] width 7 height 7
checkbox input "true"
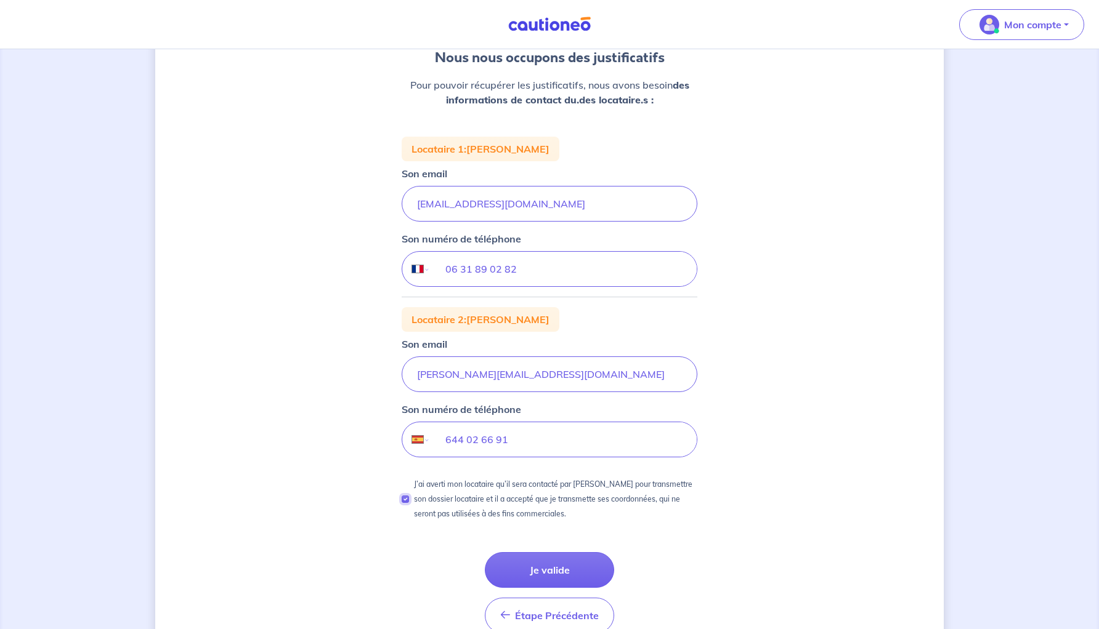
scroll to position [152, 0]
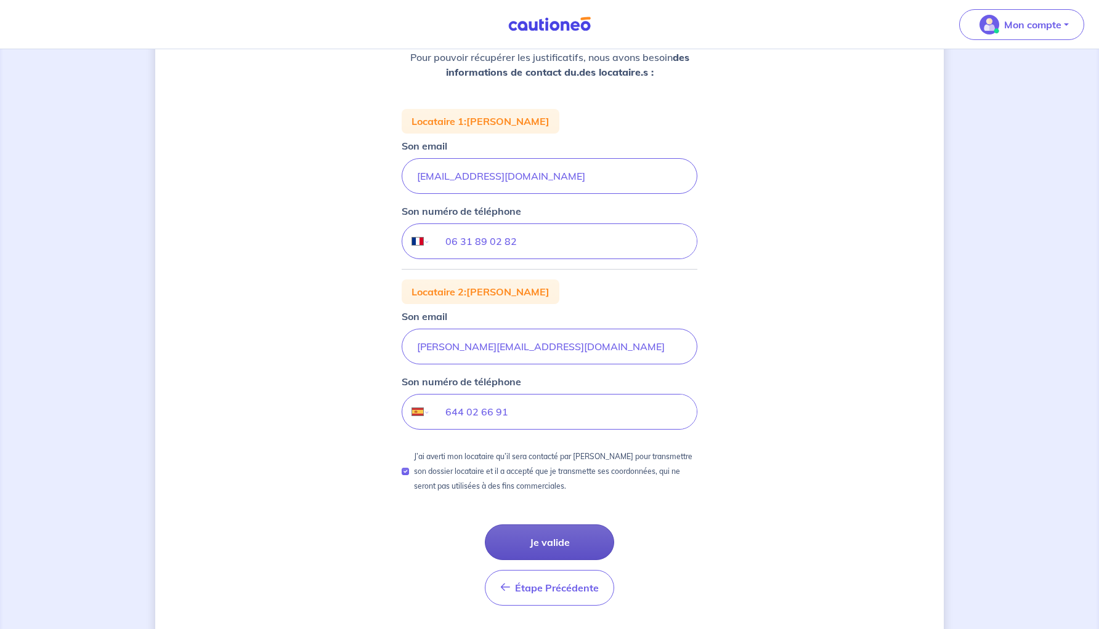
click at [550, 542] on button "Je valide" at bounding box center [549, 543] width 129 height 36
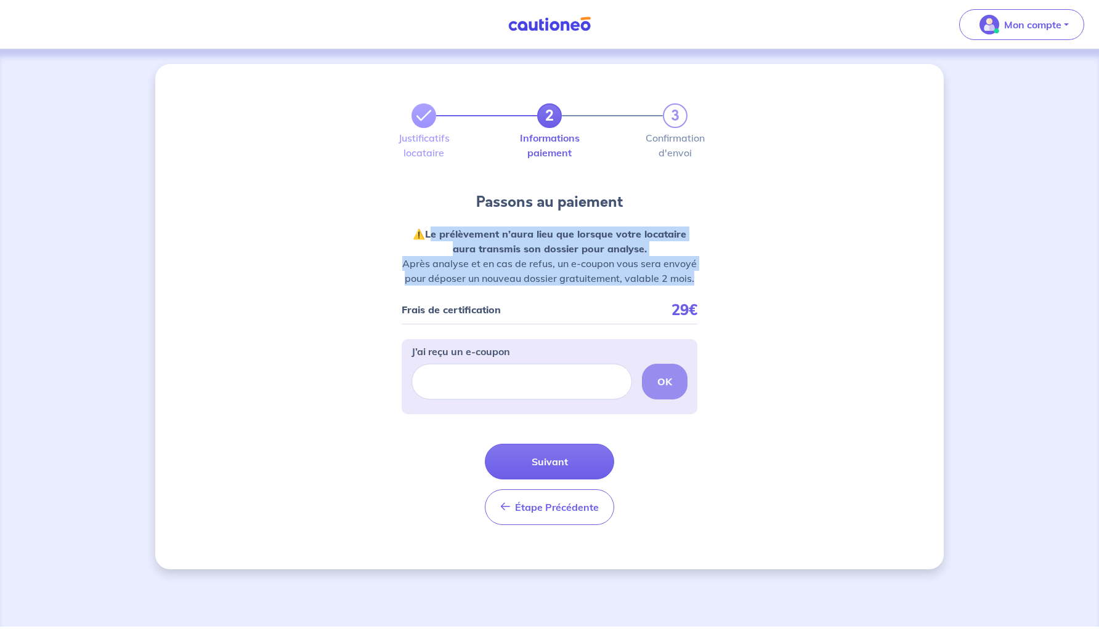
drag, startPoint x: 420, startPoint y: 237, endPoint x: 700, endPoint y: 273, distance: 282.0
click at [700, 272] on div "2 3 Justificatifs locataire Informations paiement Confirmation d'envoi Passons …" at bounding box center [549, 317] width 788 height 506
click at [700, 273] on div "2 3 Justificatifs locataire Informations paiement Confirmation d'envoi Passons …" at bounding box center [549, 317] width 788 height 506
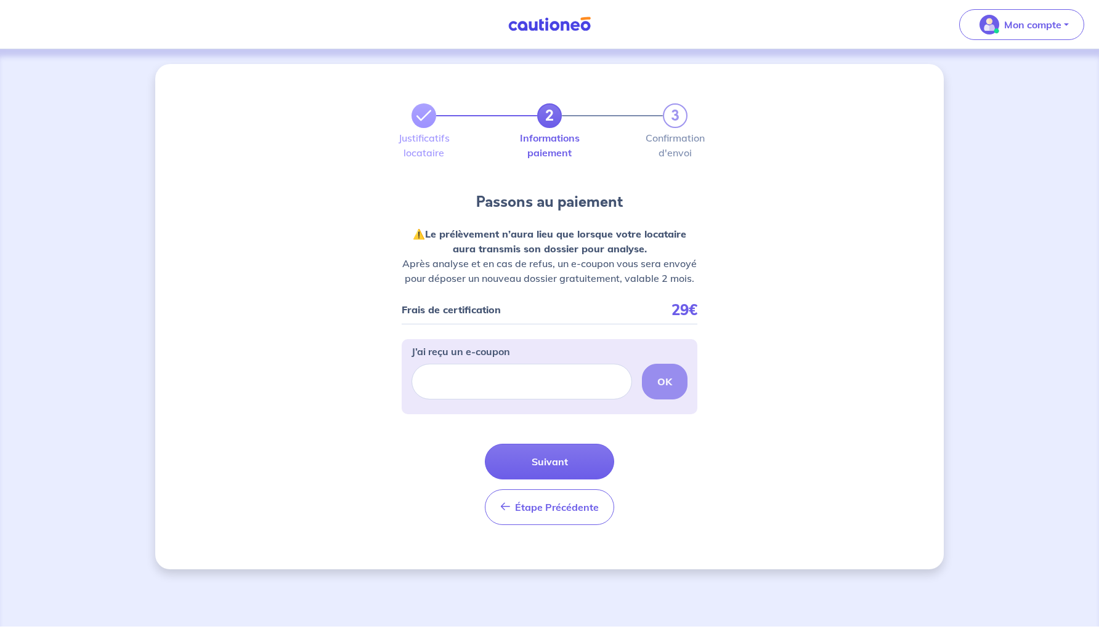
drag, startPoint x: 700, startPoint y: 281, endPoint x: 700, endPoint y: 291, distance: 10.5
click at [700, 291] on div "2 3 Justificatifs locataire Informations paiement Confirmation d'envoi Passons …" at bounding box center [549, 317] width 788 height 506
click at [715, 268] on div "2 3 Justificatifs locataire Informations paiement Confirmation d'envoi Passons …" at bounding box center [549, 317] width 788 height 506
click at [538, 459] on button "Suivant" at bounding box center [549, 462] width 129 height 36
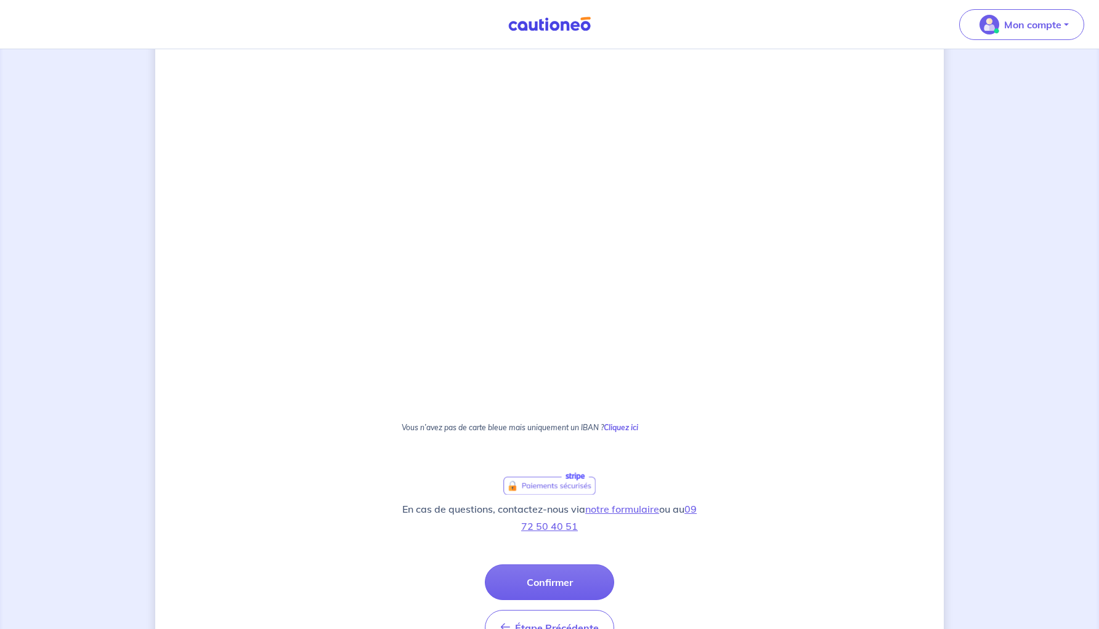
scroll to position [601, 0]
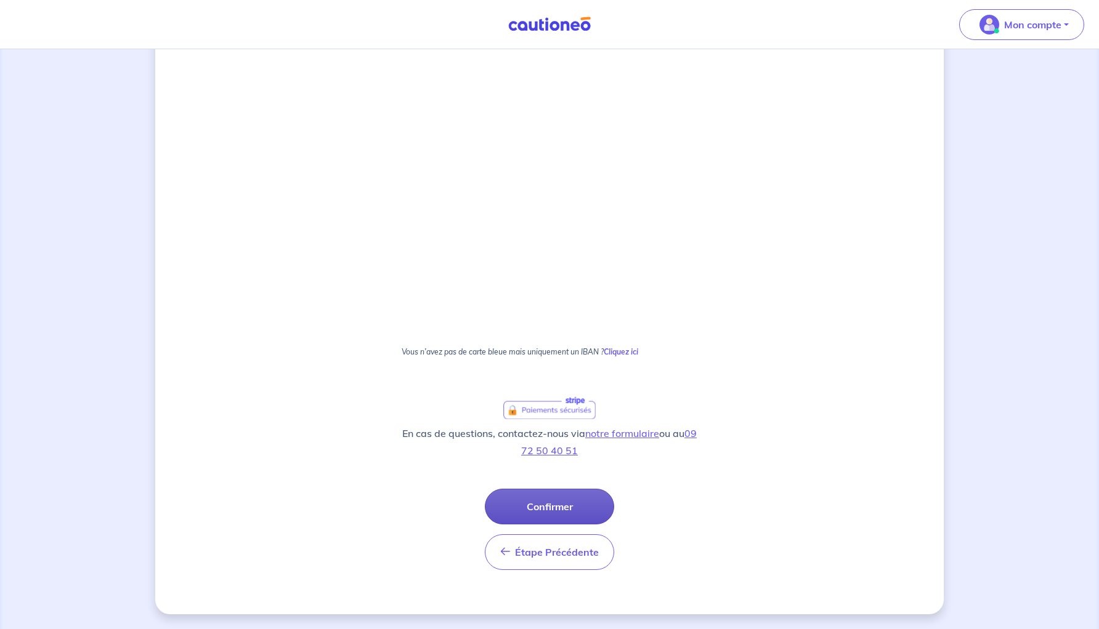
click at [534, 514] on button "Confirmer" at bounding box center [549, 507] width 129 height 36
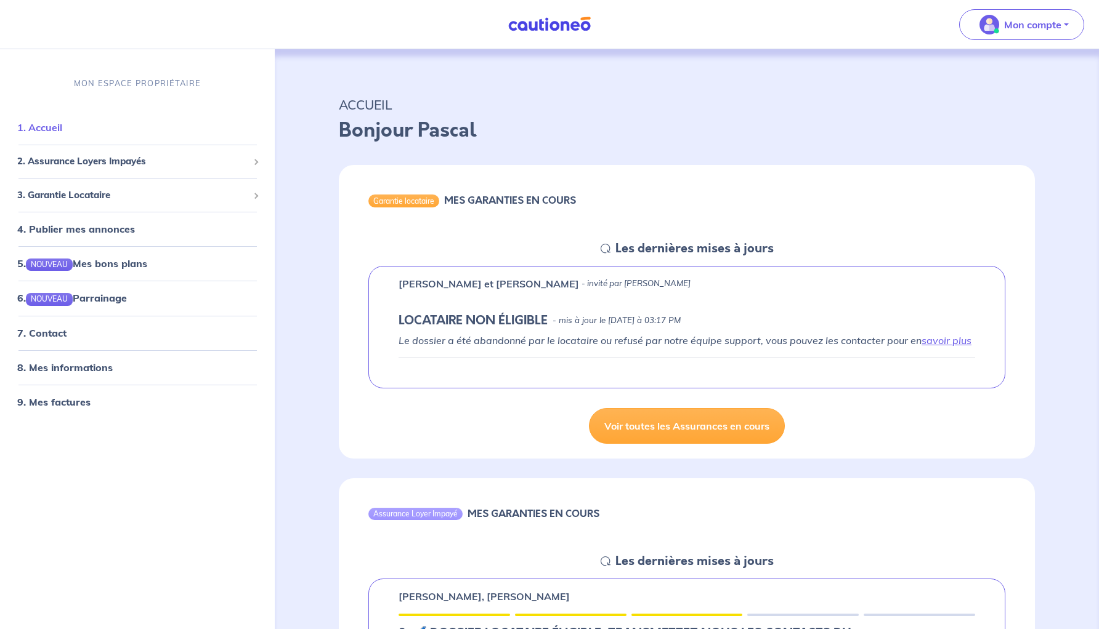
click at [47, 134] on link "1. Accueil" at bounding box center [39, 127] width 45 height 12
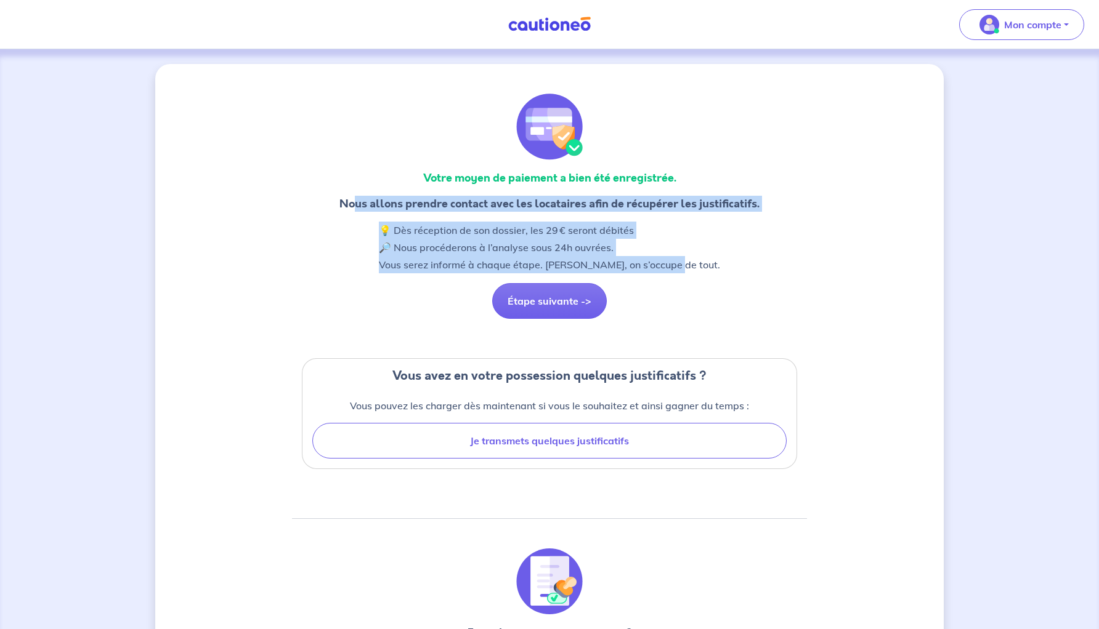
drag, startPoint x: 353, startPoint y: 201, endPoint x: 671, endPoint y: 262, distance: 324.3
click at [670, 263] on div "Votre moyen de paiement a bien été enregistrée. Nous allons prendre contact ave…" at bounding box center [549, 560] width 515 height 933
click at [671, 262] on p "💡 Dès réception de son dossier, les 29 € seront débités 🔎 Nous procéderons à l’…" at bounding box center [549, 248] width 341 height 52
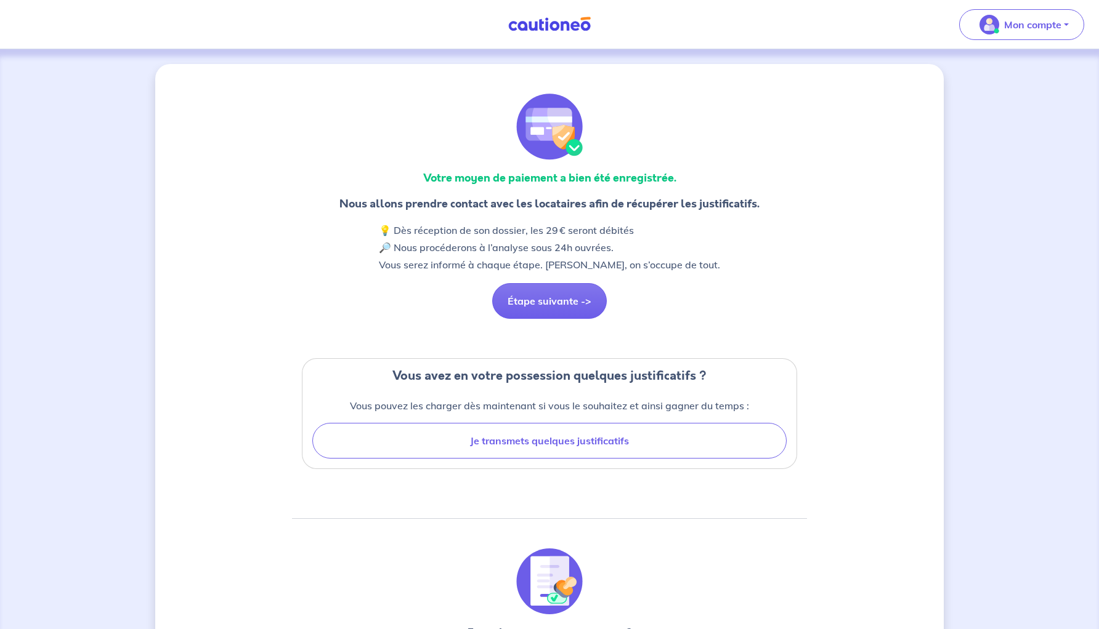
drag, startPoint x: 735, startPoint y: 263, endPoint x: 297, endPoint y: 207, distance: 441.5
click at [297, 207] on div "Votre moyen de paiement a bien été enregistrée. Nous allons prendre contact ave…" at bounding box center [549, 560] width 515 height 933
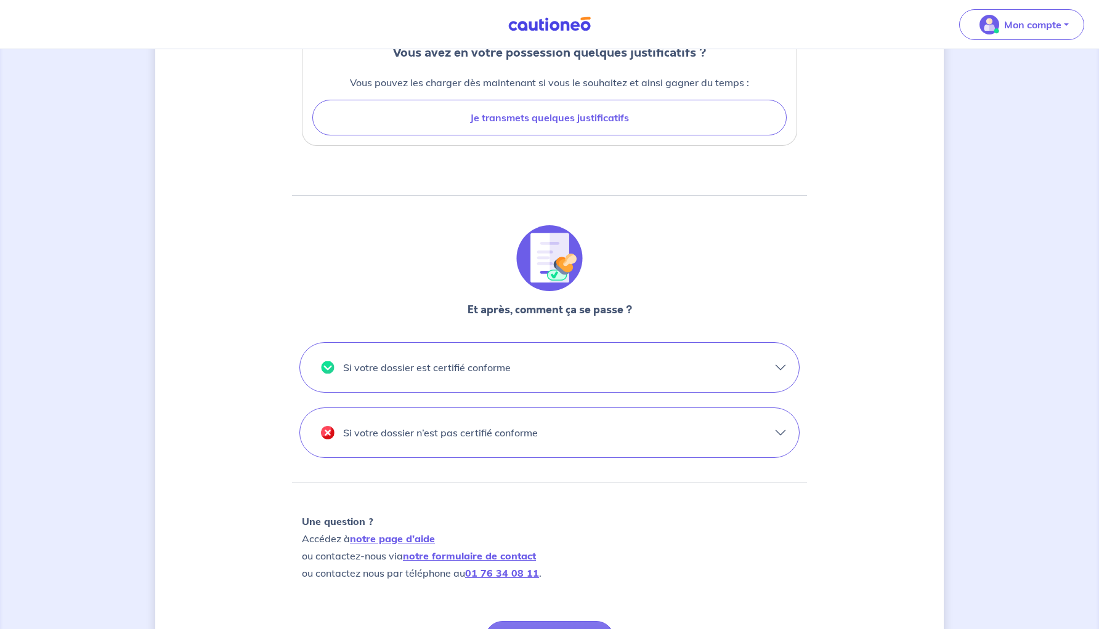
scroll to position [328, 0]
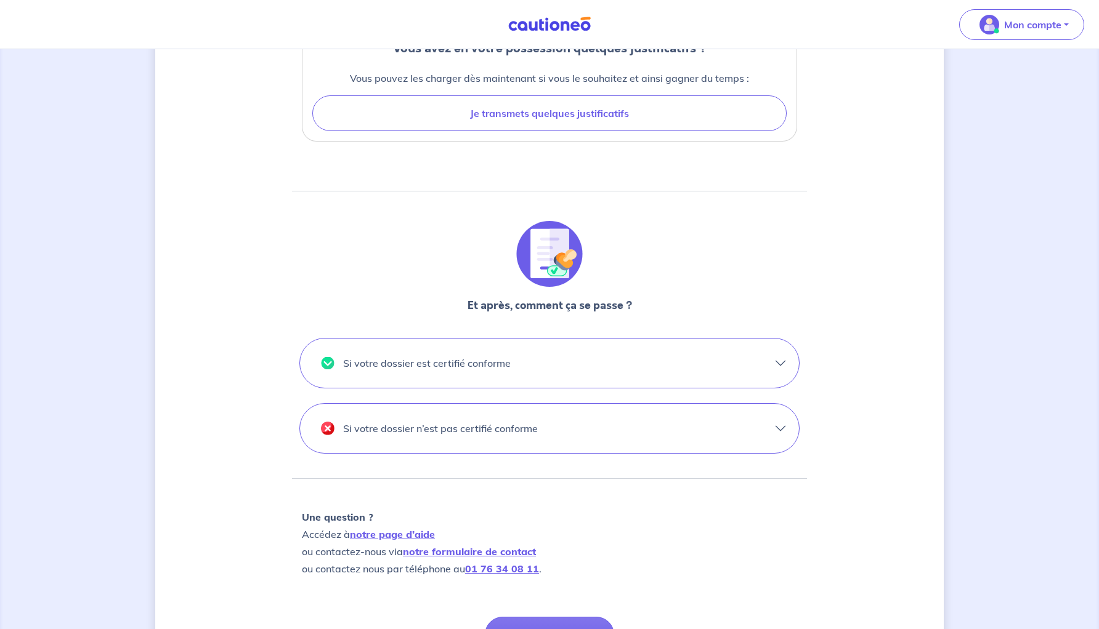
click at [502, 363] on p "Si votre dossier est certifié conforme" at bounding box center [427, 364] width 168 height 20
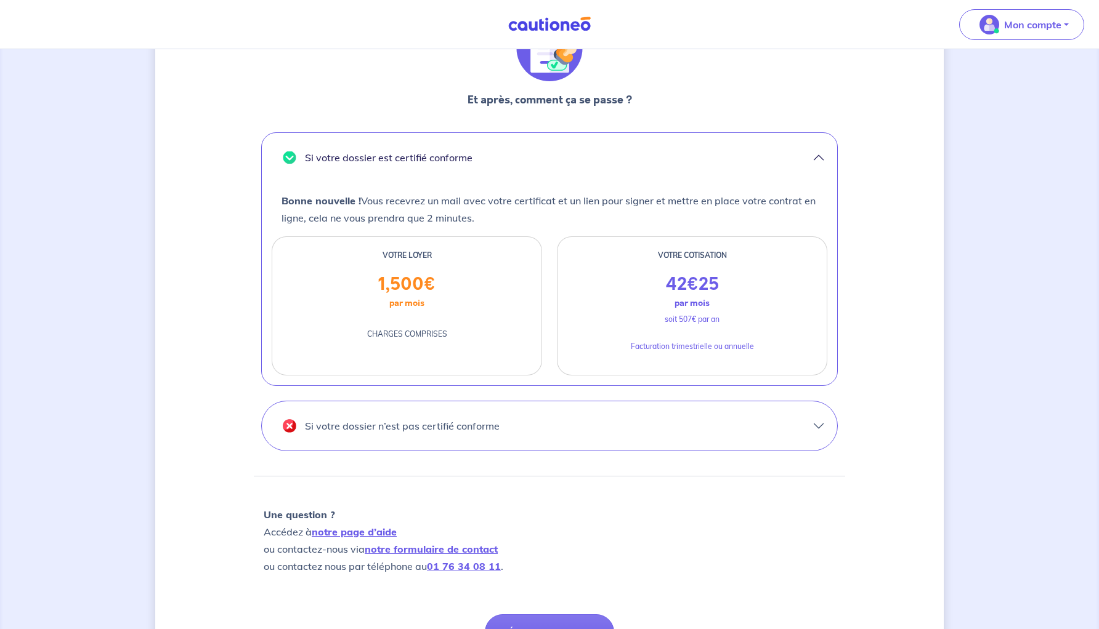
scroll to position [584, 0]
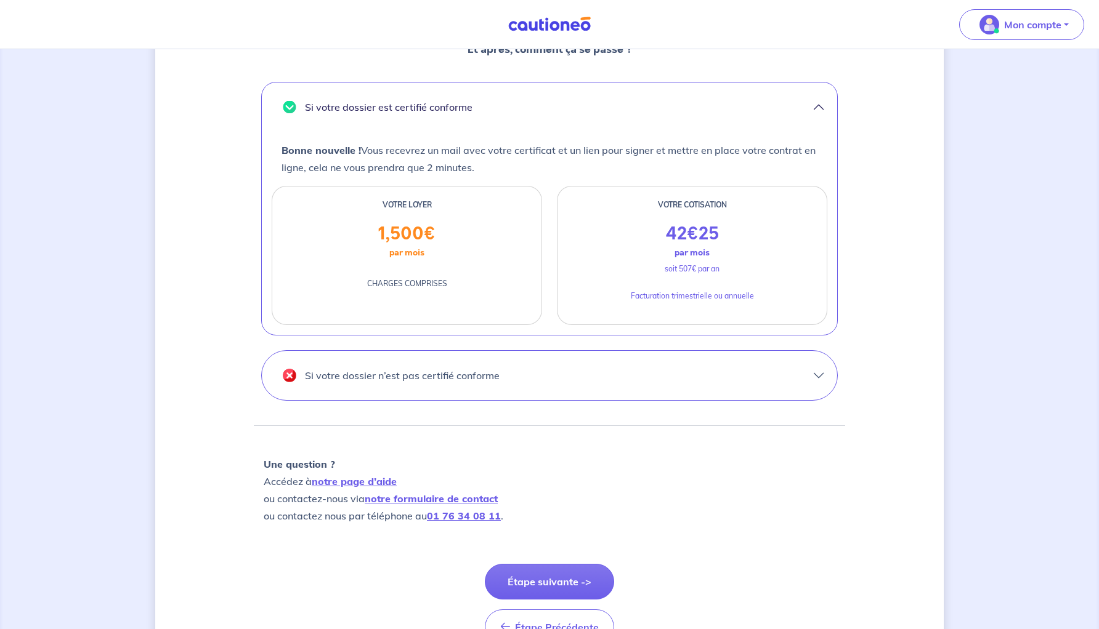
click at [498, 376] on button "Si votre dossier n’est pas certifié conforme" at bounding box center [549, 375] width 575 height 49
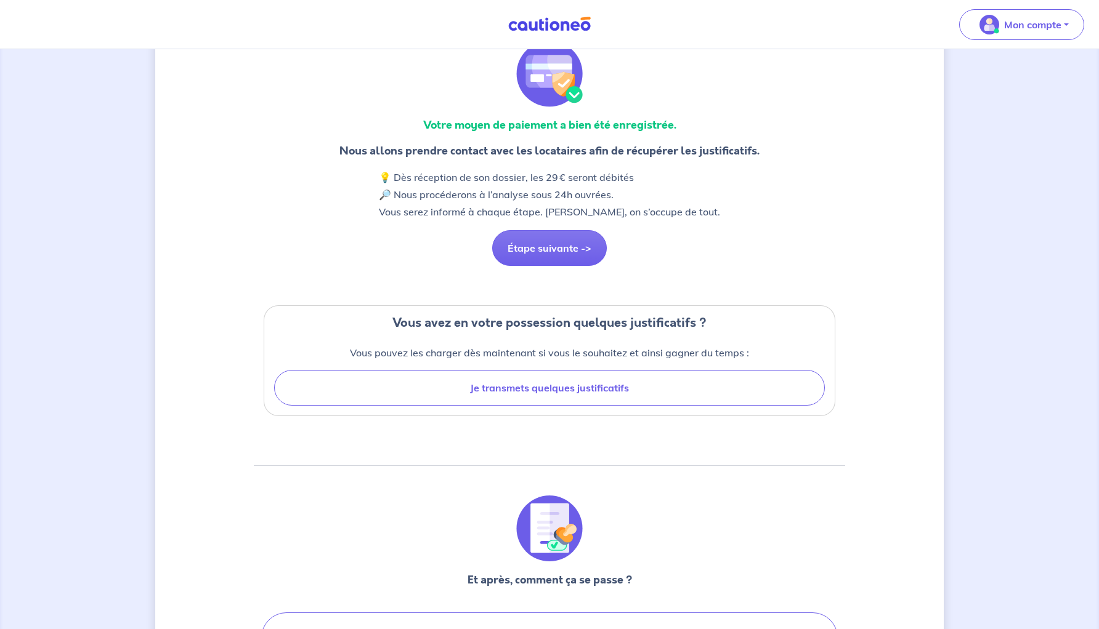
scroll to position [0, 0]
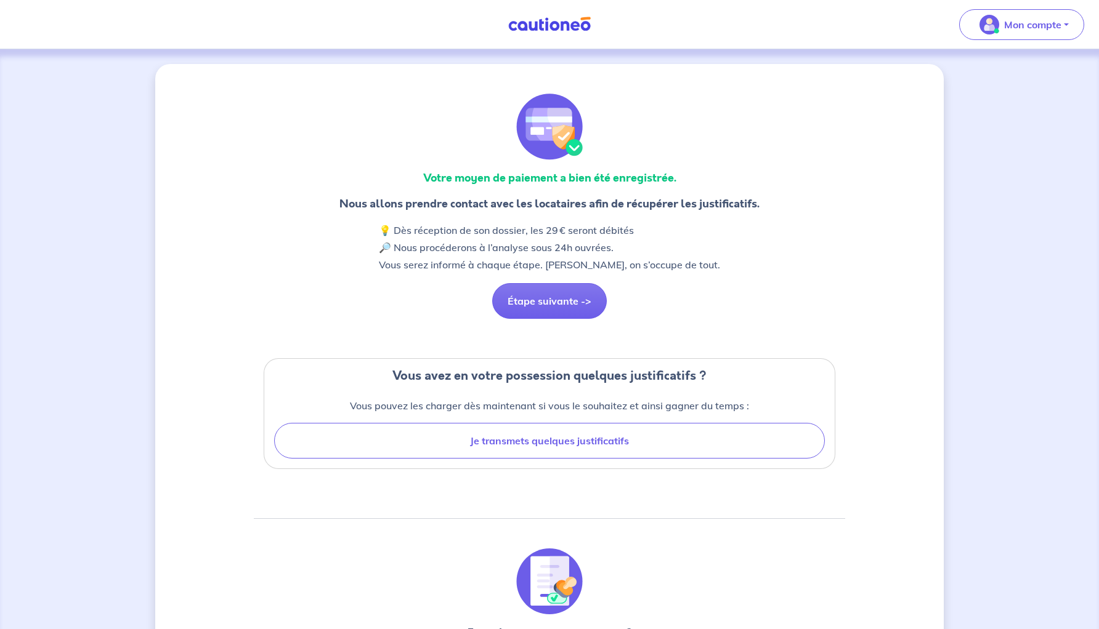
click at [458, 314] on div "Votre moyen de paiement a bien été enregistrée. Nous allons prendre contact ave…" at bounding box center [549, 614] width 591 height 1041
drag, startPoint x: 350, startPoint y: 405, endPoint x: 517, endPoint y: 401, distance: 167.6
click at [517, 401] on p "Vous pouvez les charger dès maintenant si vous le souhaitez et ainsi gagner du …" at bounding box center [549, 406] width 551 height 15
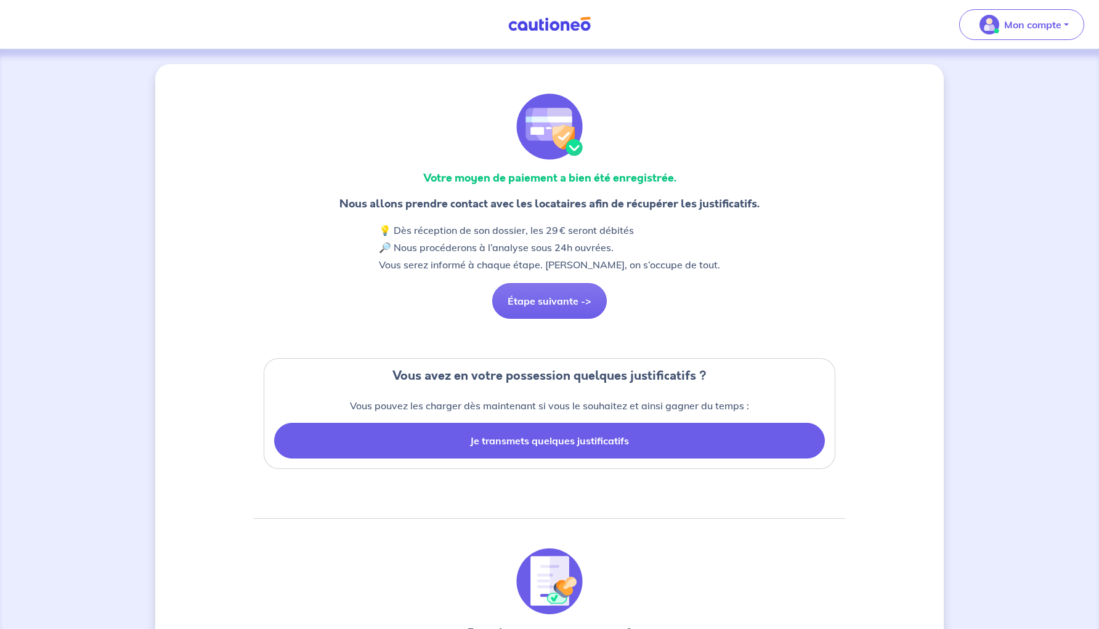
click at [514, 437] on button "Je transmets quelques justificatifs" at bounding box center [549, 441] width 551 height 36
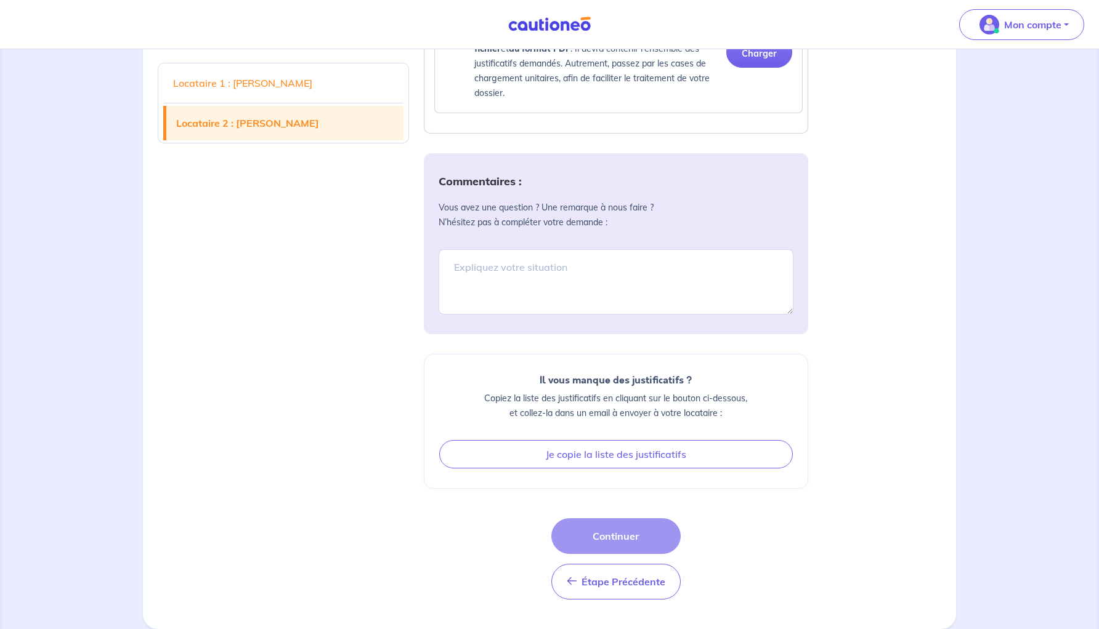
scroll to position [2071, 0]
click at [515, 271] on textarea at bounding box center [616, 281] width 355 height 65
click at [484, 302] on textarea at bounding box center [616, 283] width 355 height 65
type textarea "N"
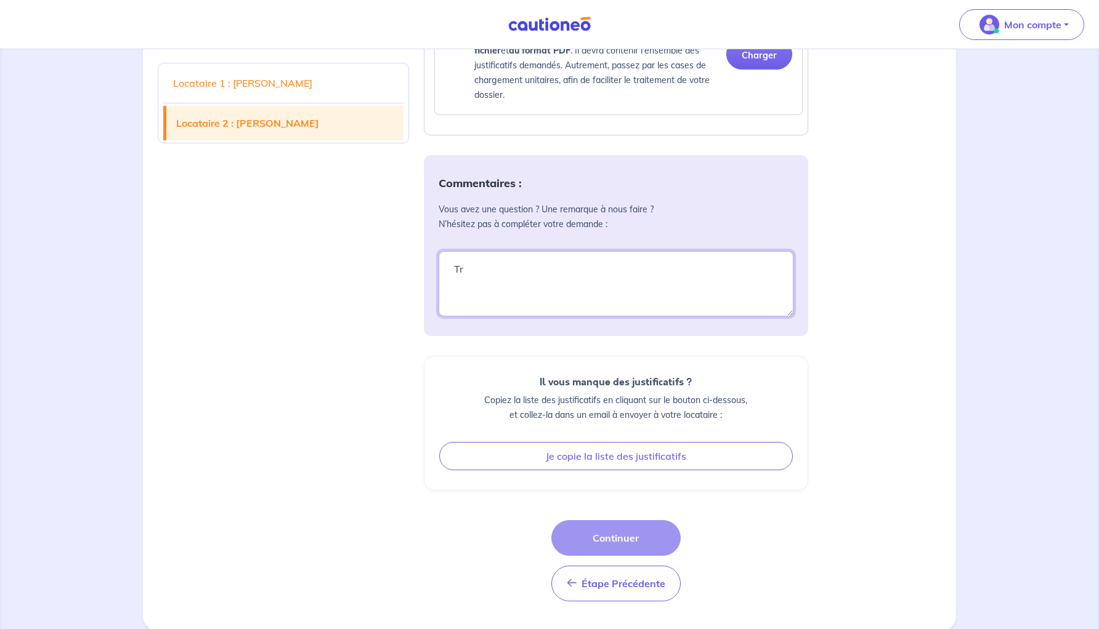
type textarea "T"
type textarea "A notre sens le dossier est solide, le projet de vie des locataires est sain. B…"
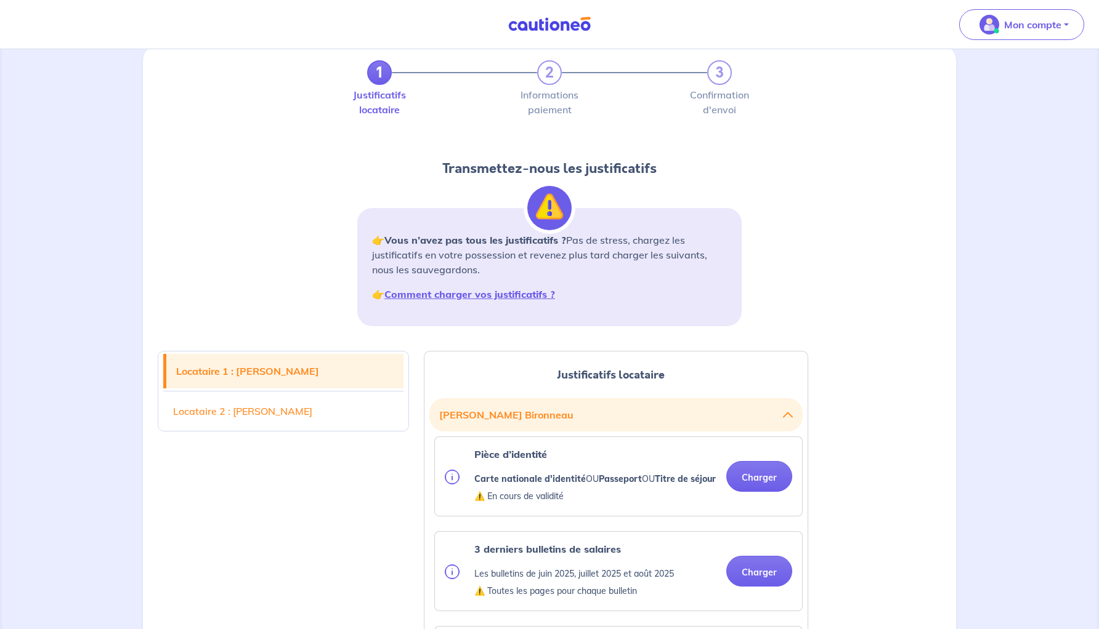
scroll to position [0, 0]
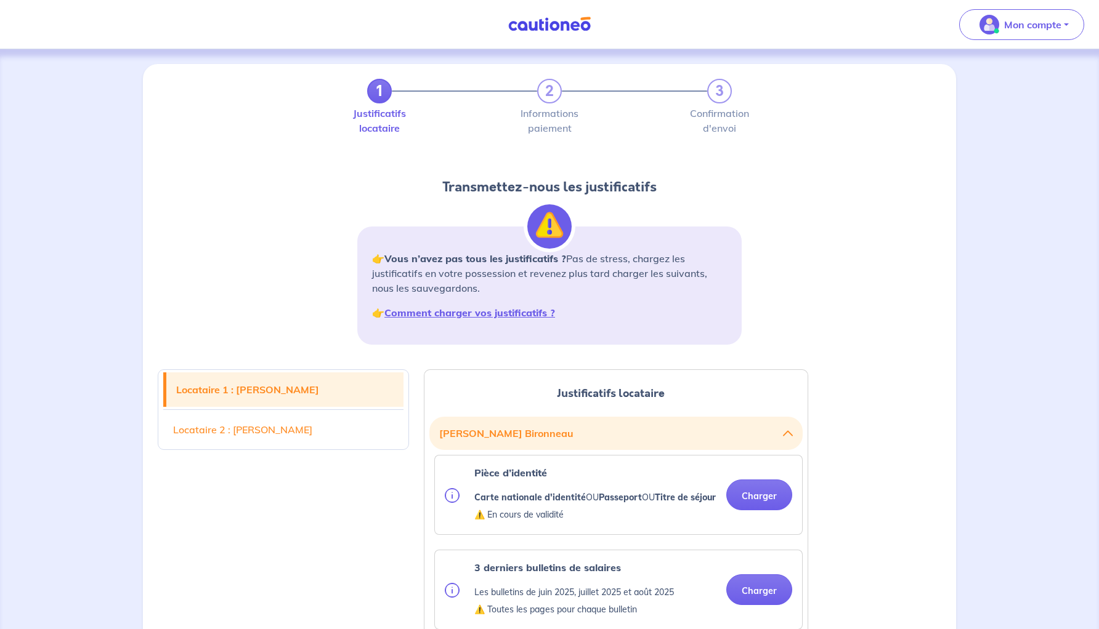
click at [277, 268] on div "1 2 3 Justificatifs locataire Informations paiement Confirmation d'envoi Transm…" at bounding box center [549, 217] width 798 height 276
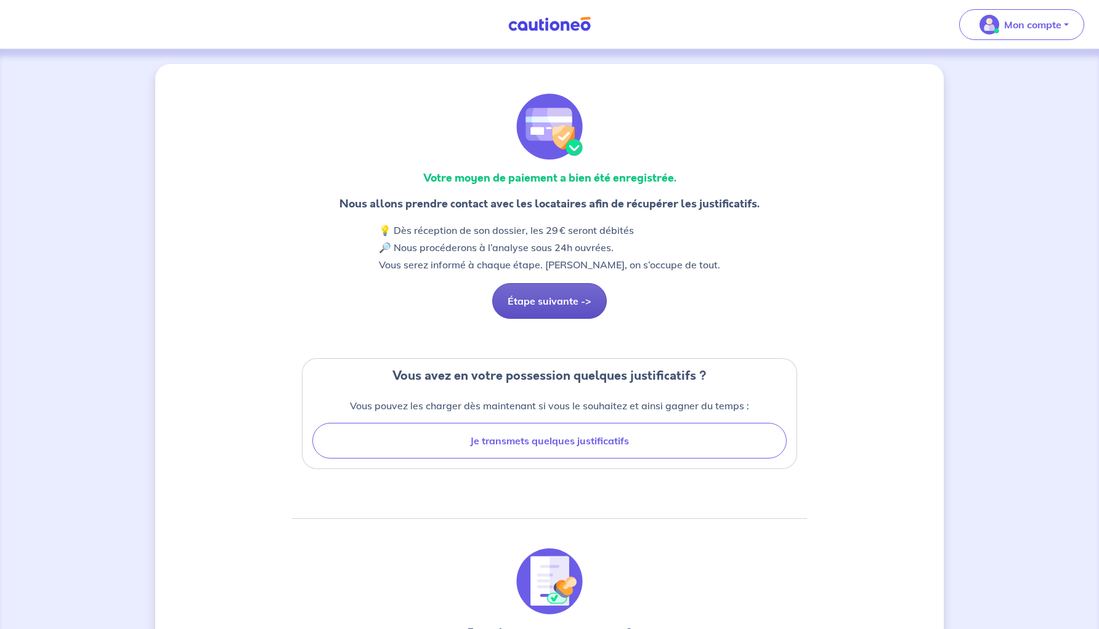
click at [543, 299] on button "Étape suivante ->" at bounding box center [549, 301] width 115 height 36
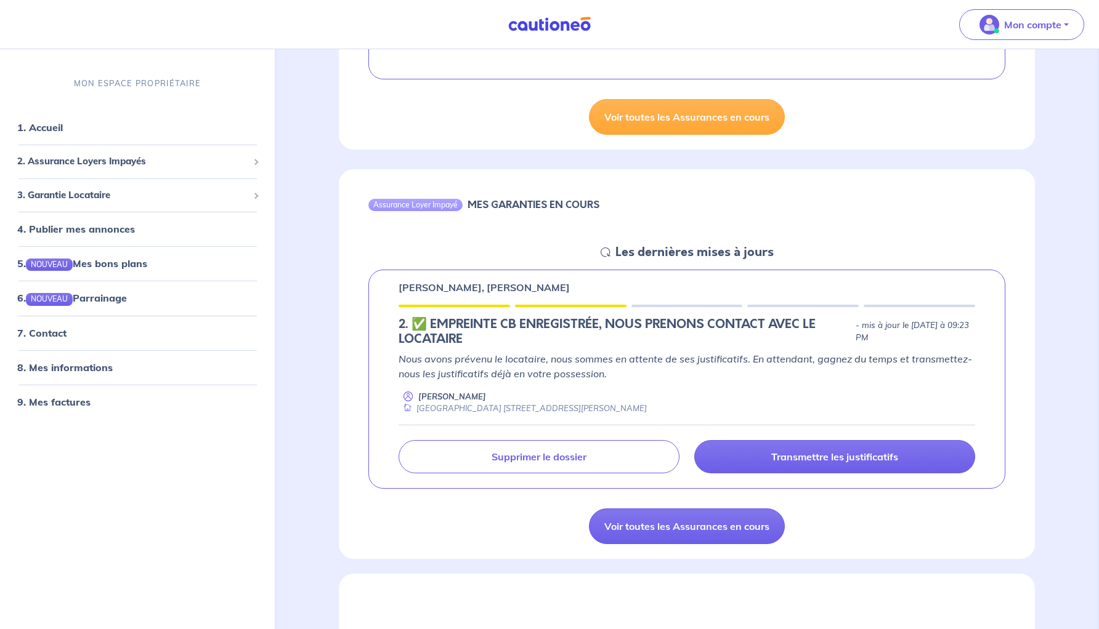
scroll to position [333, 0]
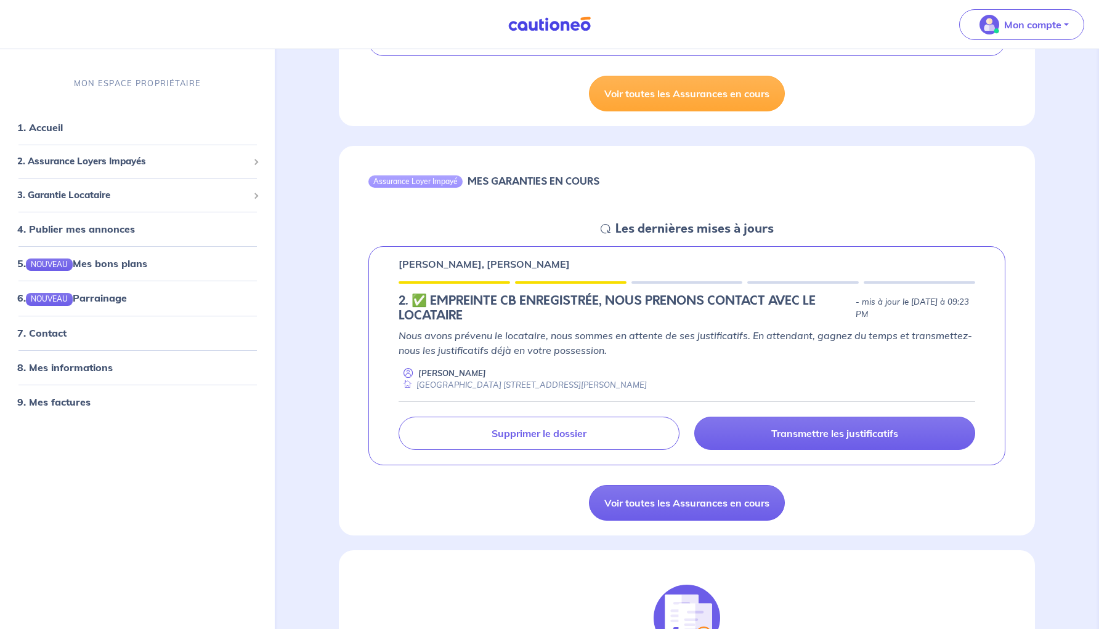
click at [623, 356] on p "Nous avons prévenu le locataire, nous sommes en attente de ses justificatifs. E…" at bounding box center [687, 343] width 577 height 30
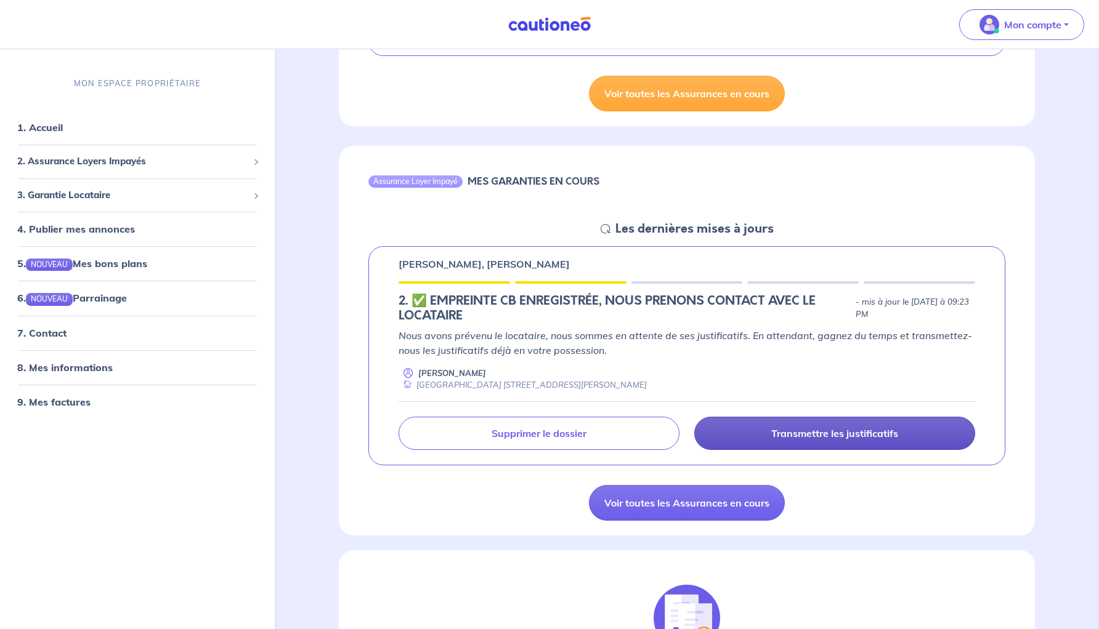
click at [738, 431] on link "Transmettre les justificatifs" at bounding box center [834, 433] width 281 height 33
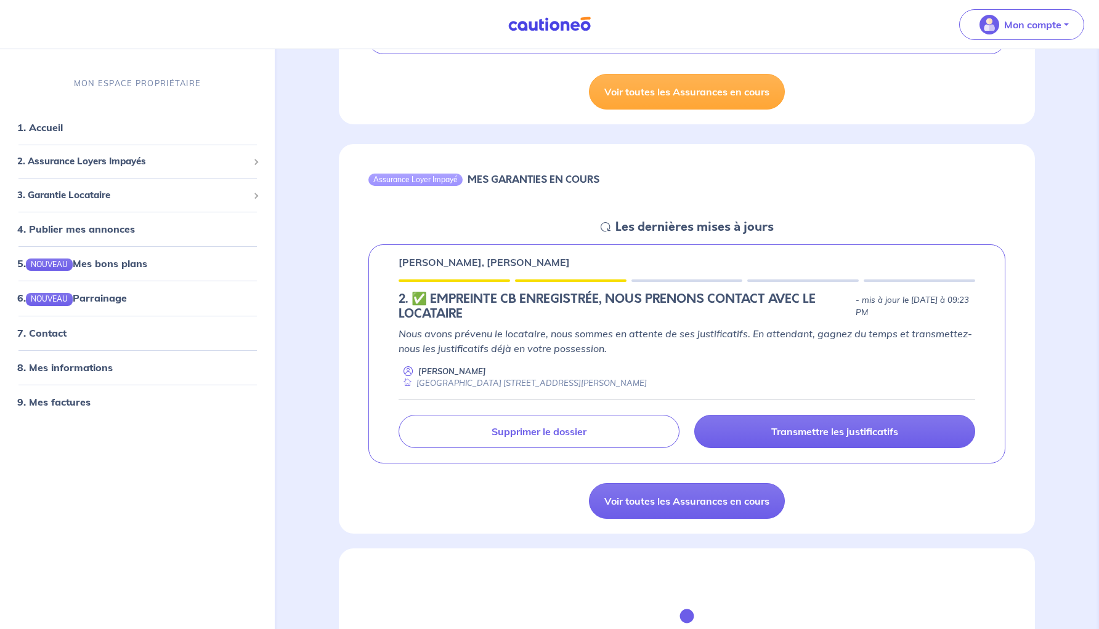
scroll to position [347, 0]
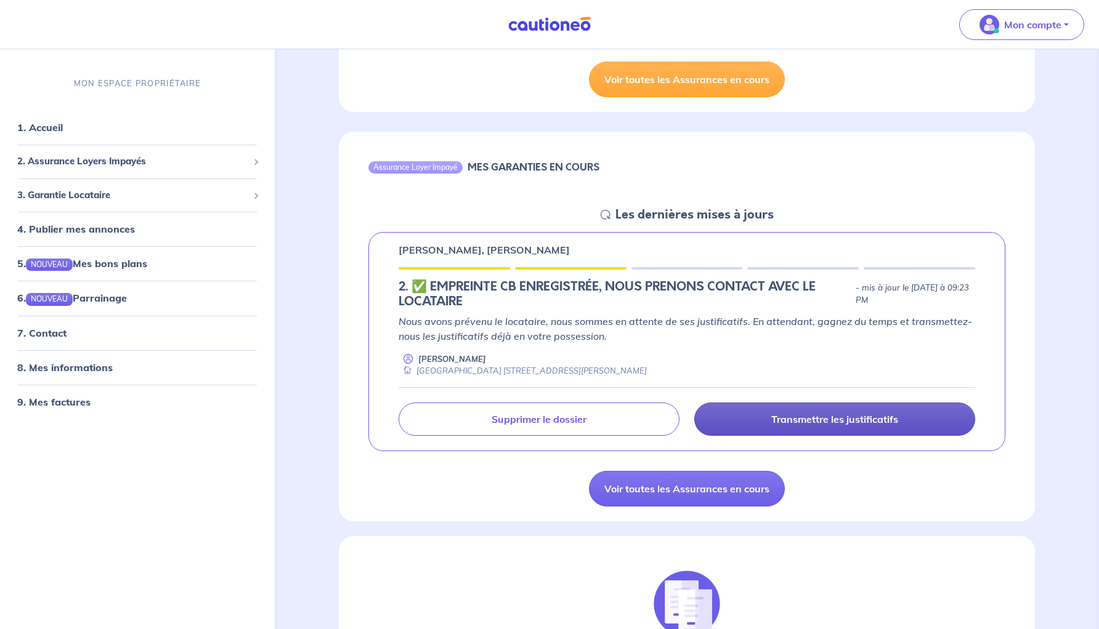
click at [763, 425] on link "Transmettre les justificatifs" at bounding box center [834, 419] width 281 height 33
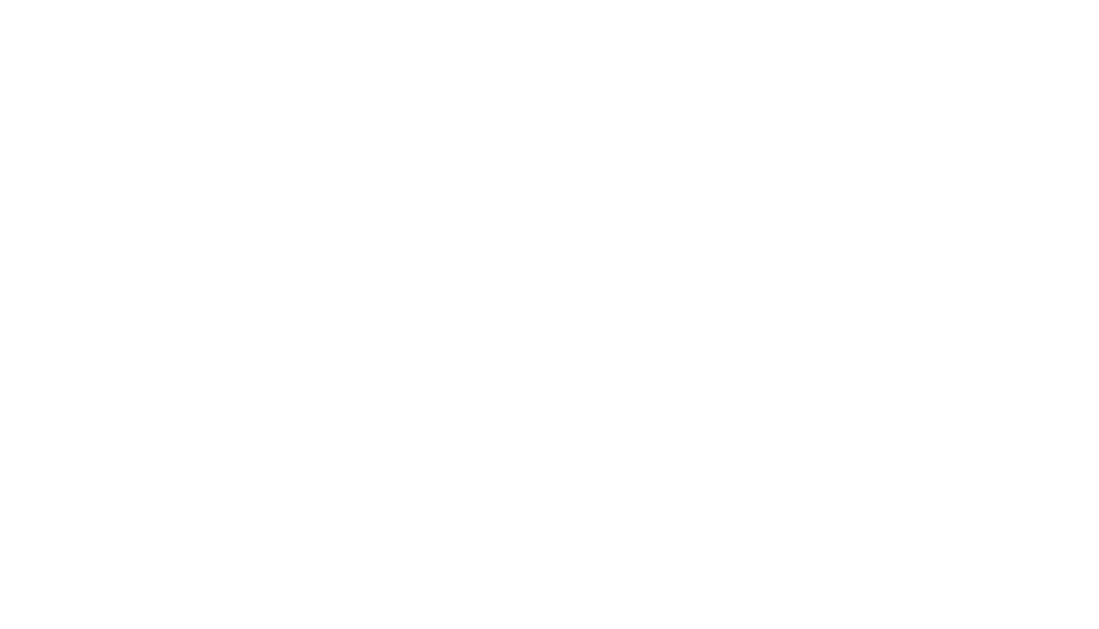
scroll to position [0, 0]
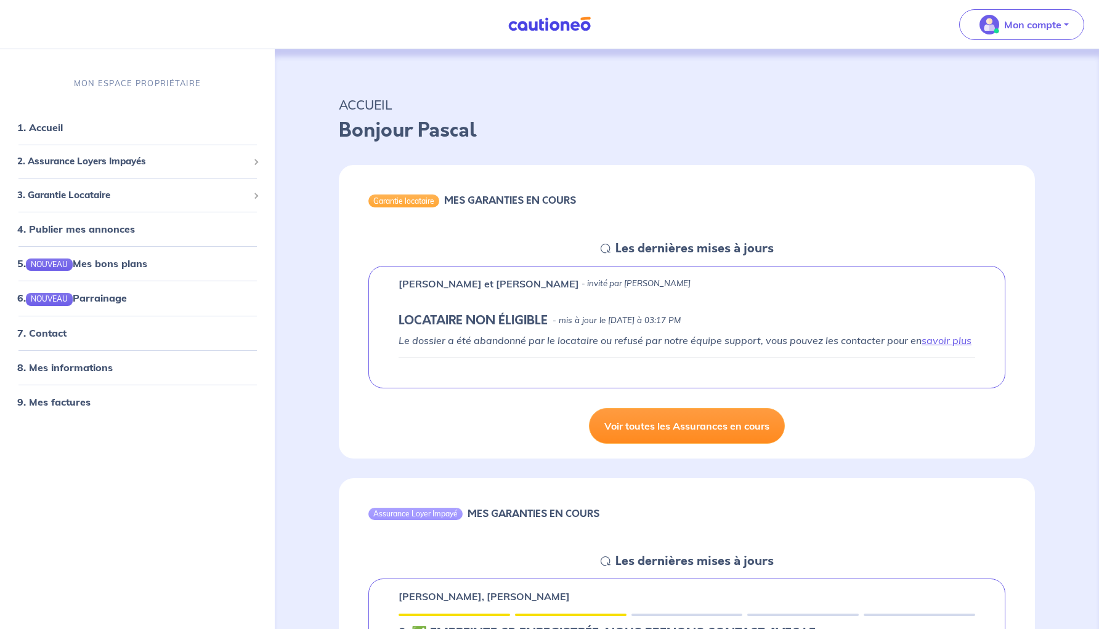
click at [732, 423] on link "Voir toutes les Assurances en cours" at bounding box center [687, 426] width 196 height 36
select select "FR"
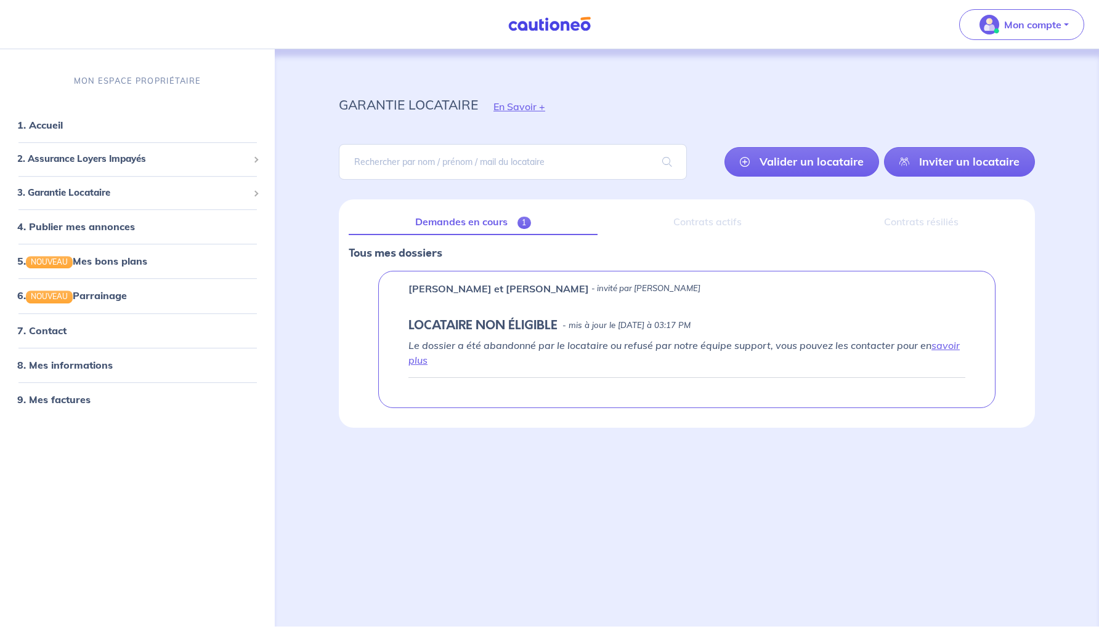
click at [721, 222] on div "Contrats actifs" at bounding box center [707, 222] width 201 height 26
click at [919, 220] on div "Contrats résiliés" at bounding box center [921, 222] width 207 height 26
click at [945, 164] on link "Inviter un locataire" at bounding box center [959, 162] width 151 height 30
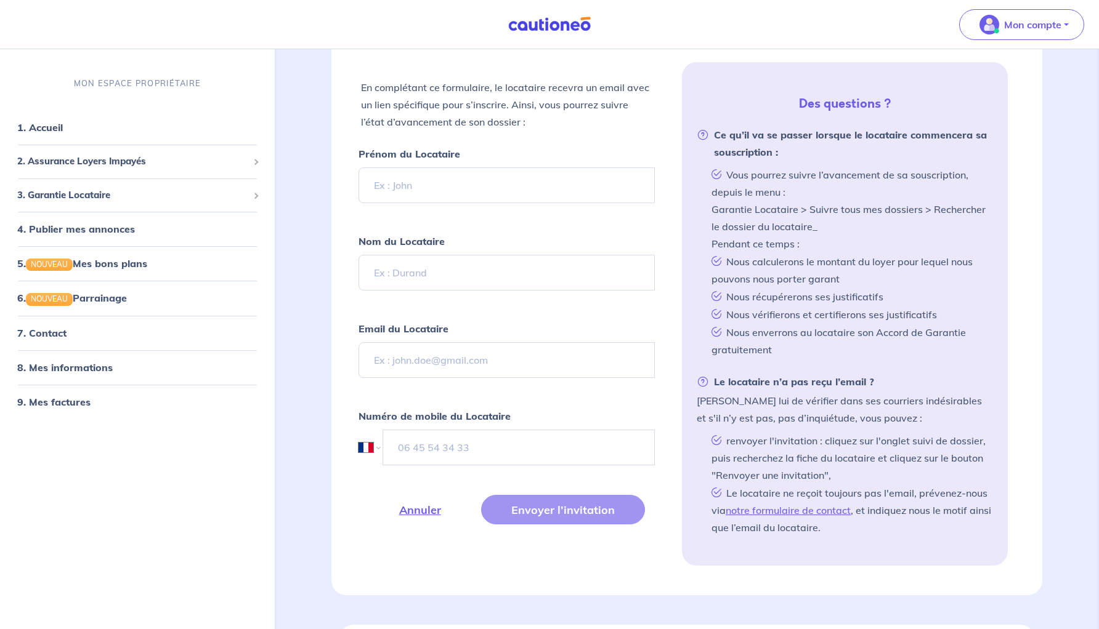
scroll to position [161, 0]
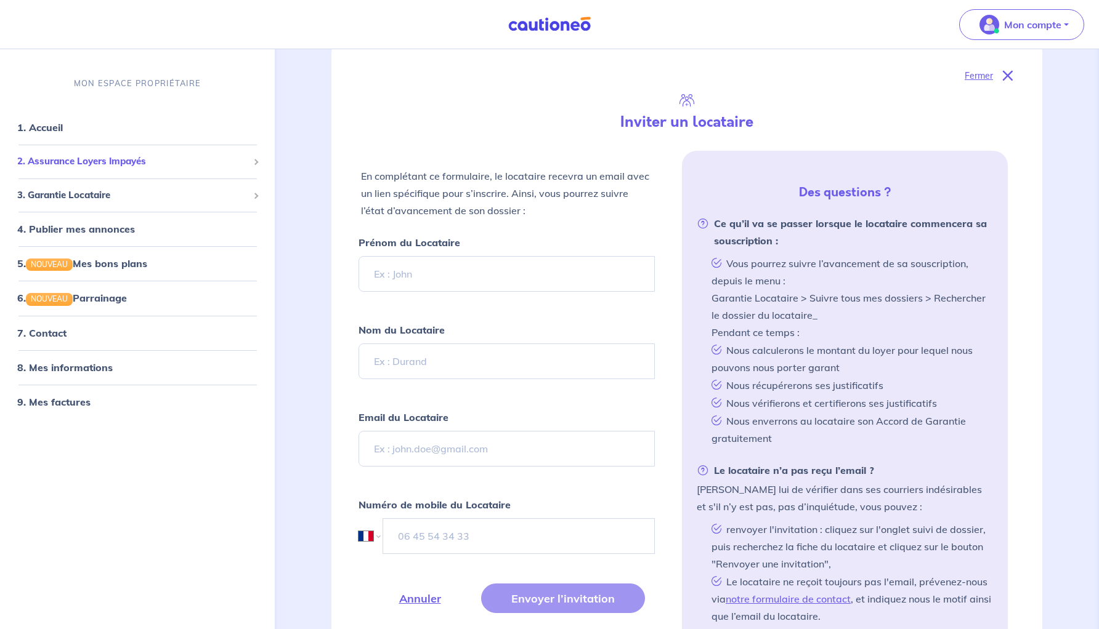
click at [108, 160] on span "2. Assurance Loyers Impayés" at bounding box center [132, 162] width 231 height 14
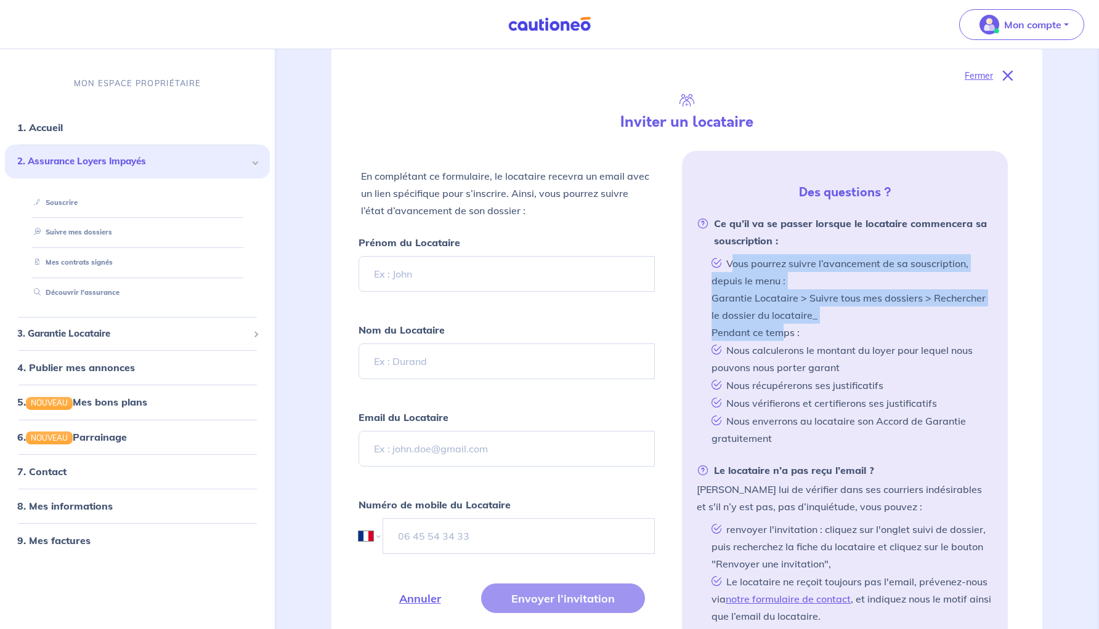
drag, startPoint x: 732, startPoint y: 264, endPoint x: 785, endPoint y: 337, distance: 90.4
click at [785, 337] on li "Vous pourrez suivre l’avancement de sa souscription, depuis le menu : Garantie …" at bounding box center [849, 297] width 286 height 87
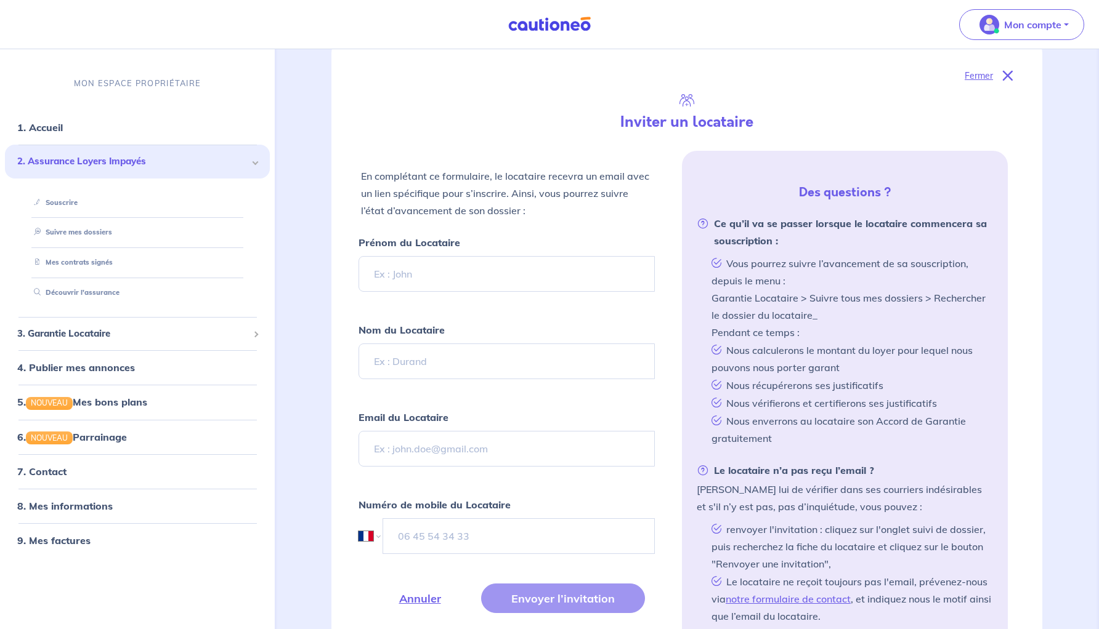
click at [785, 356] on li "Nous calculerons le montant du loyer pour lequel nous pouvons nous porter garant" at bounding box center [849, 358] width 286 height 35
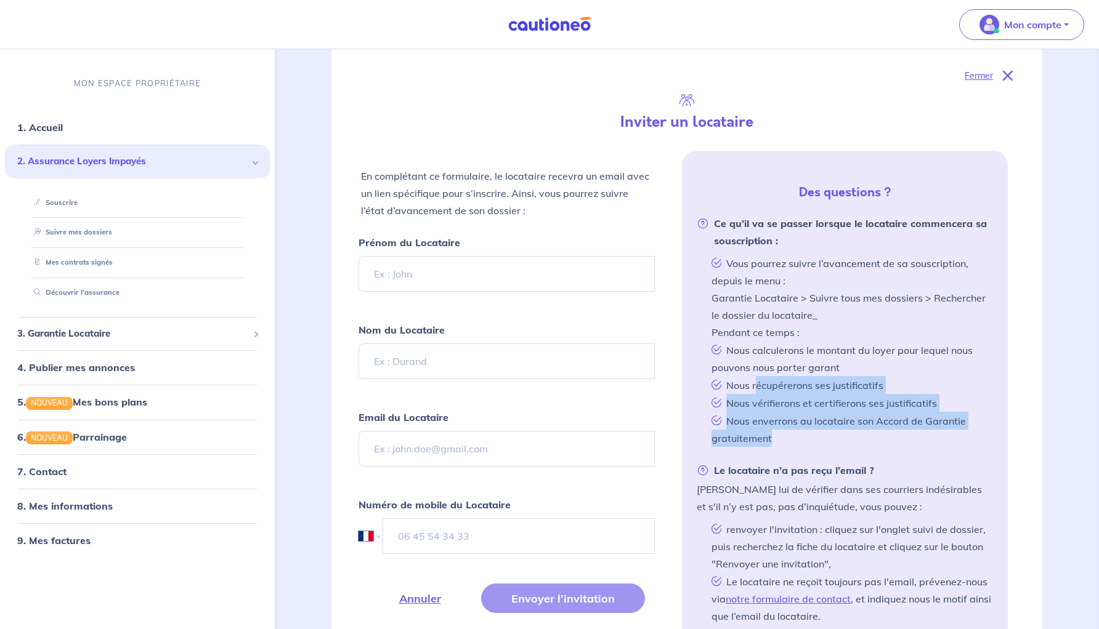
drag, startPoint x: 755, startPoint y: 386, endPoint x: 785, endPoint y: 432, distance: 55.4
click at [785, 432] on ul "Vous pourrez suivre l’avancement de sa souscription, depuis le menu : Garantie …" at bounding box center [845, 350] width 296 height 193
click at [785, 432] on li "Nous enverrons au locataire son Accord de Garantie gratuitement" at bounding box center [849, 429] width 286 height 35
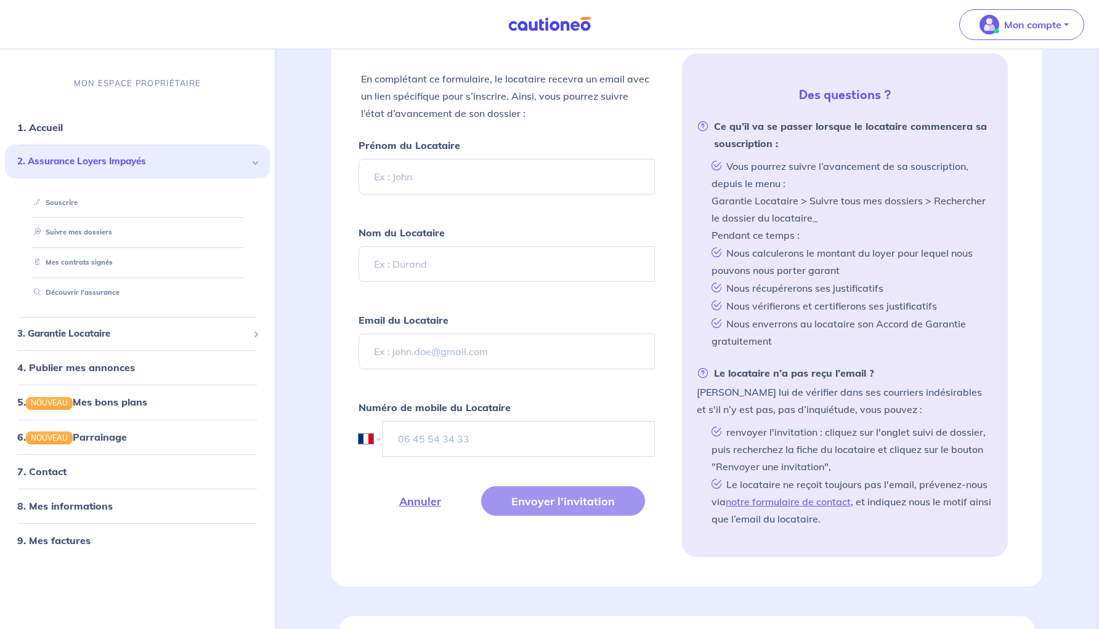
scroll to position [268, 0]
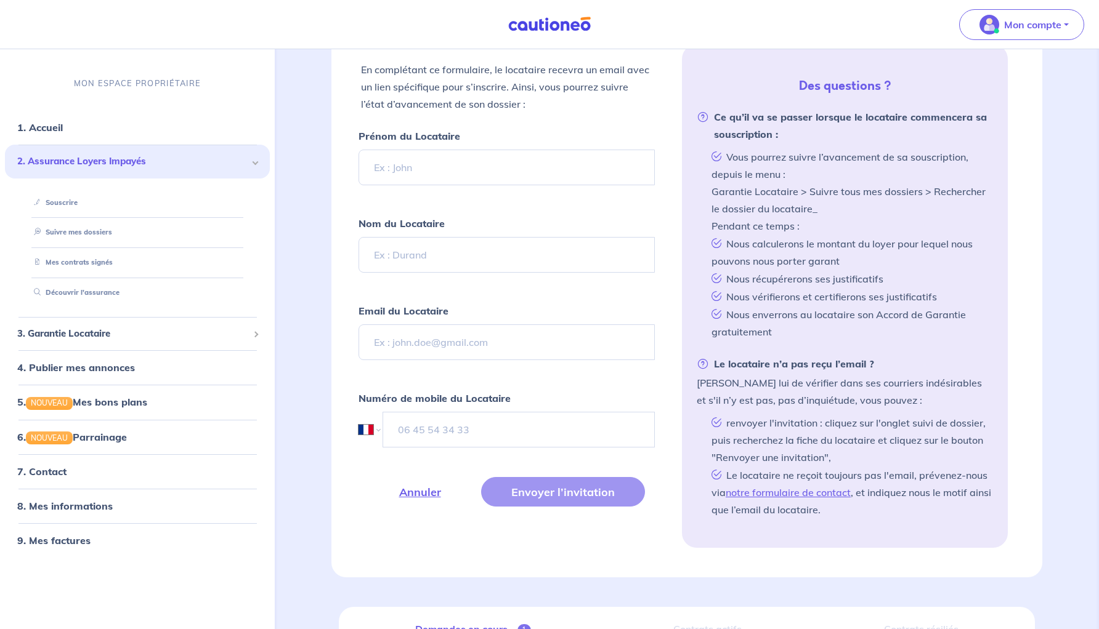
click at [95, 164] on span "2. Assurance Loyers Impayés" at bounding box center [132, 162] width 231 height 14
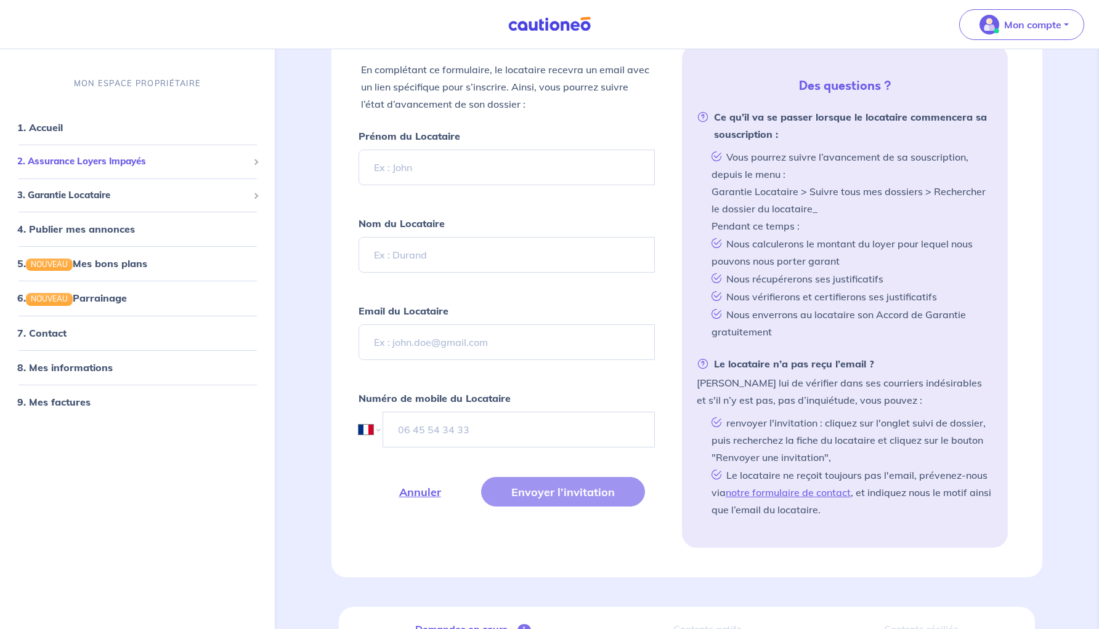
click at [95, 164] on span "2. Assurance Loyers Impayés" at bounding box center [132, 162] width 231 height 14
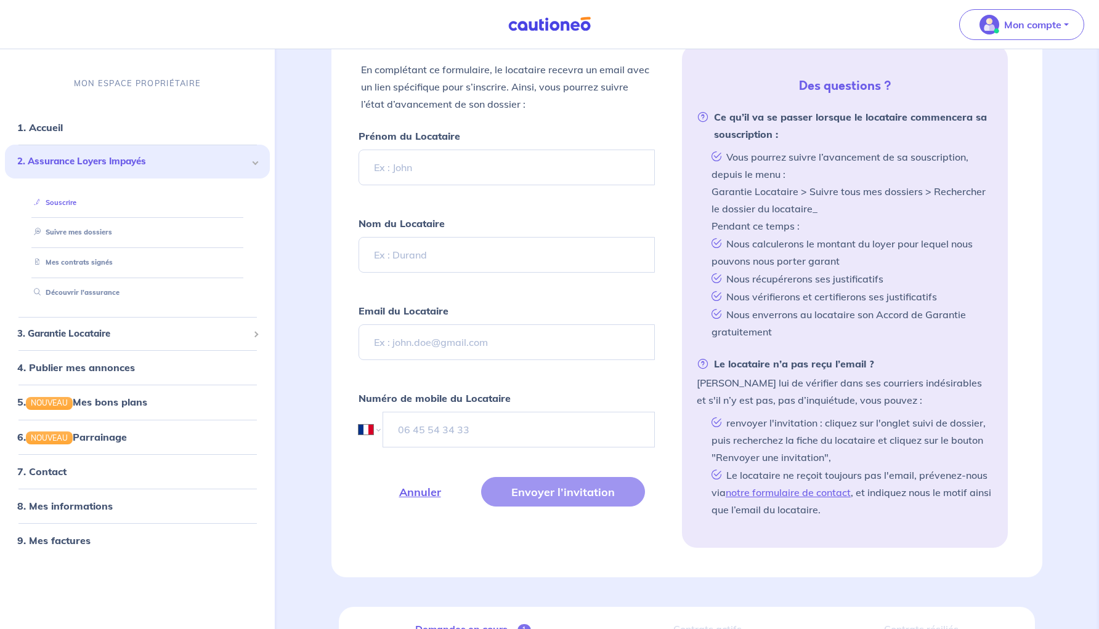
click at [67, 207] on link "Souscrire" at bounding box center [52, 202] width 47 height 9
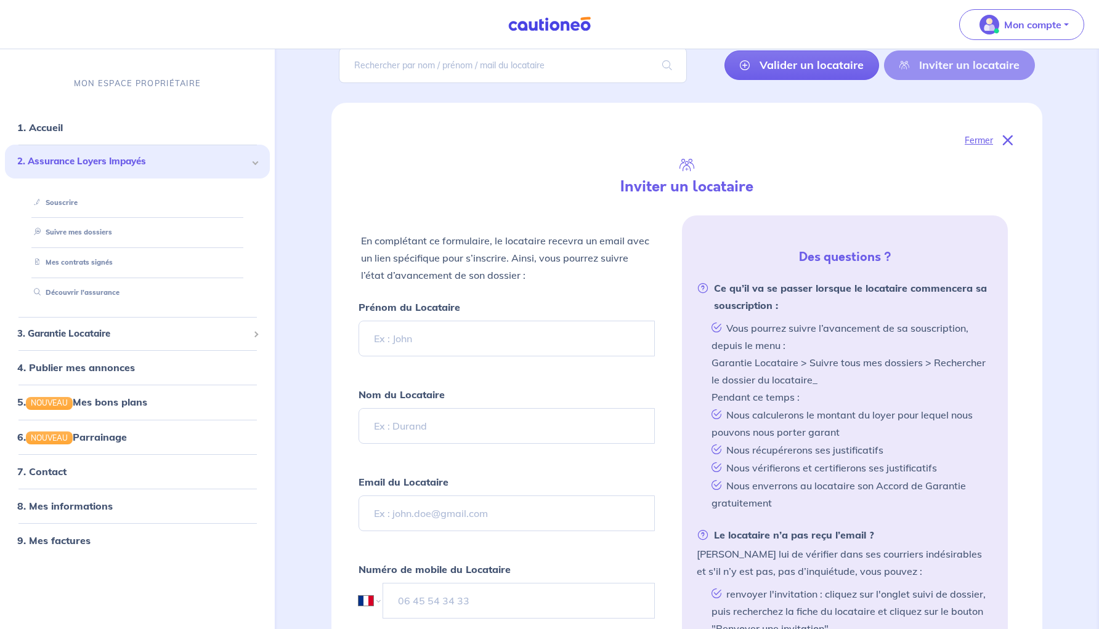
scroll to position [0, 0]
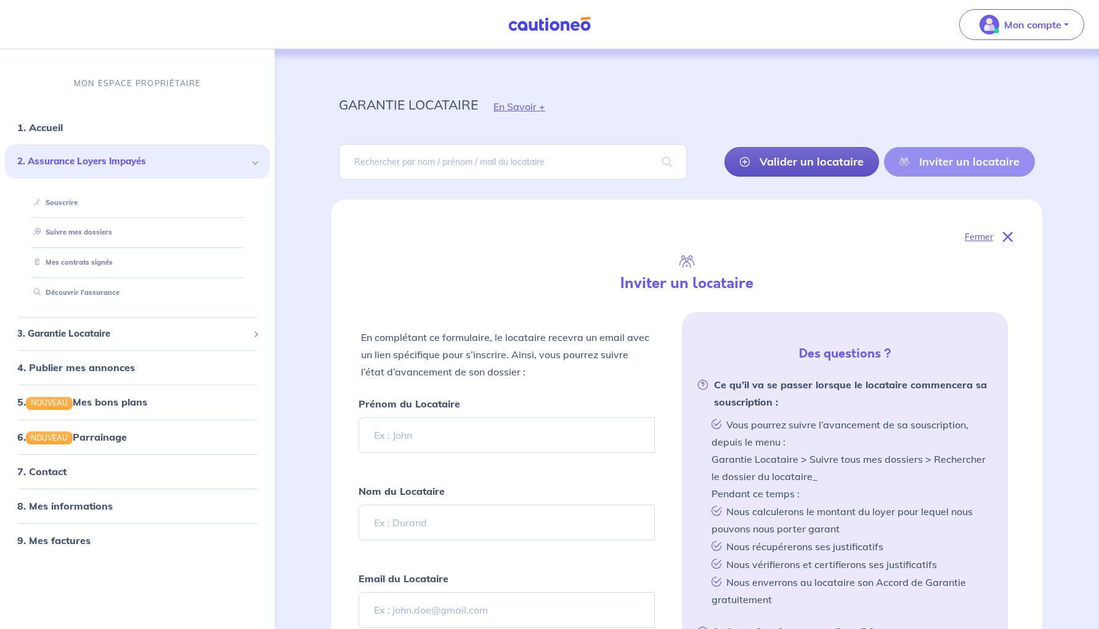
click at [832, 156] on link "Valider un locataire" at bounding box center [801, 162] width 155 height 30
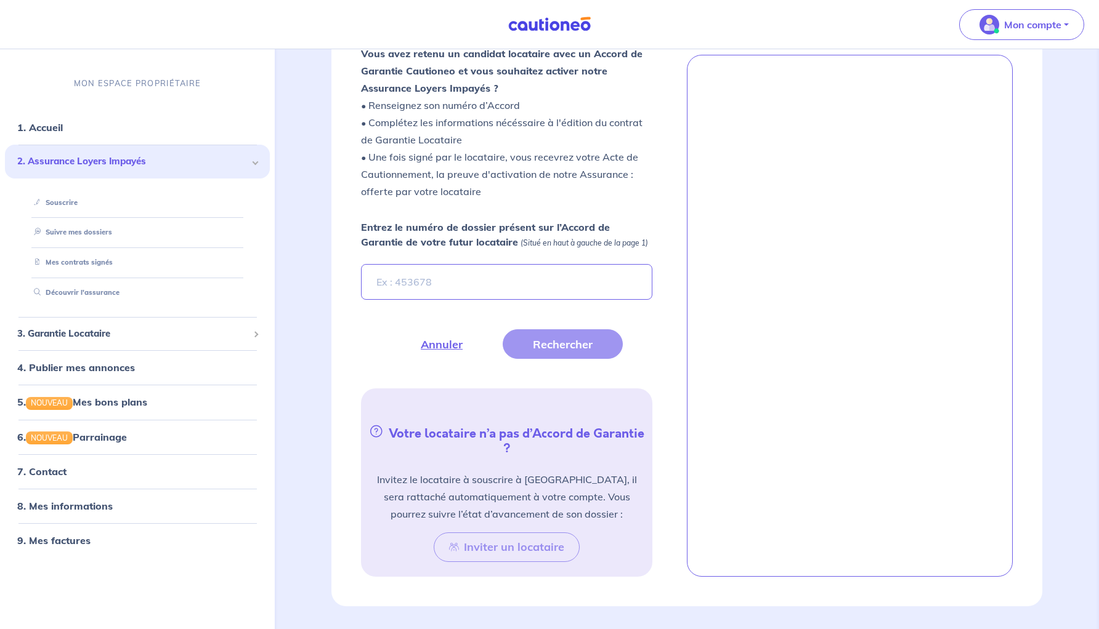
scroll to position [804, 0]
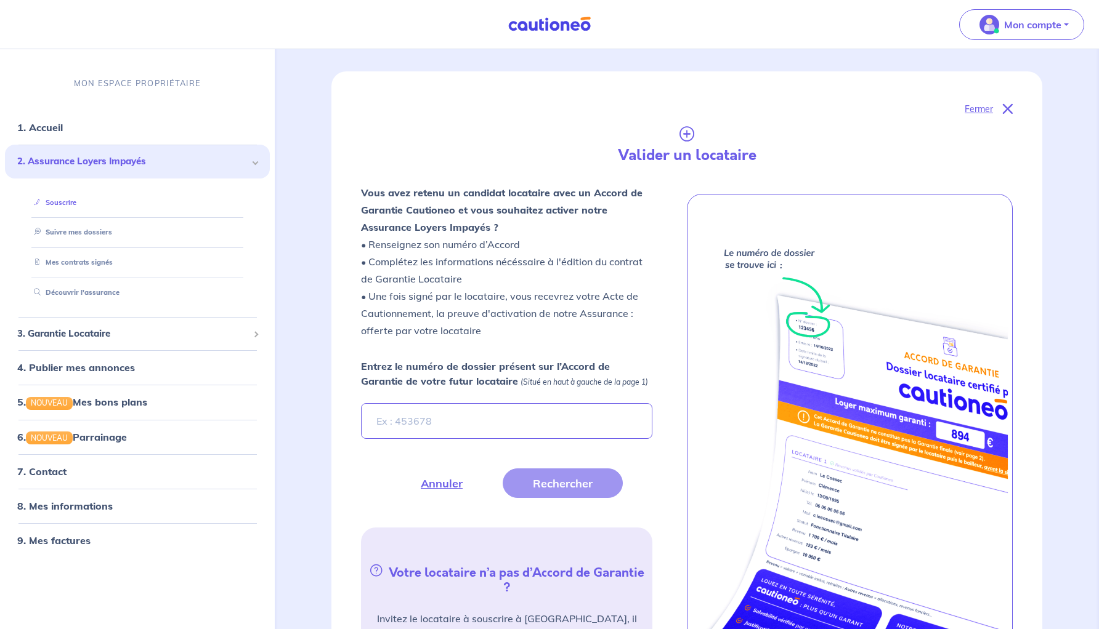
click at [66, 200] on link "Souscrire" at bounding box center [52, 202] width 47 height 9
click at [81, 334] on span "3. Garantie Locataire" at bounding box center [132, 334] width 231 height 14
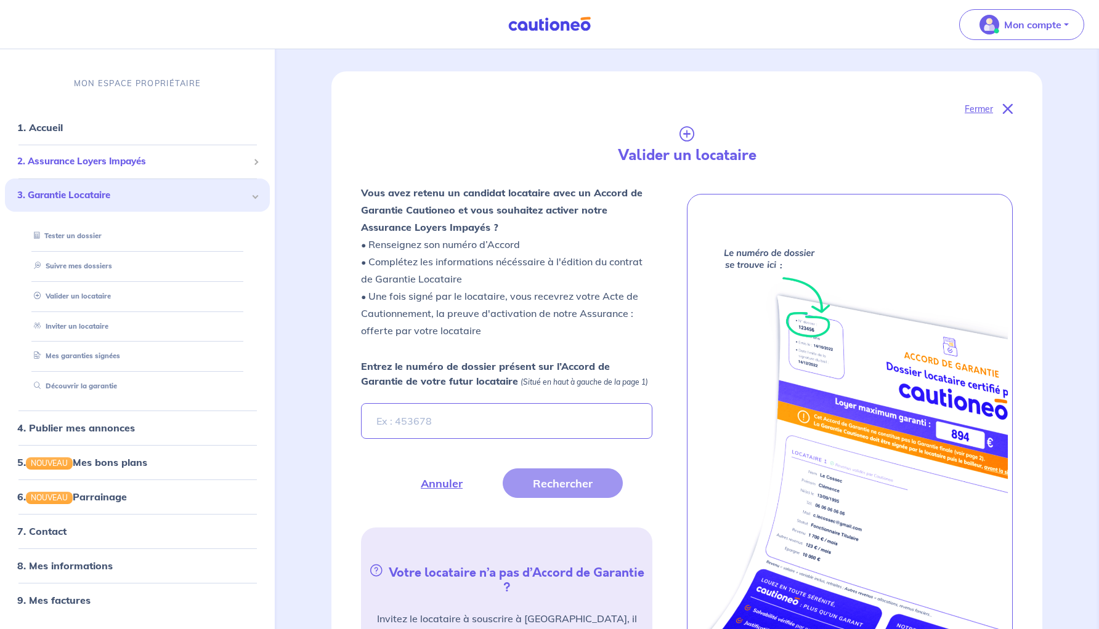
click at [76, 163] on span "2. Assurance Loyers Impayés" at bounding box center [132, 162] width 231 height 14
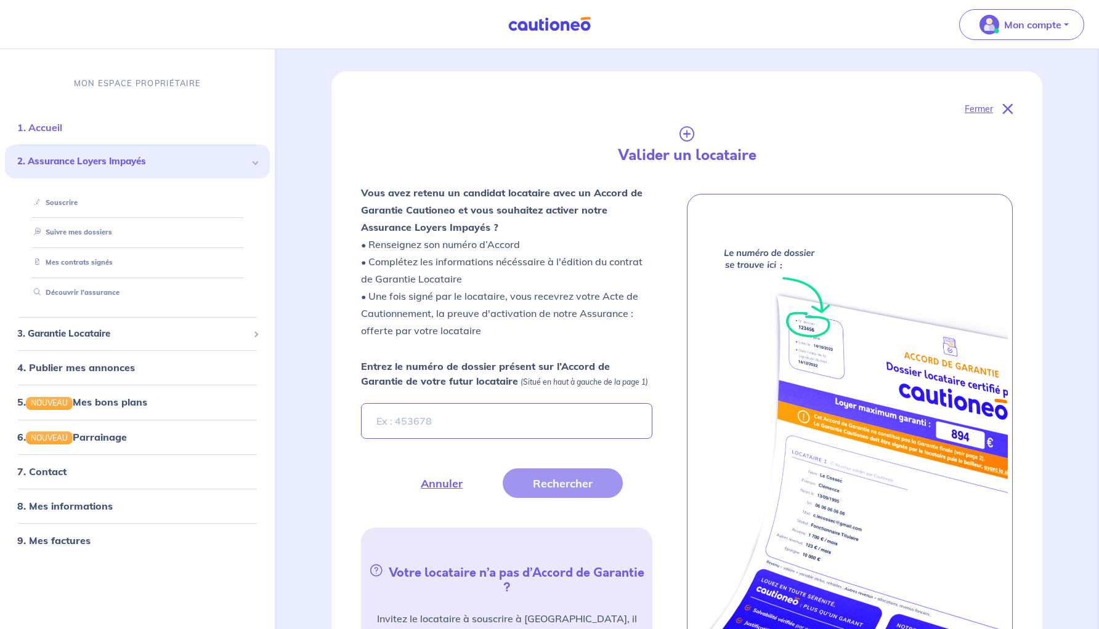
click at [46, 121] on link "1. Accueil" at bounding box center [39, 127] width 45 height 12
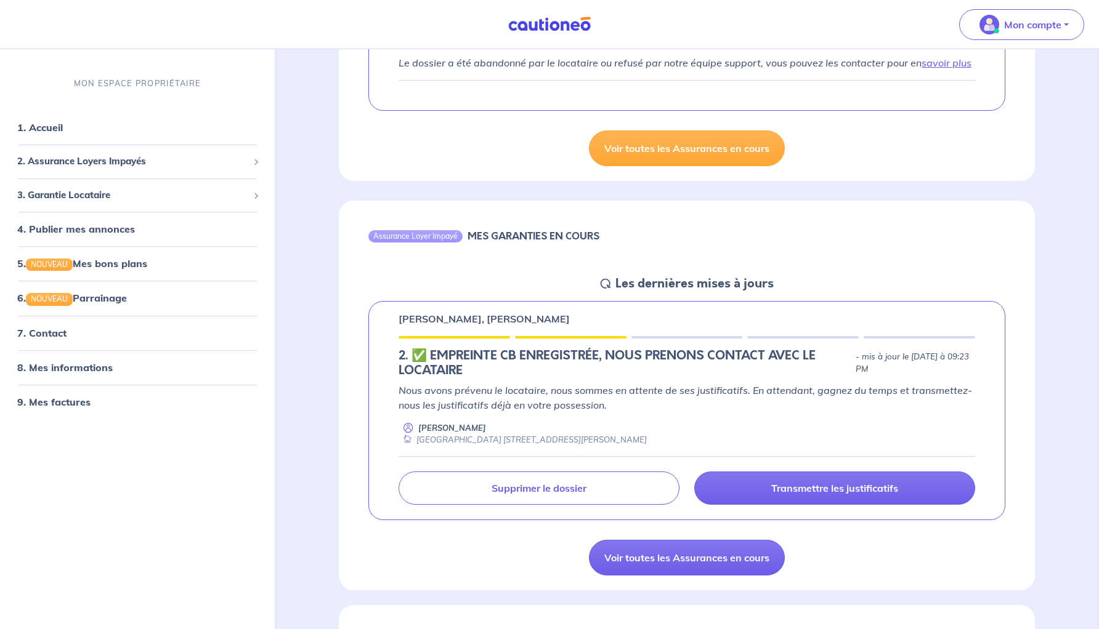
scroll to position [283, 0]
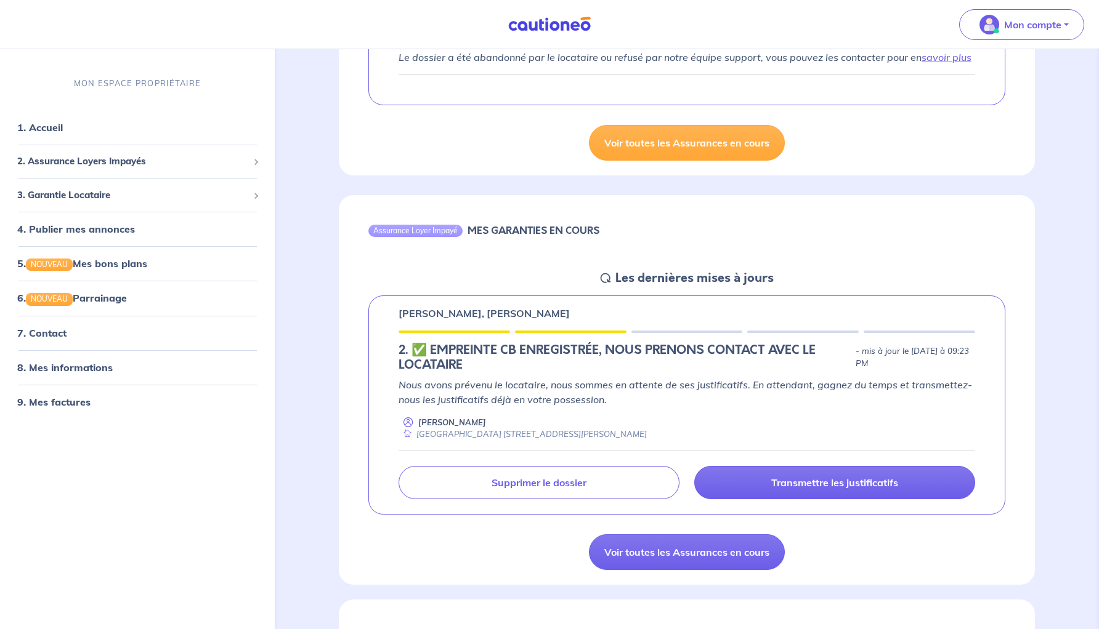
drag, startPoint x: 610, startPoint y: 435, endPoint x: 620, endPoint y: 431, distance: 11.1
click at [620, 431] on div "[PERSON_NAME] [STREET_ADDRESS][PERSON_NAME]" at bounding box center [687, 429] width 577 height 24
drag, startPoint x: 618, startPoint y: 437, endPoint x: 639, endPoint y: 439, distance: 21.1
click at [639, 439] on div "Pascal Huynh Bobigny 505 - 16 Rue Dian Fossey 93000 Bobigny" at bounding box center [687, 429] width 577 height 24
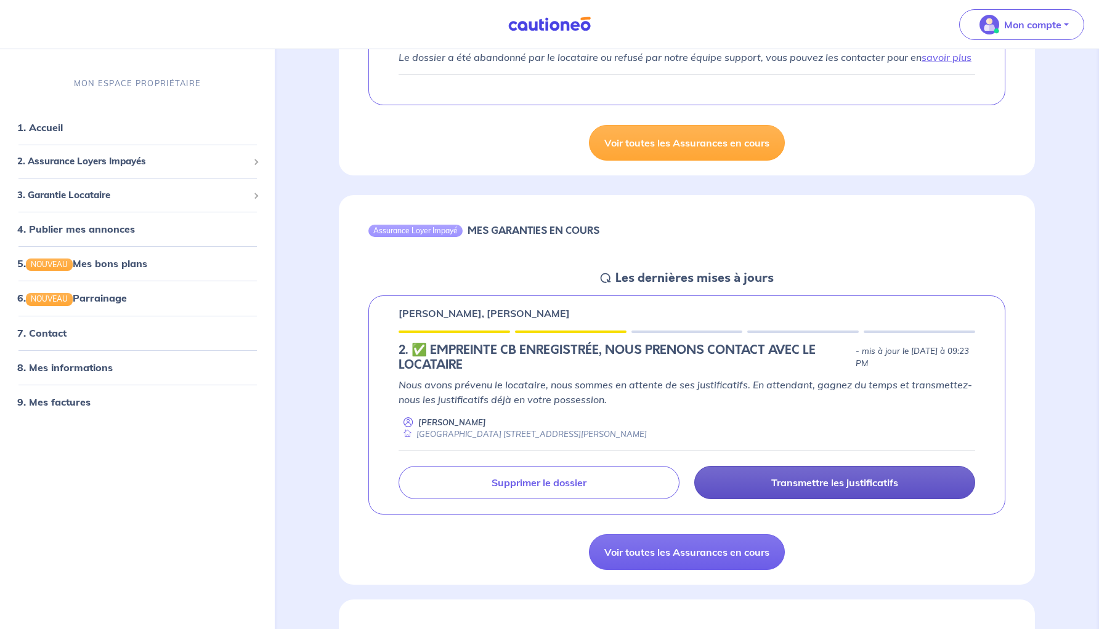
click at [734, 477] on link "Transmettre les justificatifs" at bounding box center [834, 482] width 281 height 33
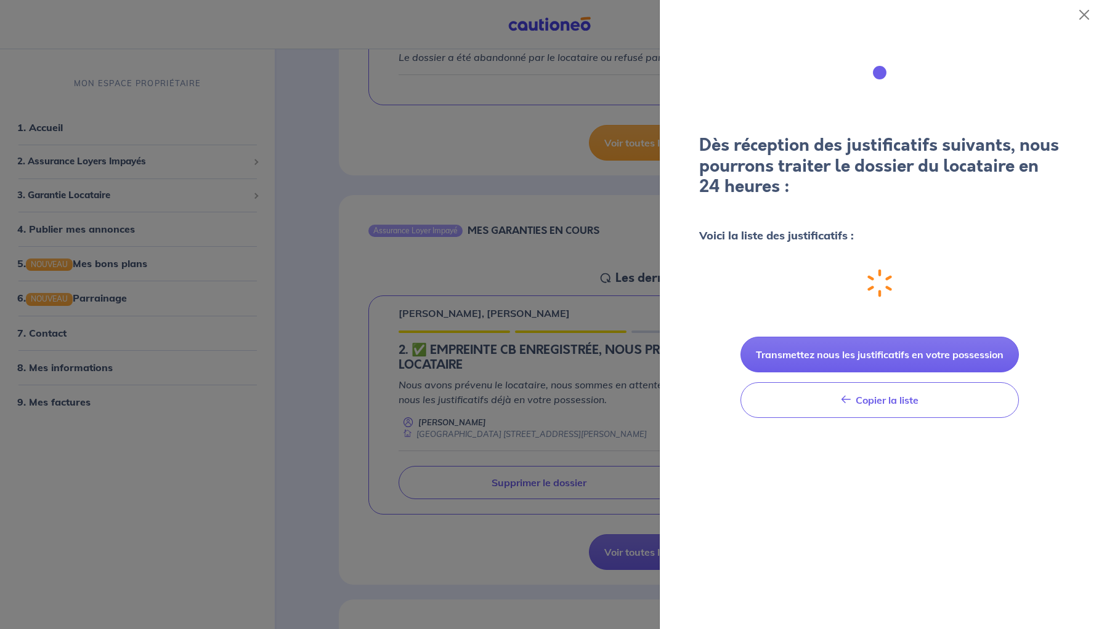
scroll to position [0, 0]
